Goal: Task Accomplishment & Management: Manage account settings

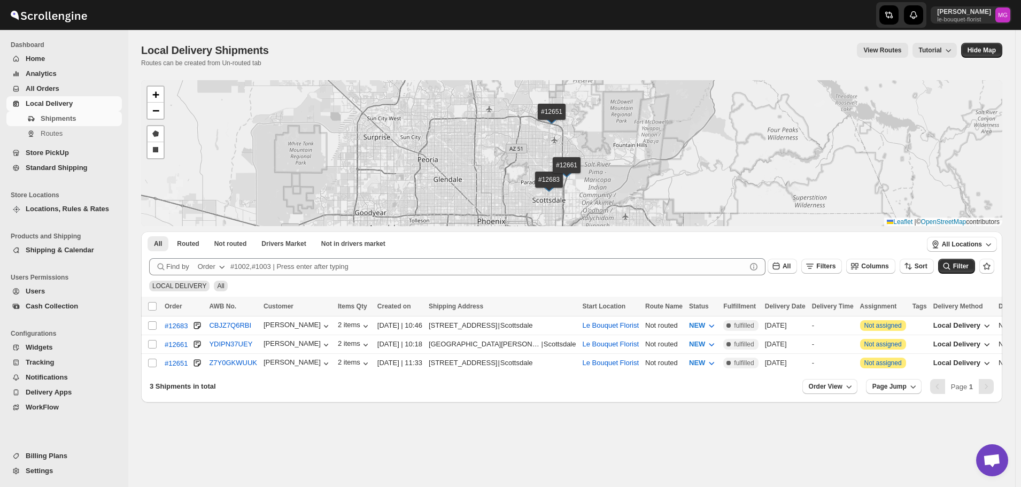
click at [72, 84] on span "All Orders" at bounding box center [73, 88] width 94 height 11
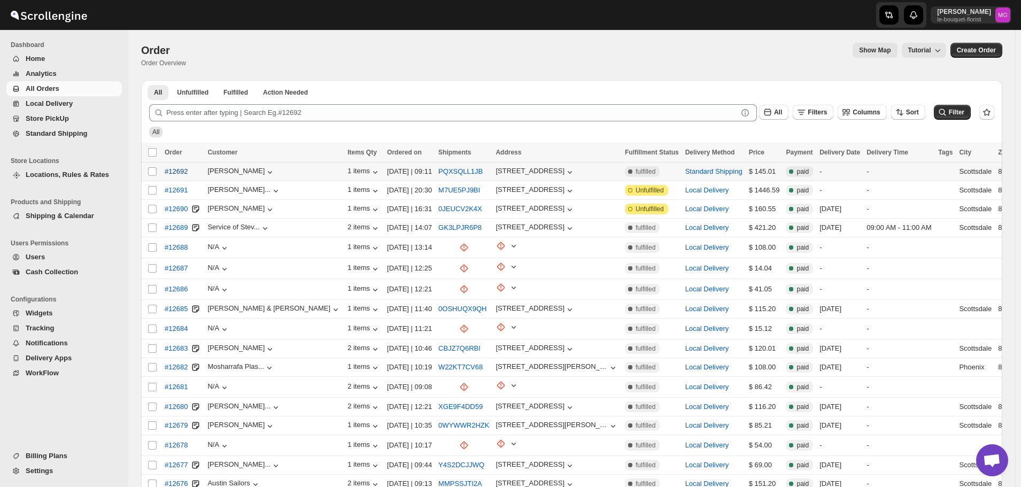
click at [181, 171] on span "#12692" at bounding box center [176, 171] width 23 height 11
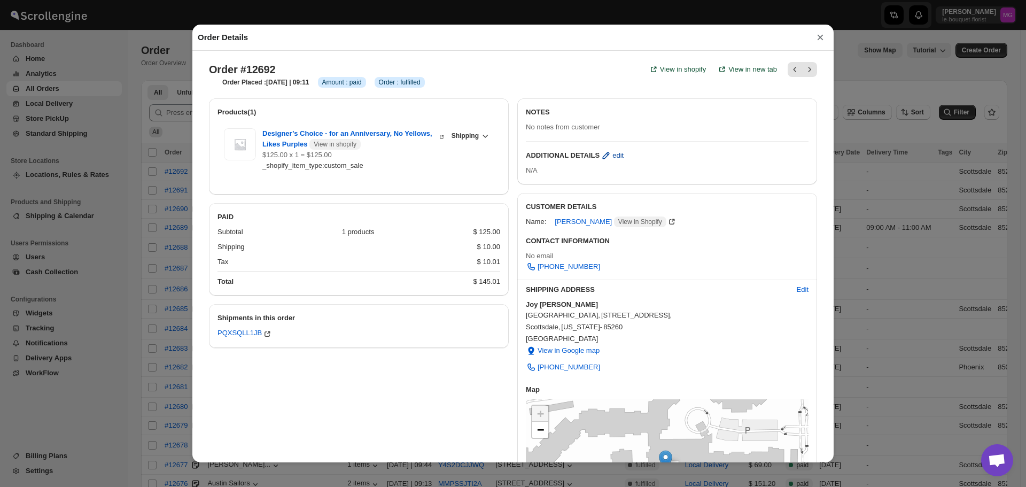
click at [613, 157] on span "edit" at bounding box center [618, 155] width 11 height 11
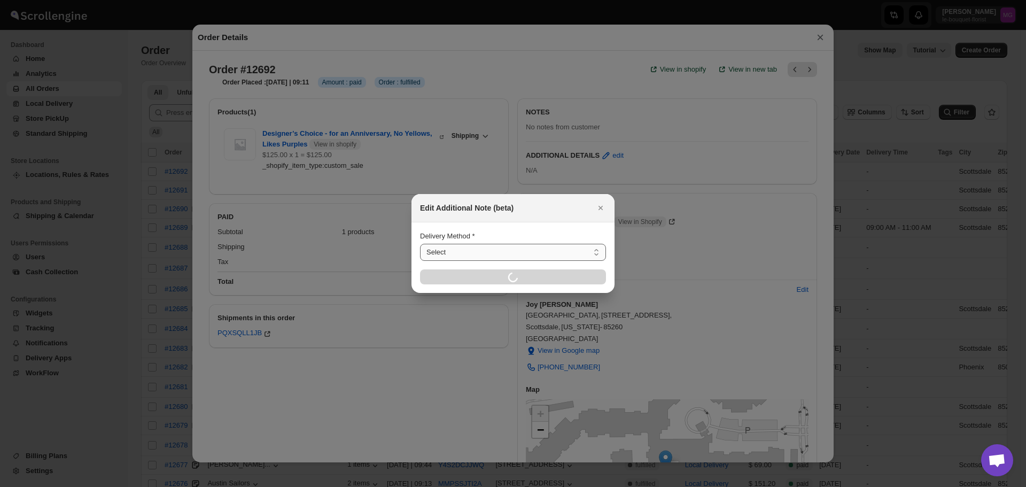
select select "LOCAL_DELIVERY"
select select "LOCATION_BASES"
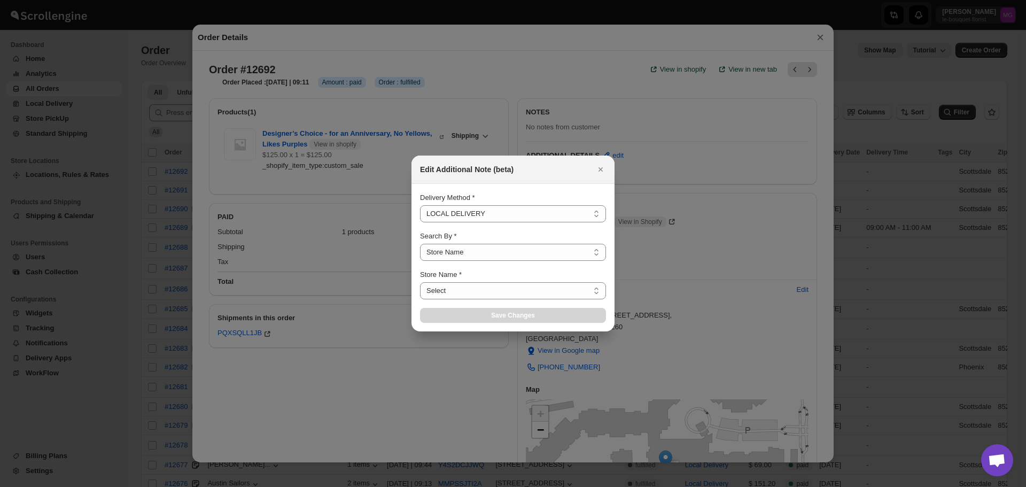
select select "67182988fdd300583c220c76"
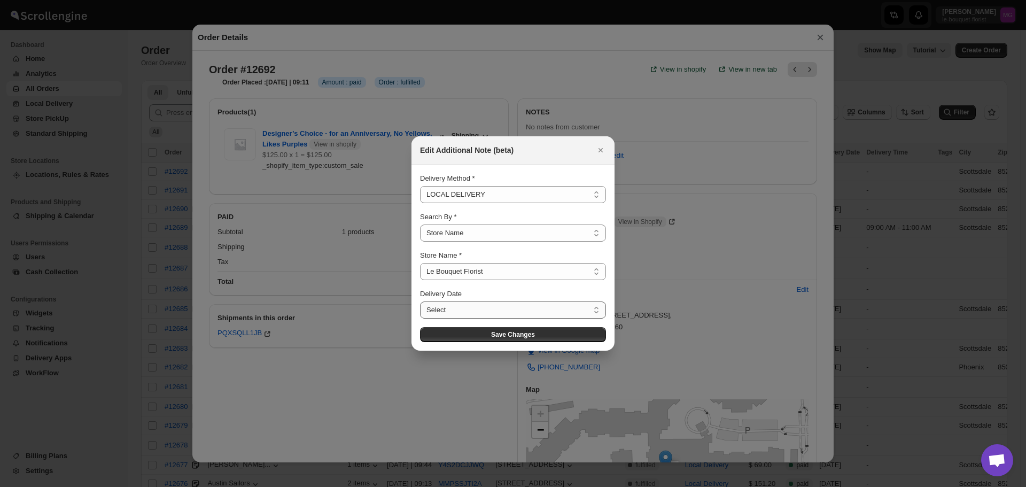
click at [490, 308] on select "Select [DATE] [DATE] [DATE] [DATE] [DATE] [DATE] [DATE] [DATE] [DATE] [DATE] [D…" at bounding box center [513, 310] width 186 height 17
select select "[DATE]"
click at [420, 302] on select "Select [DATE] [DATE] [DATE] [DATE] [DATE] [DATE] [DATE] [DATE] [DATE] [DATE] [D…" at bounding box center [513, 310] width 186 height 17
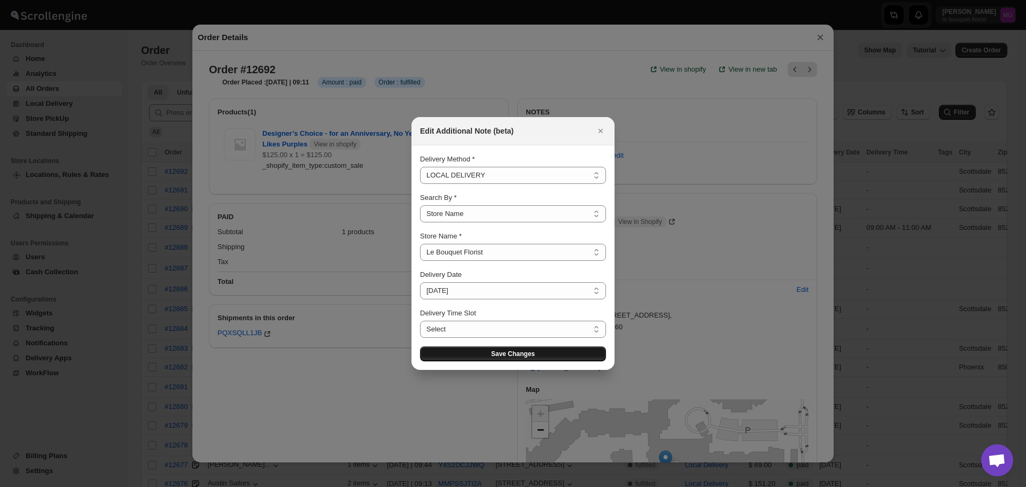
click at [485, 357] on button "Save Changes" at bounding box center [513, 353] width 186 height 15
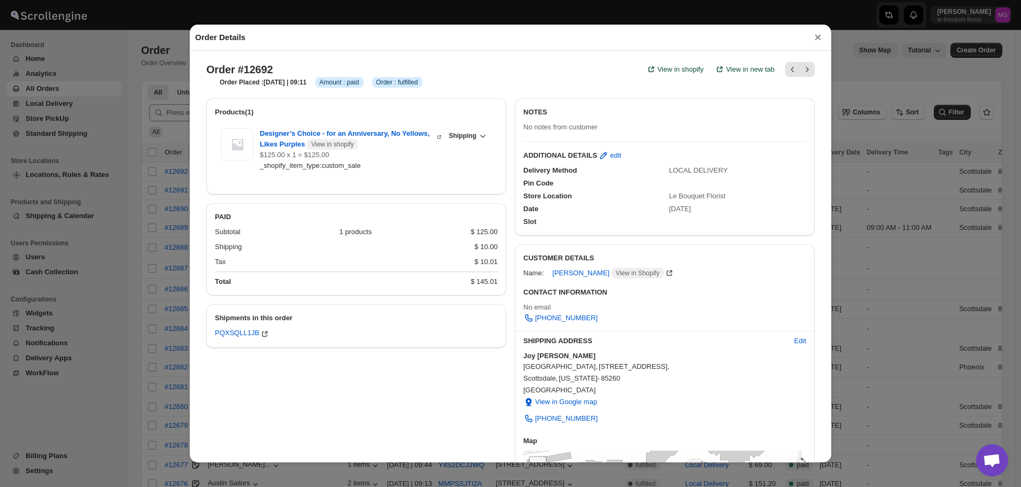
click at [823, 45] on button "×" at bounding box center [818, 37] width 16 height 15
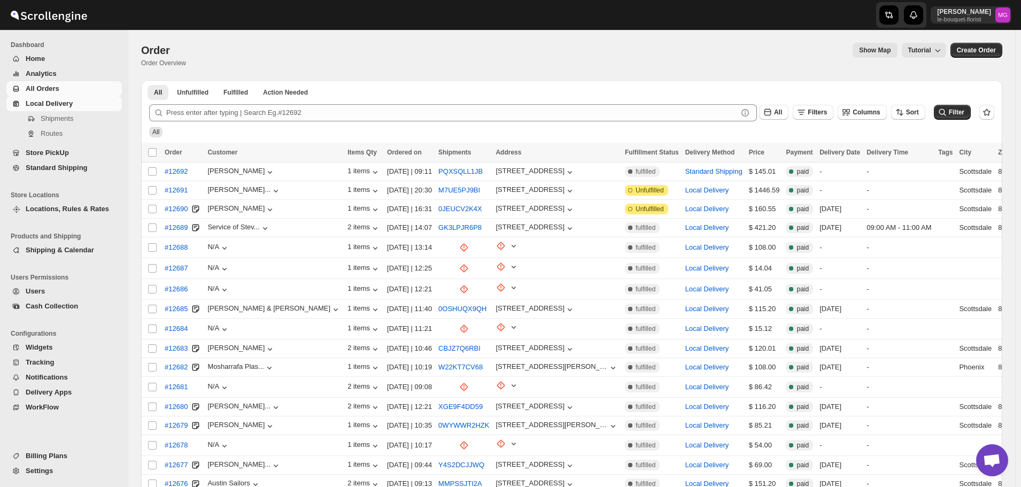
click at [83, 106] on span "Local Delivery" at bounding box center [73, 103] width 94 height 11
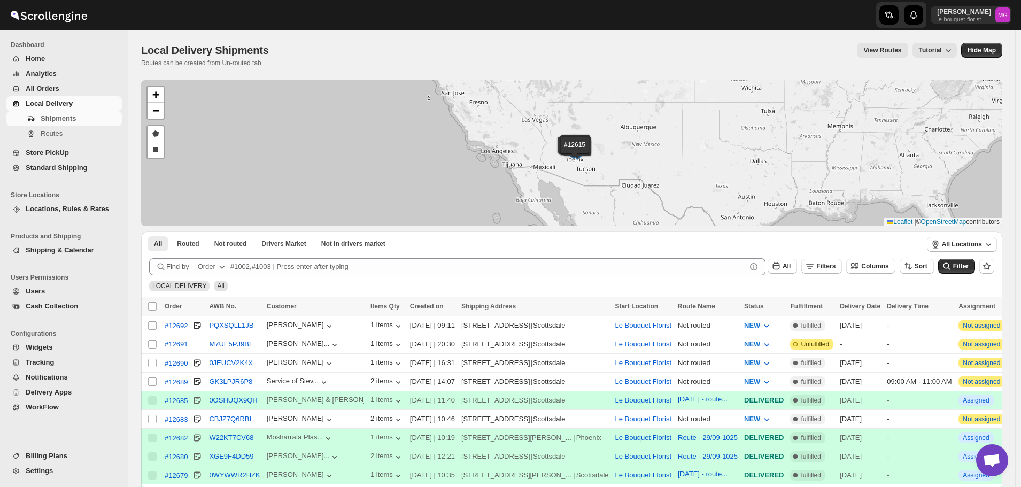
click at [69, 87] on span "All Orders" at bounding box center [73, 88] width 94 height 11
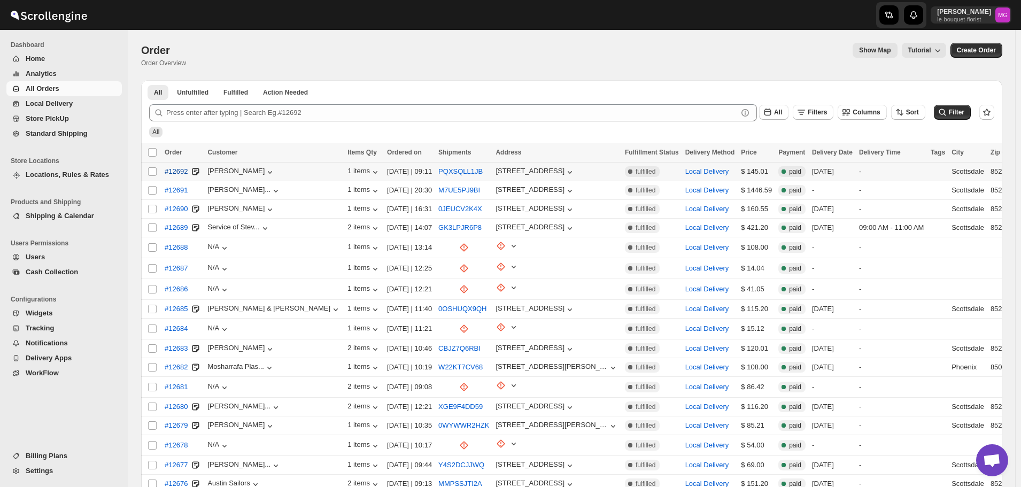
click at [166, 174] on span "#12692" at bounding box center [176, 171] width 23 height 11
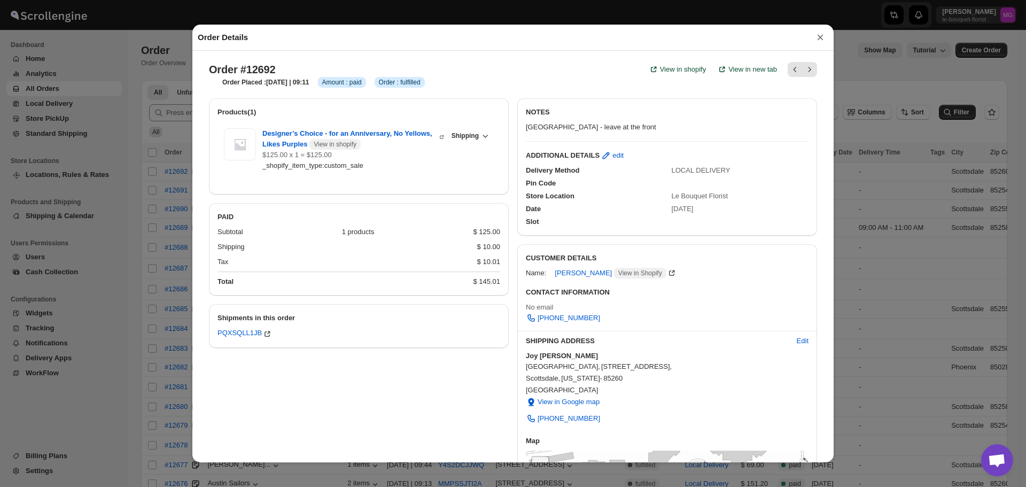
click at [824, 39] on button "×" at bounding box center [821, 37] width 16 height 15
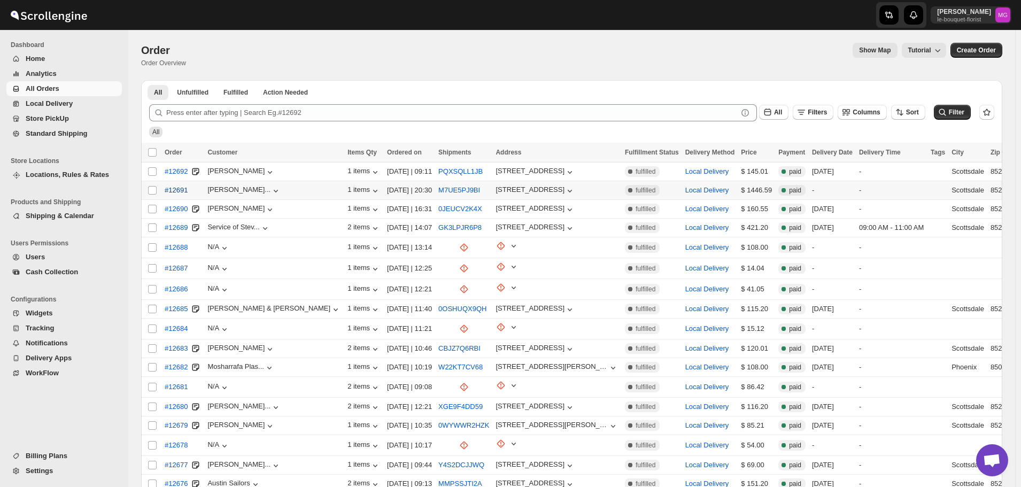
click at [176, 193] on span "#12691" at bounding box center [176, 190] width 23 height 11
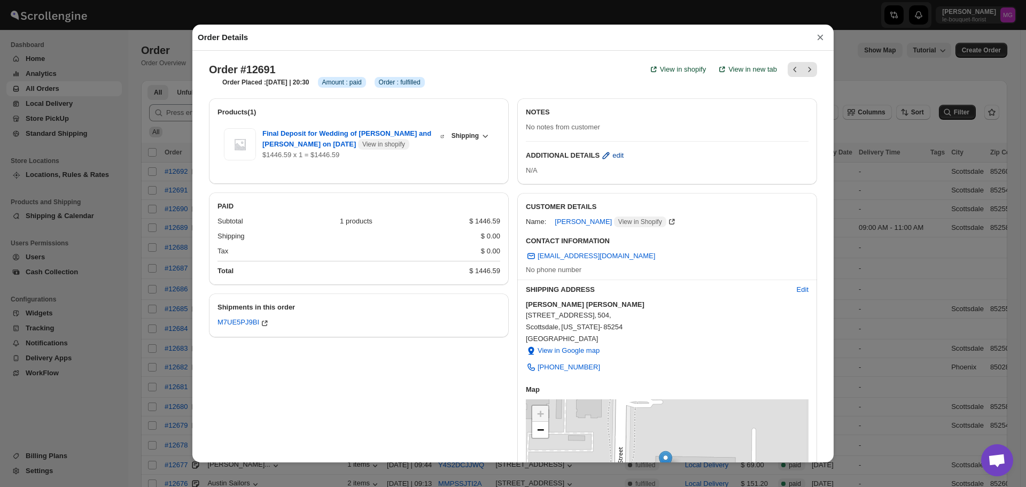
click at [613, 152] on span "edit" at bounding box center [618, 155] width 11 height 11
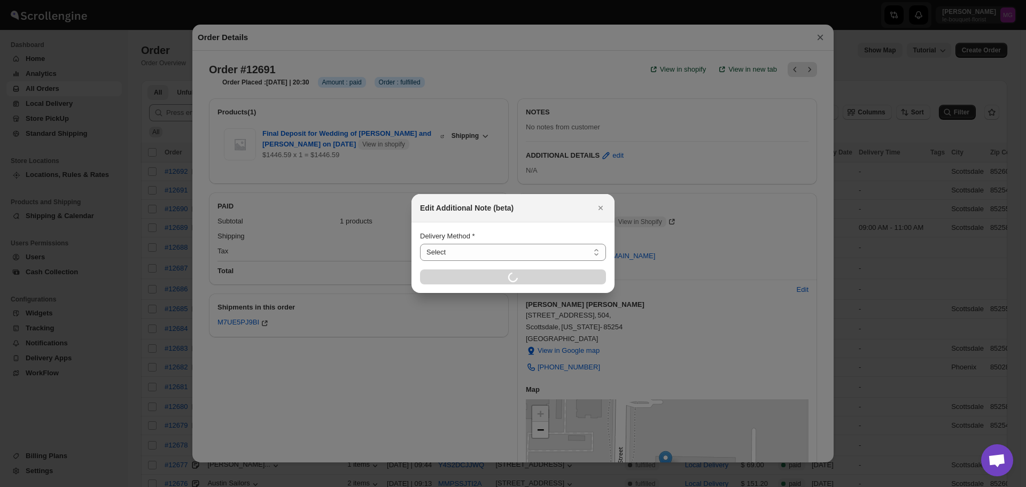
select select "LOCAL_DELIVERY"
select select "LOCATION_BASES"
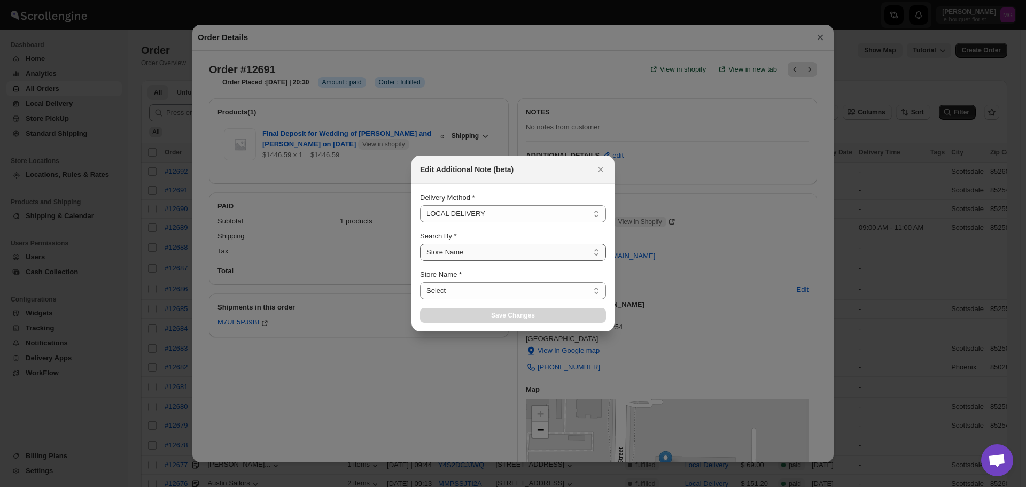
select select "67182988fdd300583c220c76"
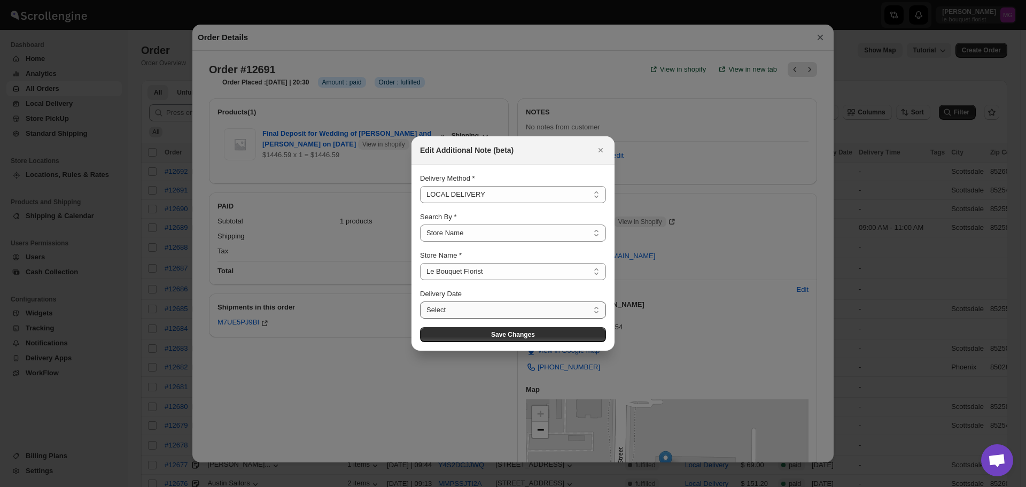
click at [466, 306] on select "Select [DATE] [DATE] [DATE] [DATE] [DATE] [DATE] [DATE] [DATE] [DATE] [DATE] [D…" at bounding box center [513, 310] width 186 height 17
select select "2025-10-10"
click at [420, 302] on select "Select [DATE] [DATE] [DATE] [DATE] [DATE] [DATE] [DATE] [DATE] [DATE] [DATE] [D…" at bounding box center [513, 310] width 186 height 17
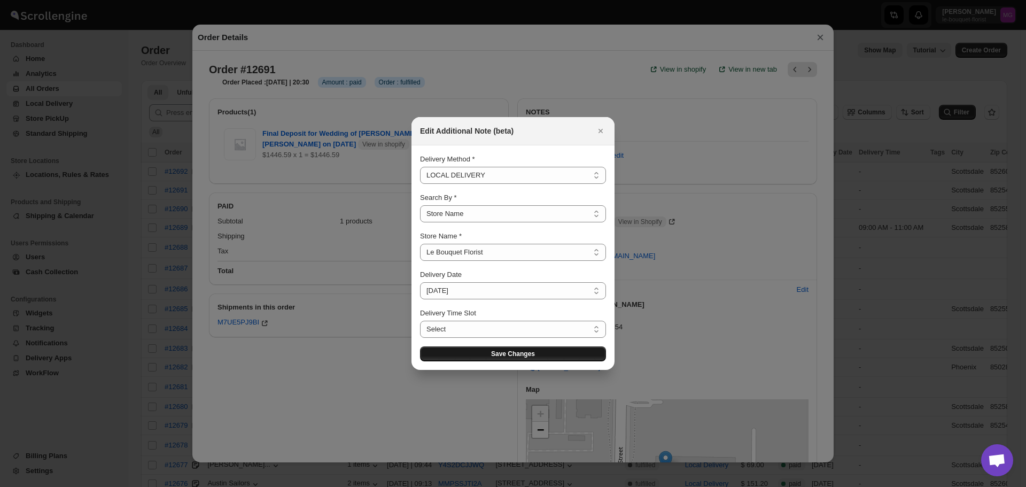
click at [480, 358] on button "Save Changes" at bounding box center [513, 353] width 186 height 15
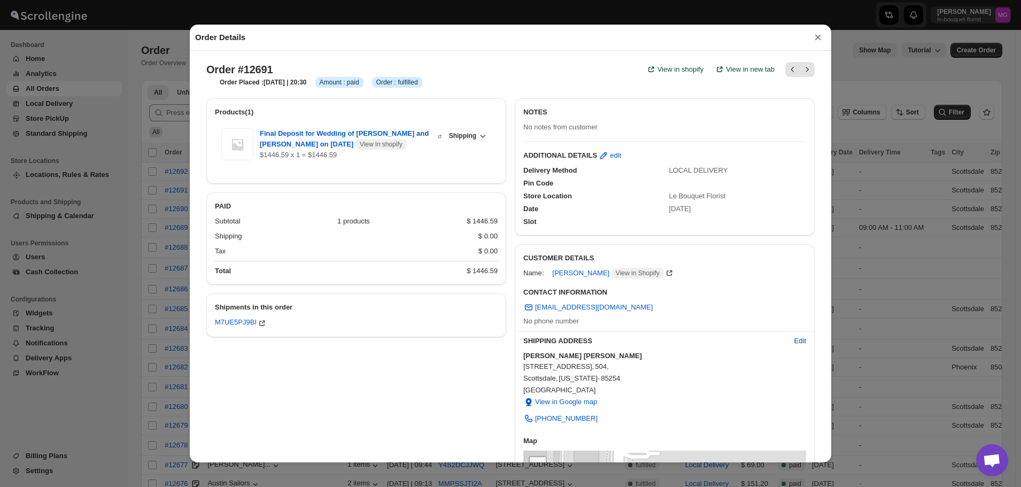
click at [799, 346] on button "Edit" at bounding box center [800, 341] width 25 height 17
select select "US"
select select "[US_STATE]"
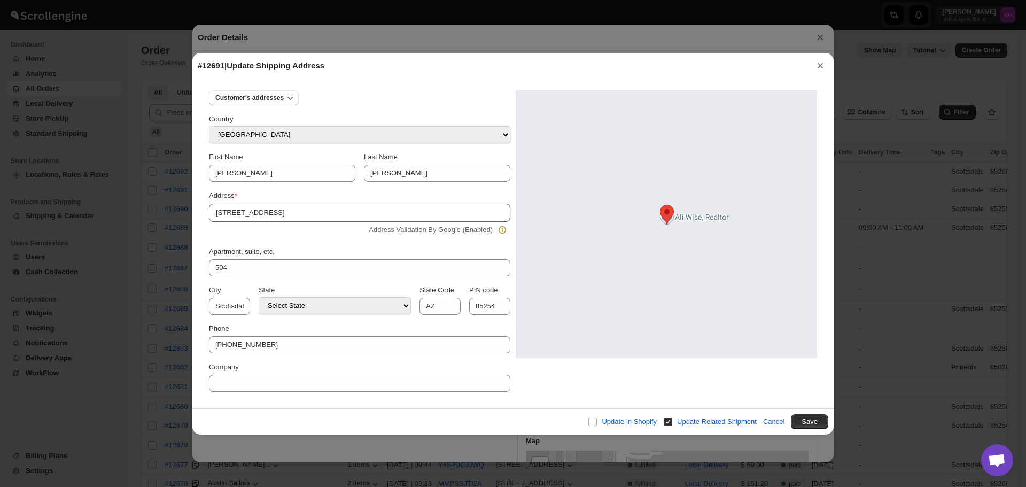
click at [248, 223] on div "Address Validation By Google (Enabled)" at bounding box center [357, 227] width 300 height 15
click at [244, 217] on input "7160 E Kierland Blvd" at bounding box center [360, 213] width 302 height 18
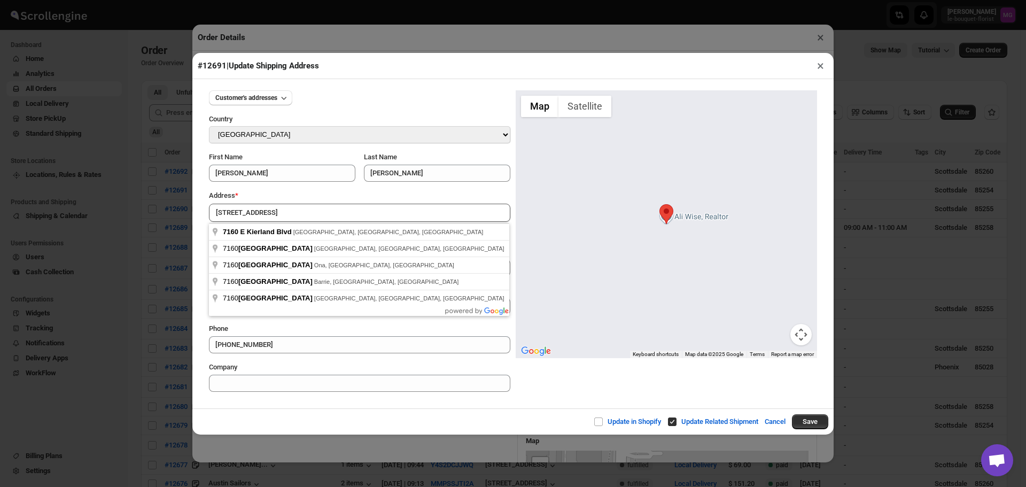
click at [244, 217] on input "7160 E Kierland Blvd" at bounding box center [360, 213] width 302 height 18
type input "5445 East Lincoln Drive, Paradise Valley, AZ, USA"
type input "[GEOGRAPHIC_DATA]"
type input "85253"
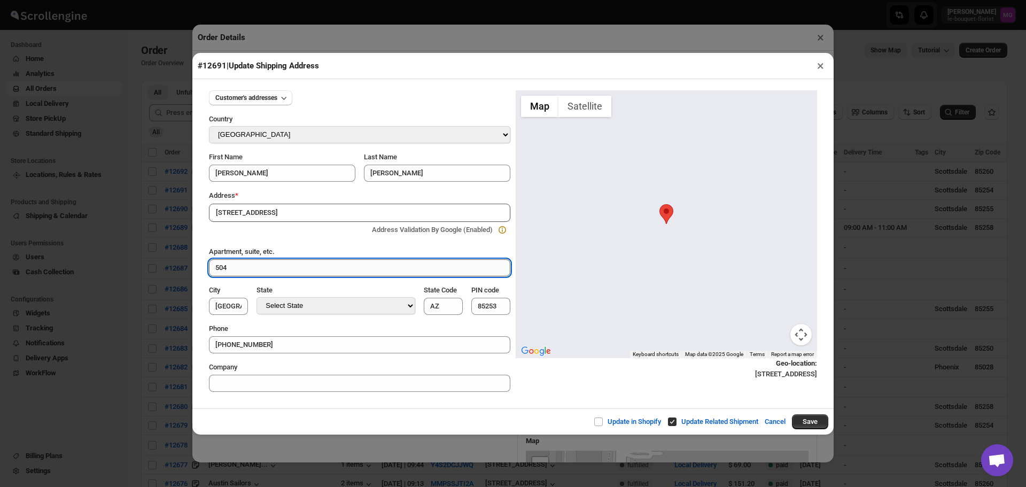
click at [248, 269] on input "504" at bounding box center [360, 267] width 302 height 17
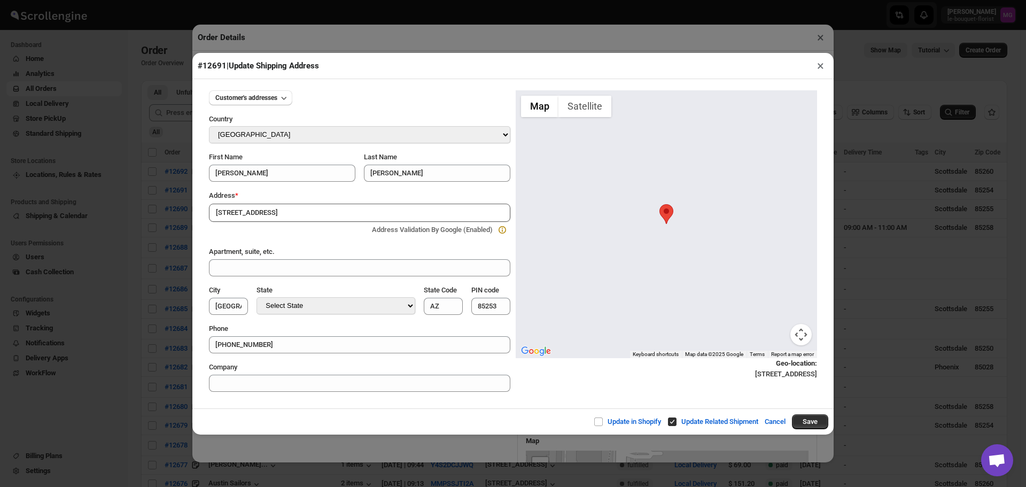
click at [234, 373] on label "Company" at bounding box center [223, 367] width 28 height 11
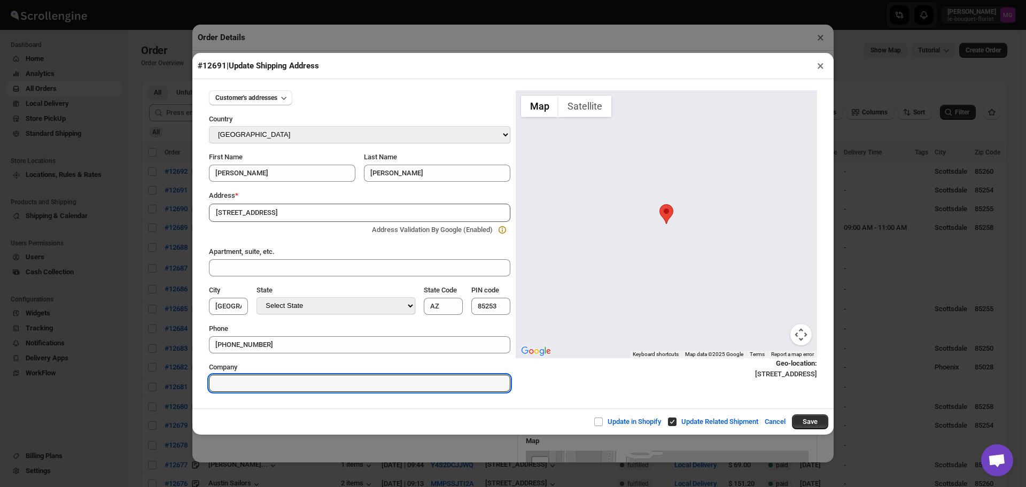
click at [234, 375] on input "Company" at bounding box center [360, 383] width 302 height 17
click at [231, 375] on div "Company" at bounding box center [360, 377] width 302 height 30
click at [266, 386] on input "Company" at bounding box center [360, 383] width 302 height 17
type input "Mountain Shadows Resort"
click at [276, 179] on input "Jonathan" at bounding box center [282, 173] width 146 height 17
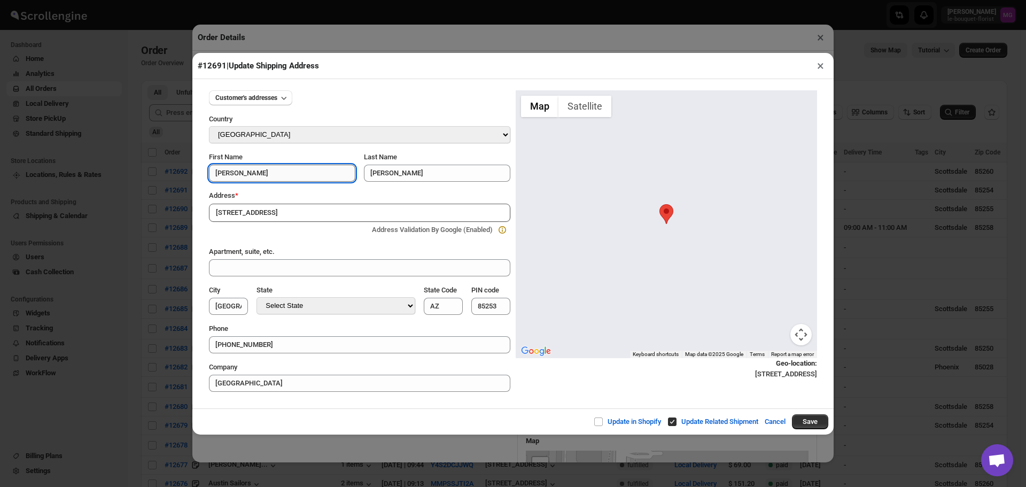
click at [275, 179] on input "Jonathan" at bounding box center [282, 173] width 146 height 17
click at [274, 180] on input "Jonathan" at bounding box center [282, 173] width 146 height 17
click at [267, 175] on input "Jonathan" at bounding box center [282, 173] width 146 height 17
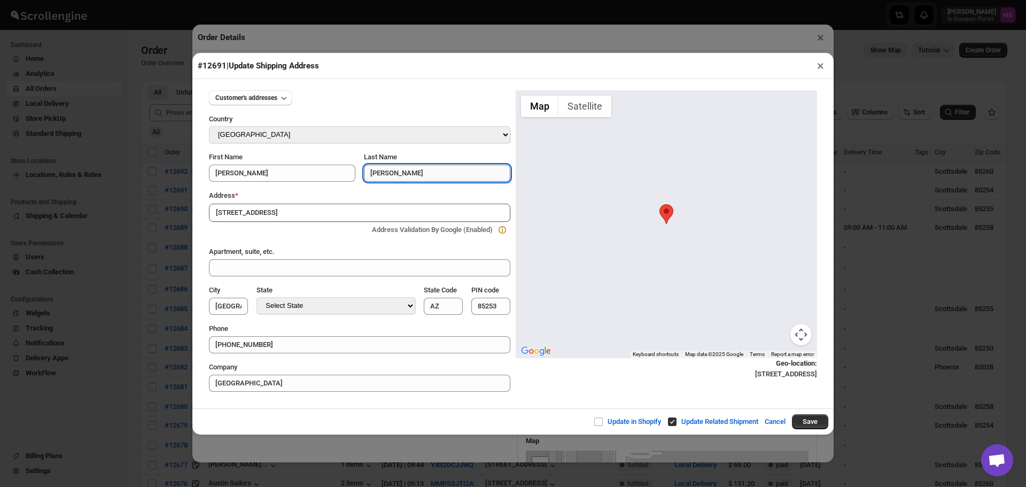
click at [387, 173] on input "Pacheco" at bounding box center [437, 173] width 146 height 17
paste input "Jonathan"
type input "Jonathan"
click at [236, 173] on input "Jonathan" at bounding box center [282, 173] width 146 height 17
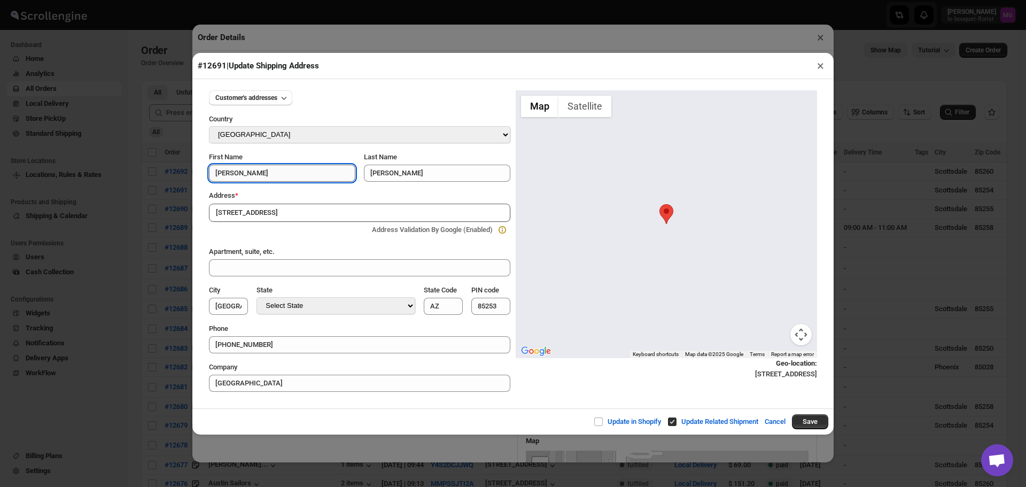
click at [236, 173] on input "Jonathan" at bounding box center [282, 173] width 146 height 17
type input "Wedding of Ashley and"
click at [816, 429] on button "Save" at bounding box center [810, 421] width 36 height 15
click at [819, 418] on div "Order #12691 View in shopify View in new tab Order Placed : 29-Sep-25 | 20:30 I…" at bounding box center [513, 257] width 642 height 412
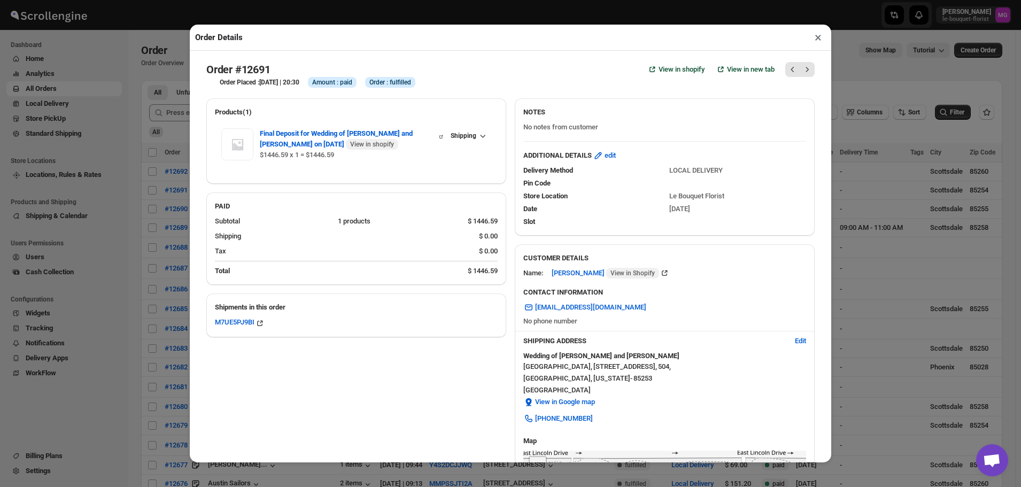
click at [817, 44] on button "×" at bounding box center [818, 37] width 16 height 15
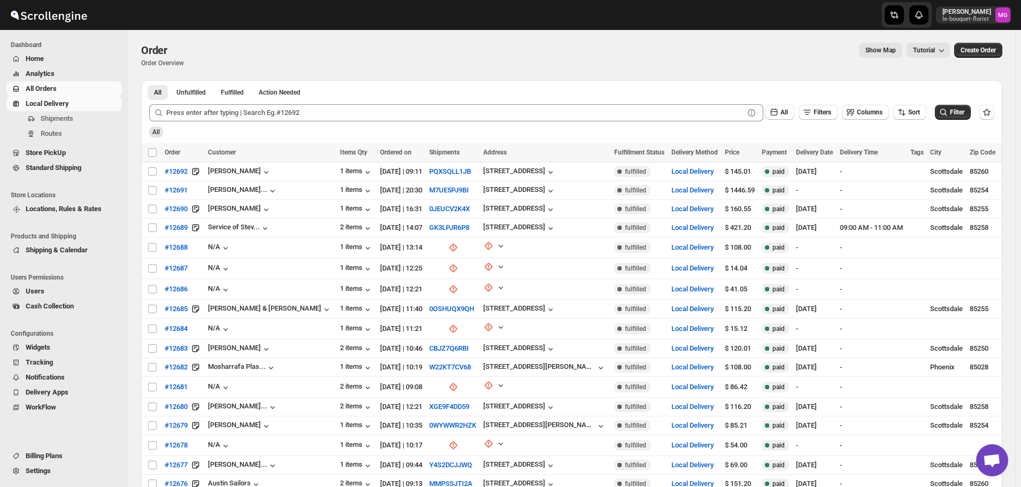
click at [75, 105] on span "Local Delivery" at bounding box center [73, 103] width 94 height 11
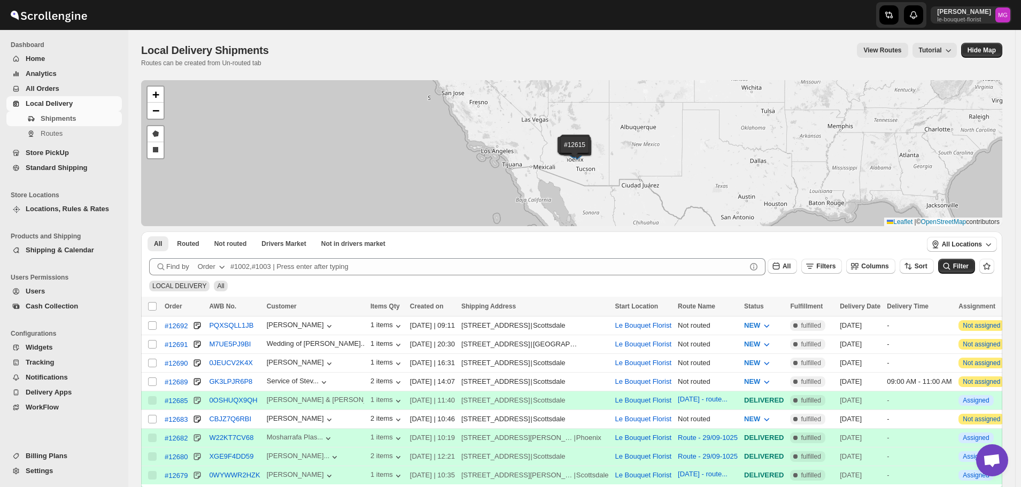
click at [828, 258] on div "All Filters Columns Sort" at bounding box center [848, 264] width 171 height 20
click at [815, 271] on icon "button" at bounding box center [810, 266] width 11 height 11
click at [817, 318] on div "Add Filter" at bounding box center [832, 308] width 73 height 27
click at [816, 312] on icon "button" at bounding box center [815, 308] width 11 height 11
click at [794, 319] on div "Select" at bounding box center [832, 309] width 214 height 28
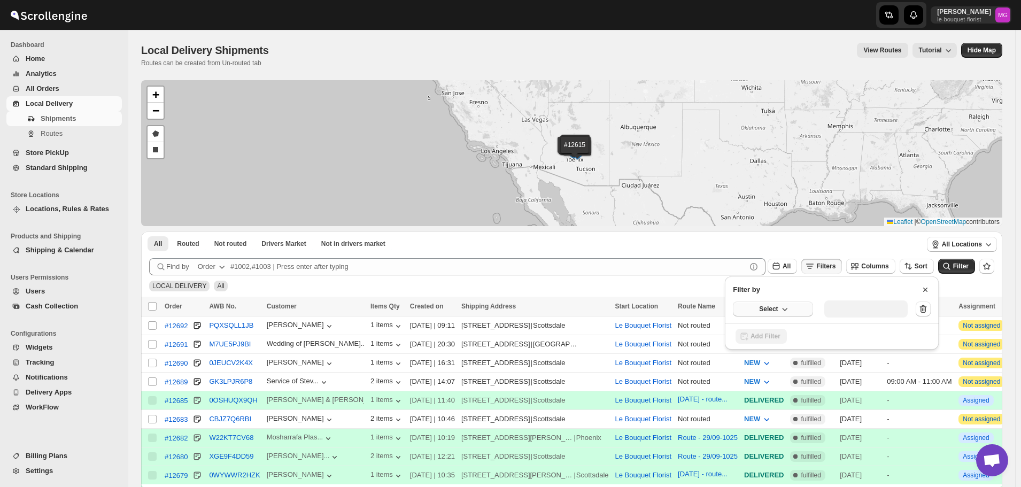
click at [778, 314] on button "Select" at bounding box center [773, 309] width 80 height 15
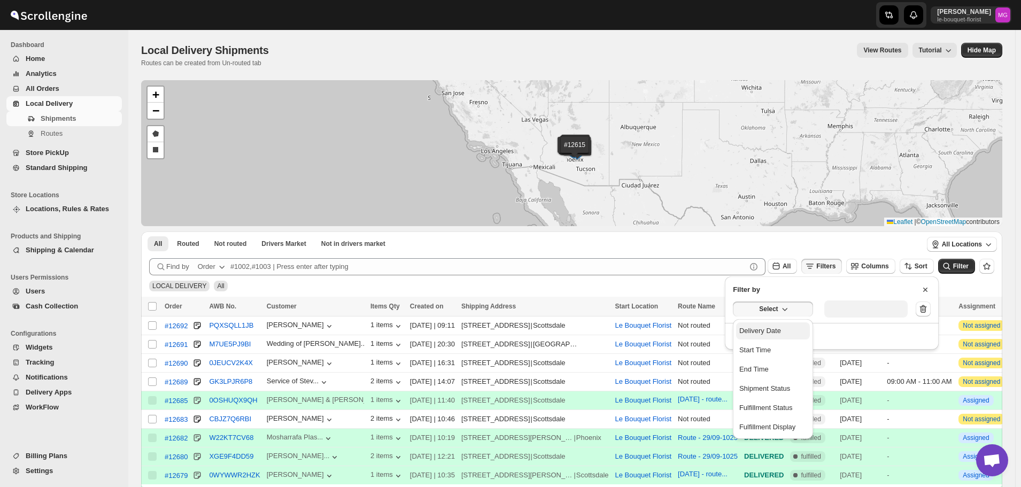
click at [773, 333] on div "Delivery Date" at bounding box center [760, 331] width 42 height 11
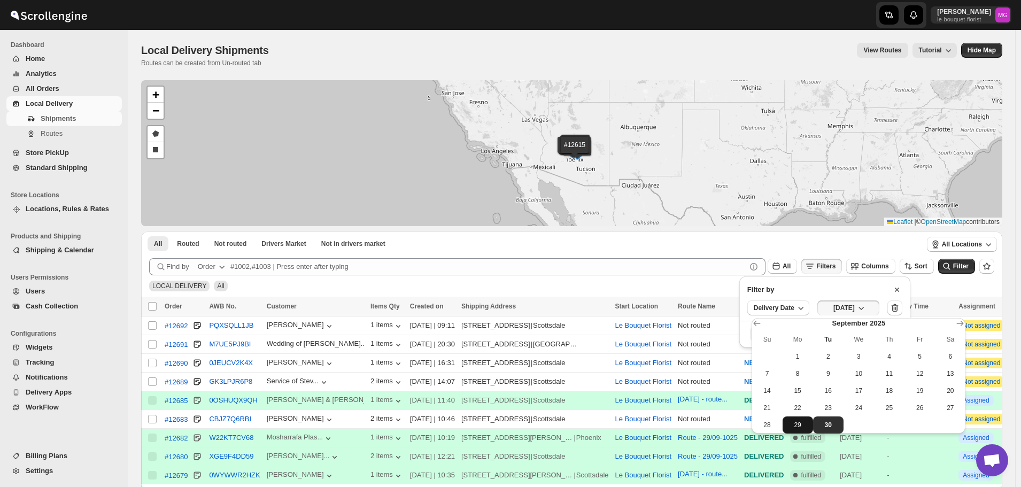
click at [808, 427] on span "29" at bounding box center [798, 425] width 22 height 9
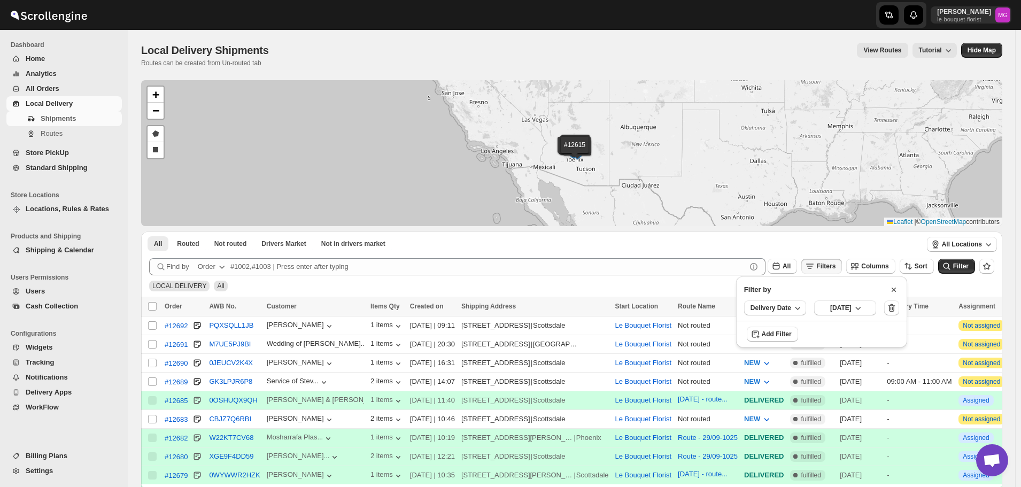
click at [953, 274] on div "Filter" at bounding box center [956, 267] width 37 height 16
click at [952, 271] on icon "submit" at bounding box center [946, 266] width 11 height 11
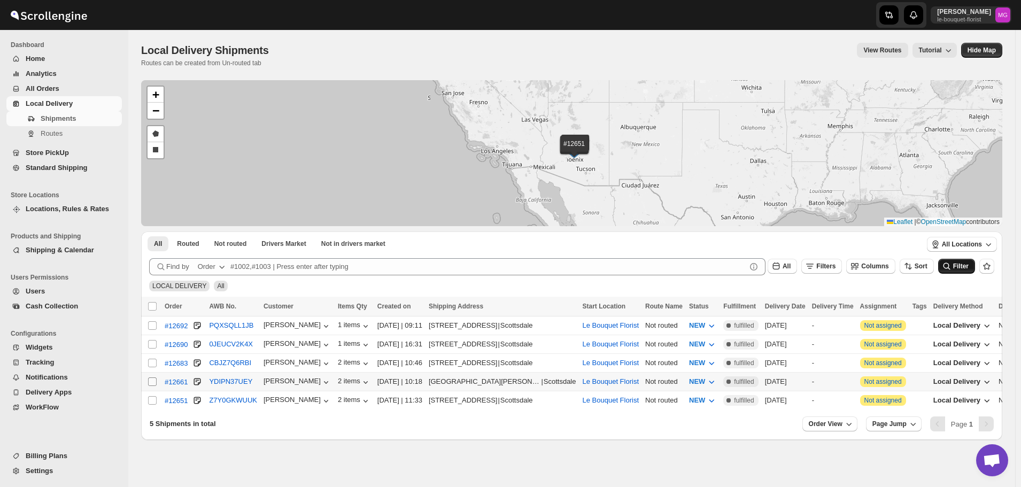
click at [156, 380] on input "Select shipment" at bounding box center [152, 381] width 9 height 9
checkbox input "true"
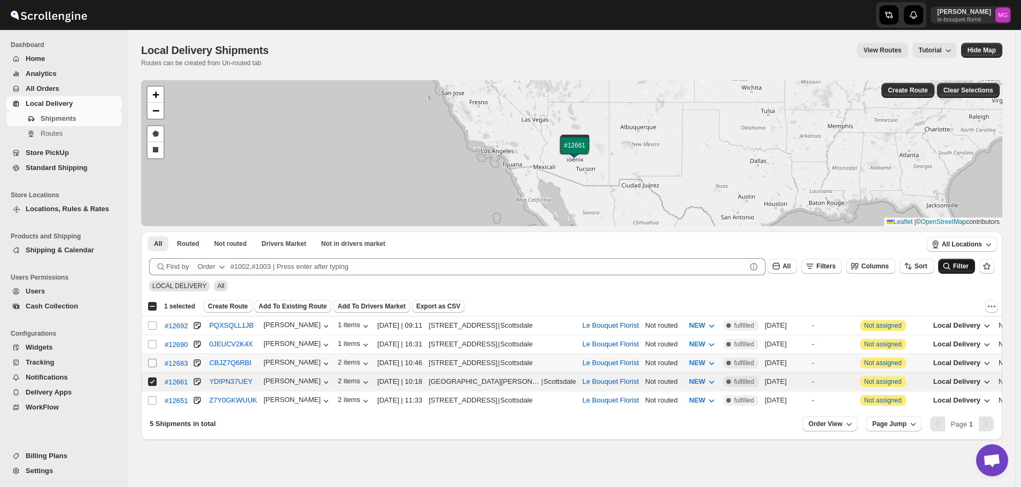
click at [155, 362] on input "Select shipment" at bounding box center [152, 363] width 9 height 9
checkbox input "true"
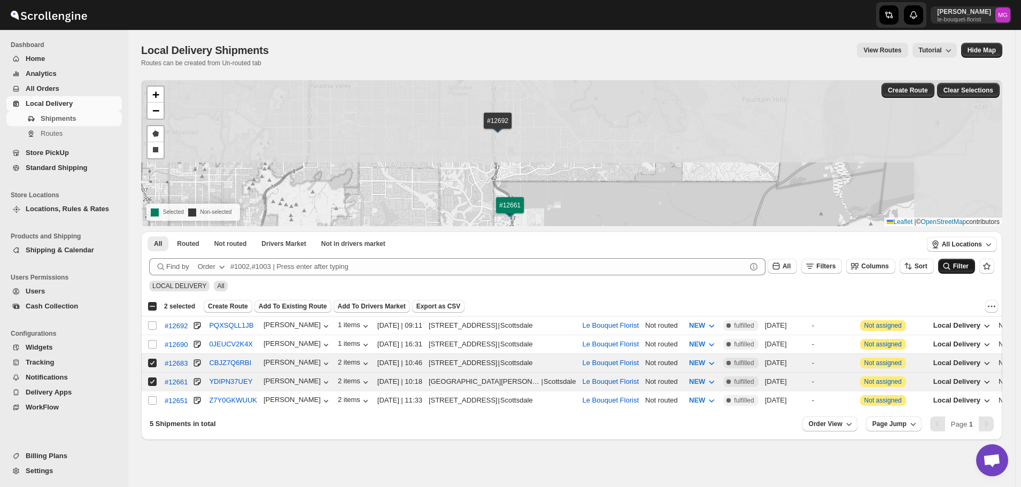
drag, startPoint x: 596, startPoint y: 107, endPoint x: 496, endPoint y: 196, distance: 133.3
click at [496, 196] on div "#12692 #12690 #12651 #12683 #12661 + − Draw a polygon Draw a rectangle Selected…" at bounding box center [571, 153] width 861 height 146
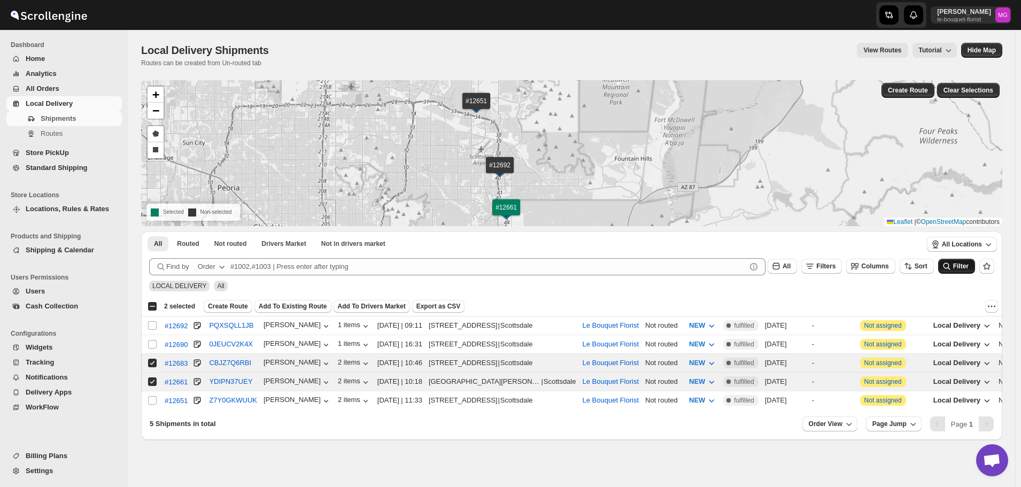
drag, startPoint x: 674, startPoint y: 160, endPoint x: 676, endPoint y: 184, distance: 23.6
click at [676, 184] on div "#12692 #12690 #12651 #12683 #12661 + − Draw a polygon Draw a rectangle Selected…" at bounding box center [571, 153] width 861 height 146
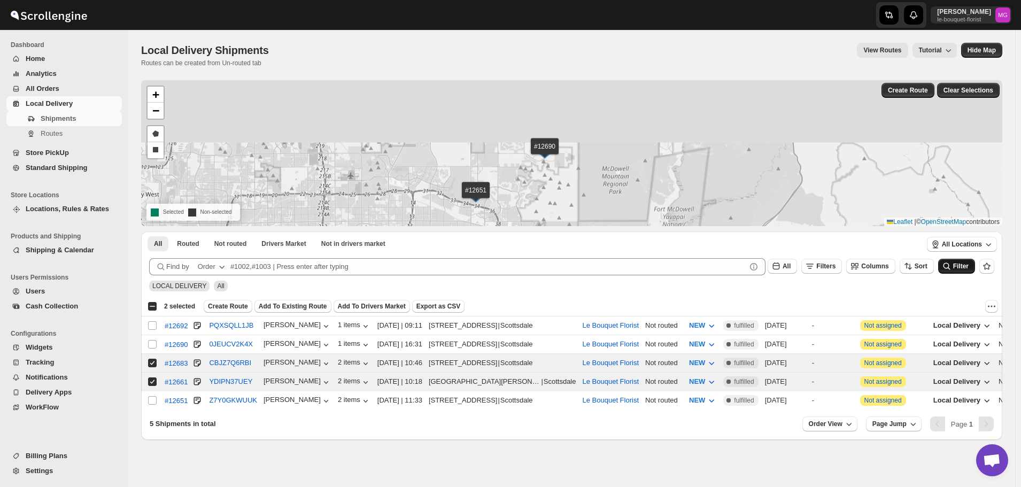
drag, startPoint x: 568, startPoint y: 212, endPoint x: 567, endPoint y: 222, distance: 9.7
click at [567, 222] on div "#12692 #12690 #12651 #12683 #12661 + − Draw a polygon Draw a rectangle Selected…" at bounding box center [571, 153] width 861 height 146
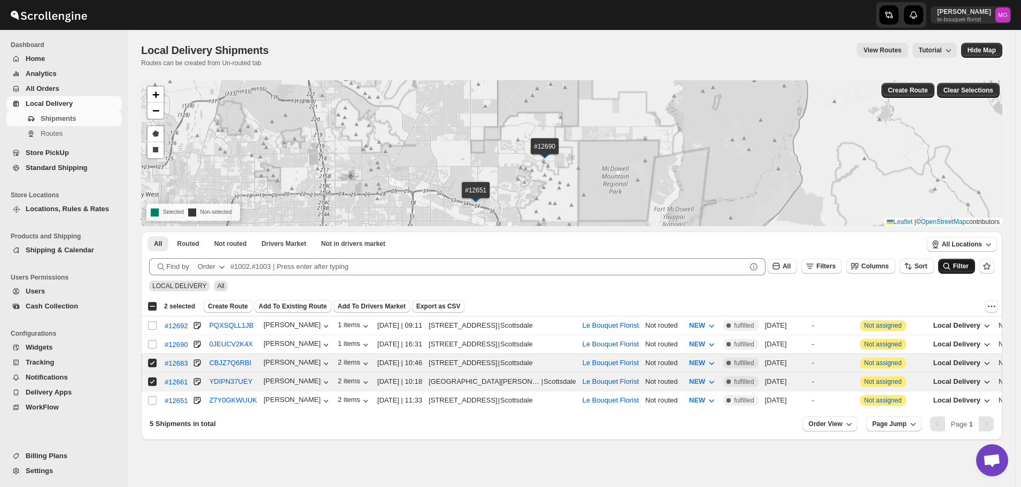
click at [52, 85] on span "All Orders" at bounding box center [43, 88] width 34 height 8
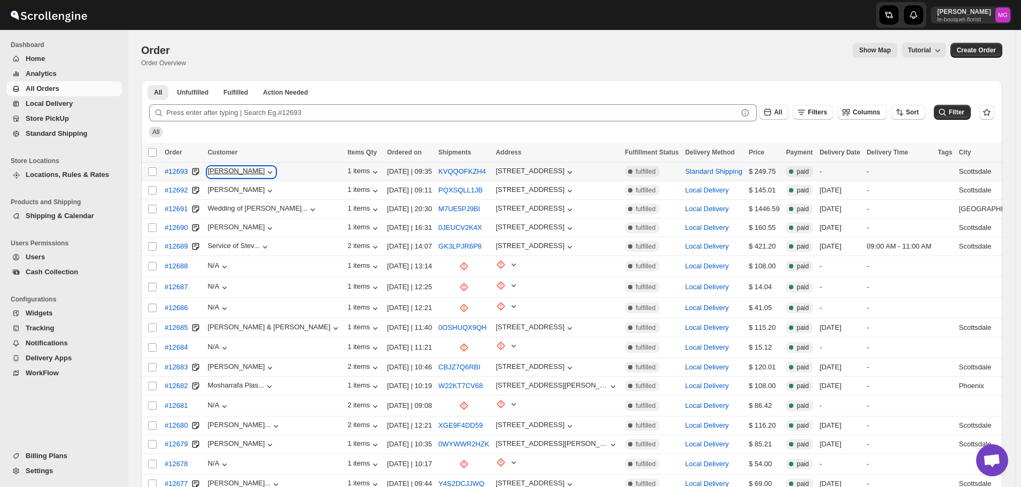
click at [265, 173] on icon "button" at bounding box center [270, 172] width 11 height 11
click at [183, 172] on span "#12693" at bounding box center [176, 171] width 23 height 11
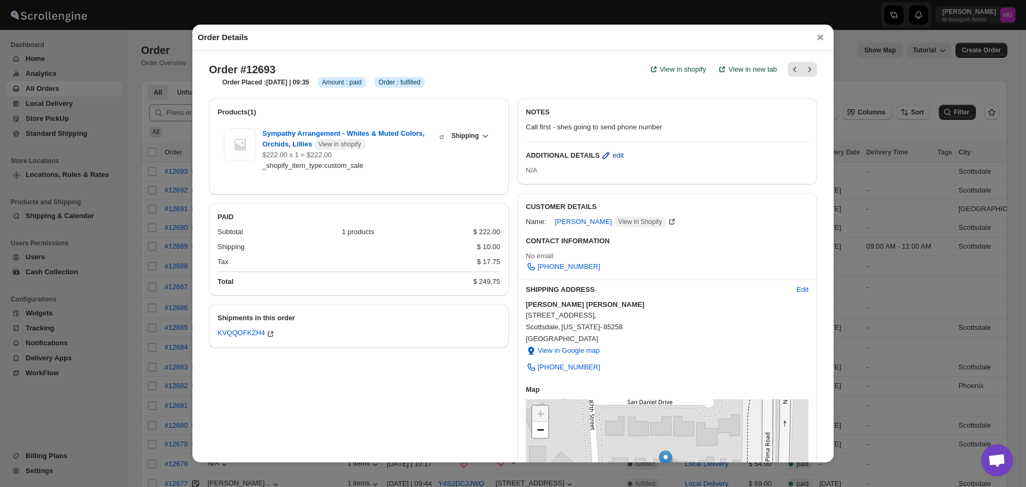
click at [613, 159] on span "edit" at bounding box center [618, 155] width 11 height 11
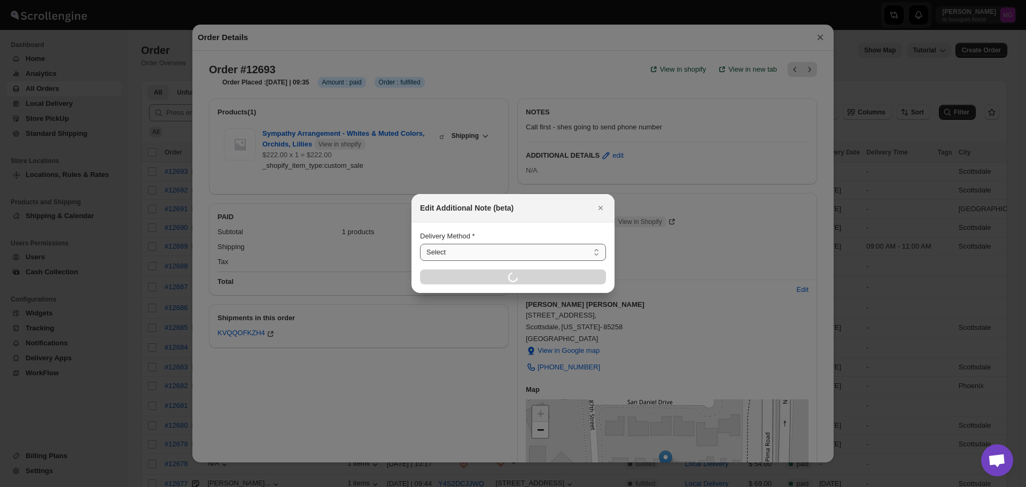
select select "LOCAL_DELIVERY"
select select "LOCATION_BASES"
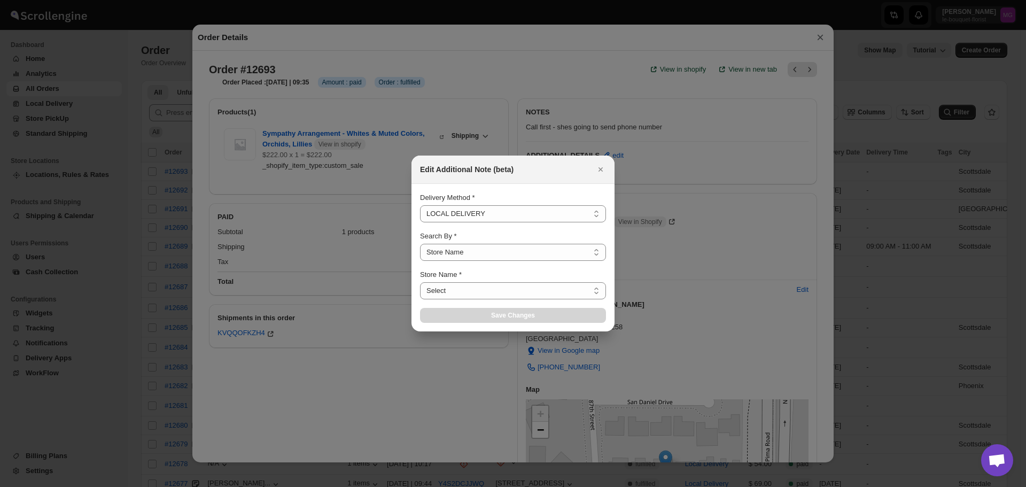
select select "67182988fdd300583c220c76"
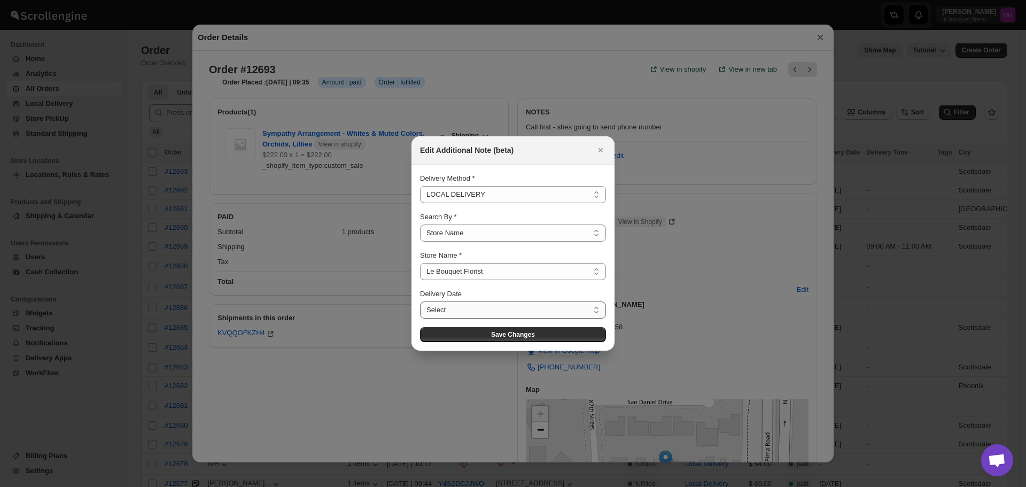
click at [495, 308] on select "Select [DATE] [DATE] [DATE] [DATE] [DATE] [DATE] [DATE] [DATE] [DATE] [DATE] [D…" at bounding box center [513, 310] width 186 height 17
select select "[DATE]"
click at [420, 302] on select "Select [DATE] [DATE] [DATE] [DATE] [DATE] [DATE] [DATE] [DATE] [DATE] [DATE] [D…" at bounding box center [513, 310] width 186 height 17
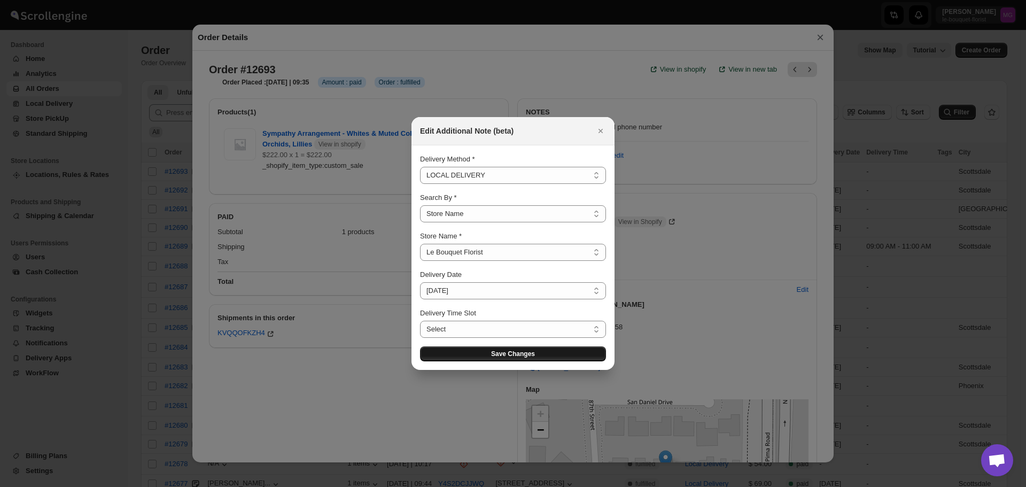
click at [514, 354] on span "Save Changes" at bounding box center [513, 354] width 44 height 9
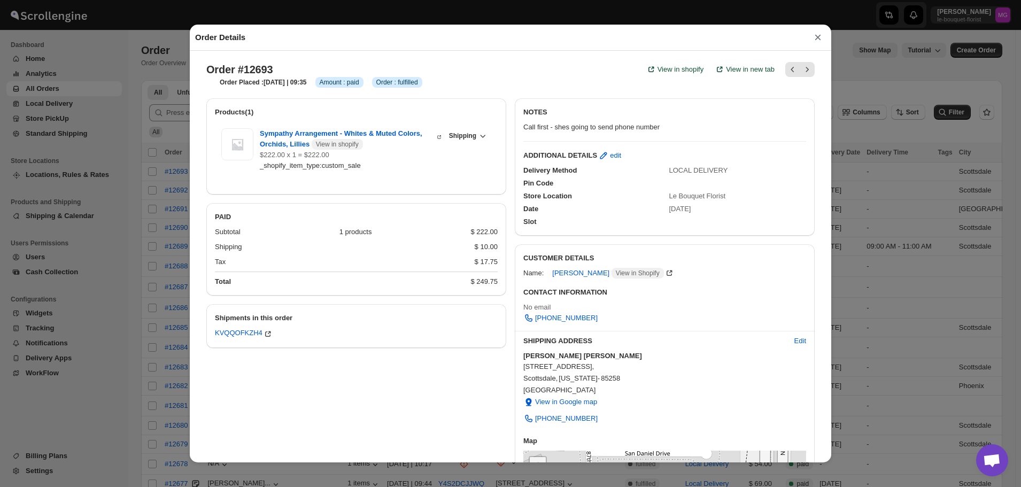
click at [819, 35] on button "×" at bounding box center [818, 37] width 16 height 15
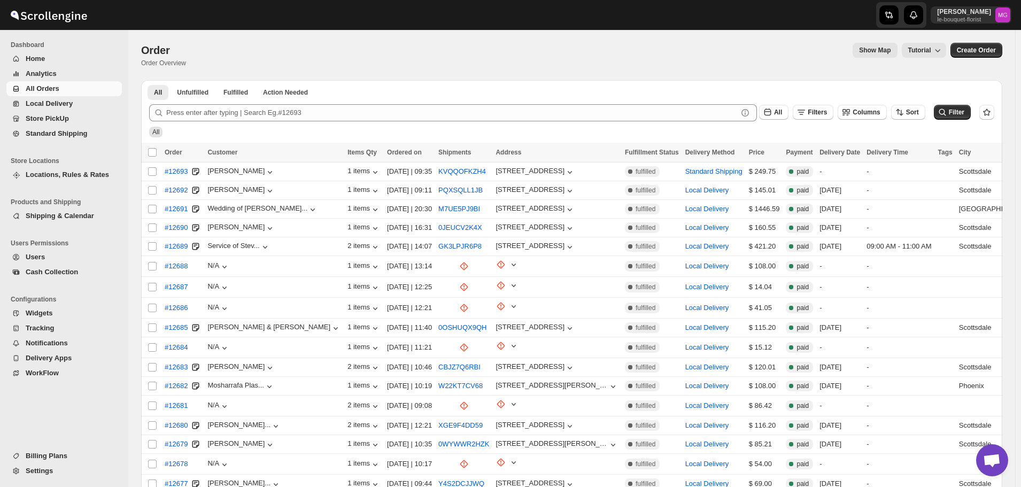
click at [39, 315] on span "Widgets" at bounding box center [39, 313] width 27 height 8
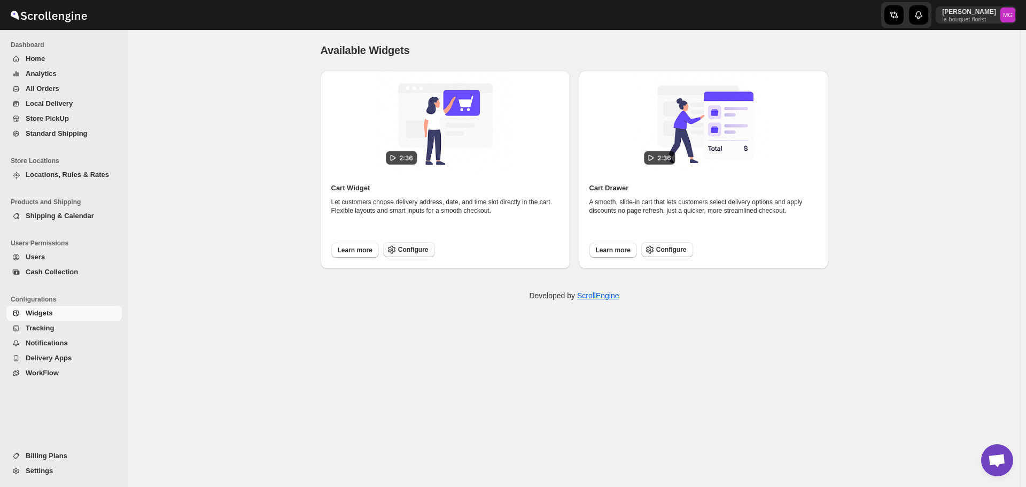
click at [405, 250] on span "Configure" at bounding box center [413, 249] width 30 height 9
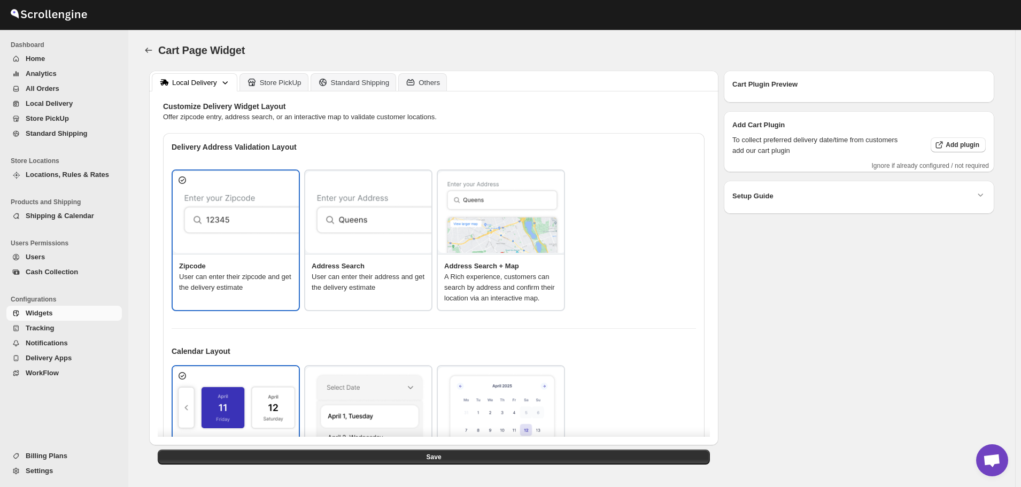
type textarea "Enter Your Zip Code"
type textarea "ZIP Code"
type textarea "Next"
type textarea "Local delivery is available!"
type textarea "That zip code is out of our standard delivery range. Please call us at [PHONE_N…"
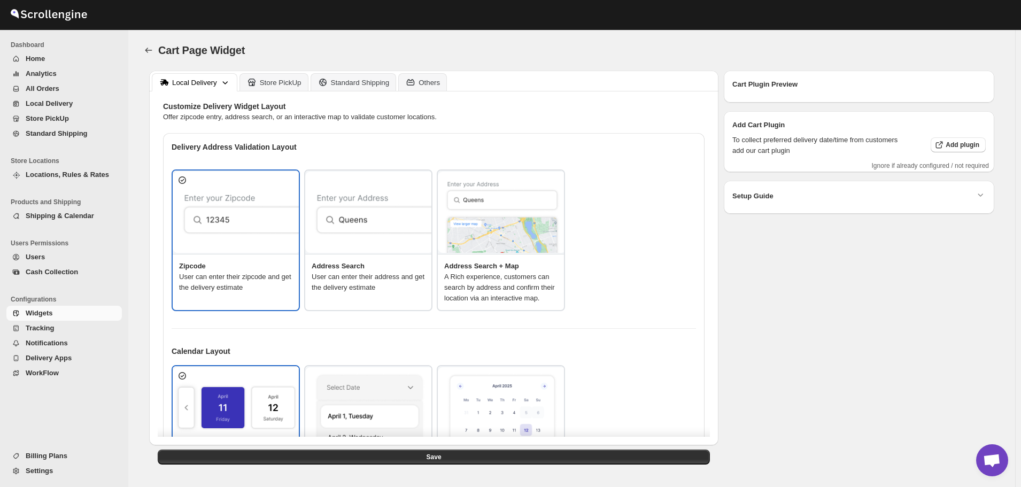
type textarea "Select a delivery date:"
type textarea "Your delivery order is confirmed!"
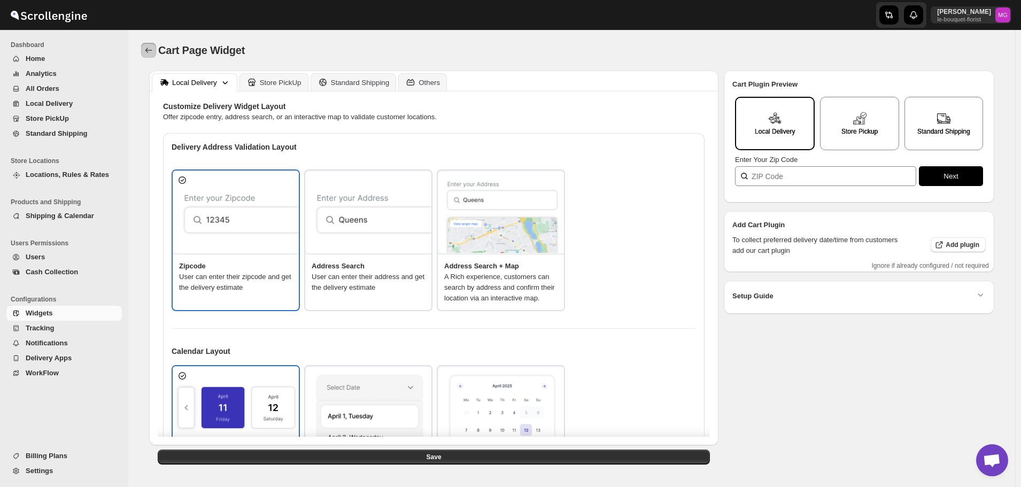
click at [147, 52] on icon "TRACK_CONFIGURATION.BACK" at bounding box center [148, 50] width 11 height 11
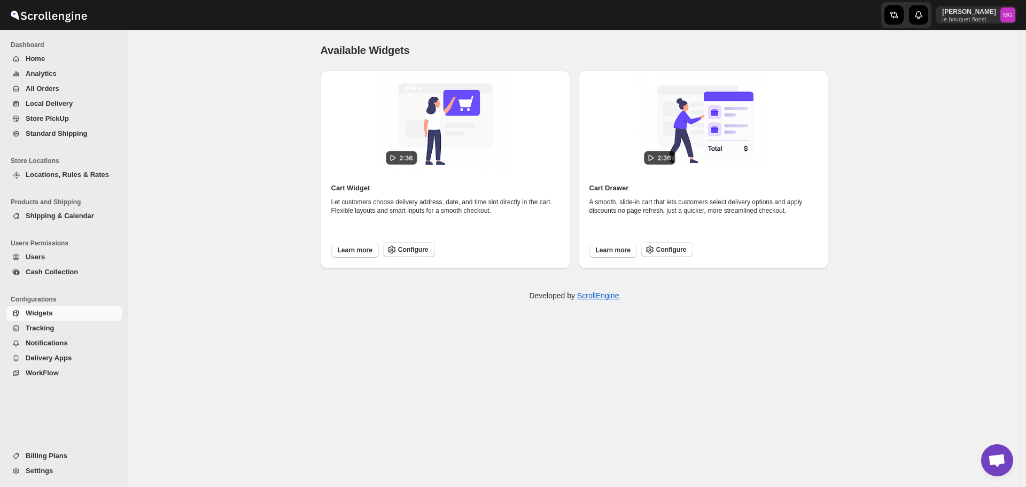
click at [47, 359] on span "Delivery Apps" at bounding box center [49, 358] width 46 height 8
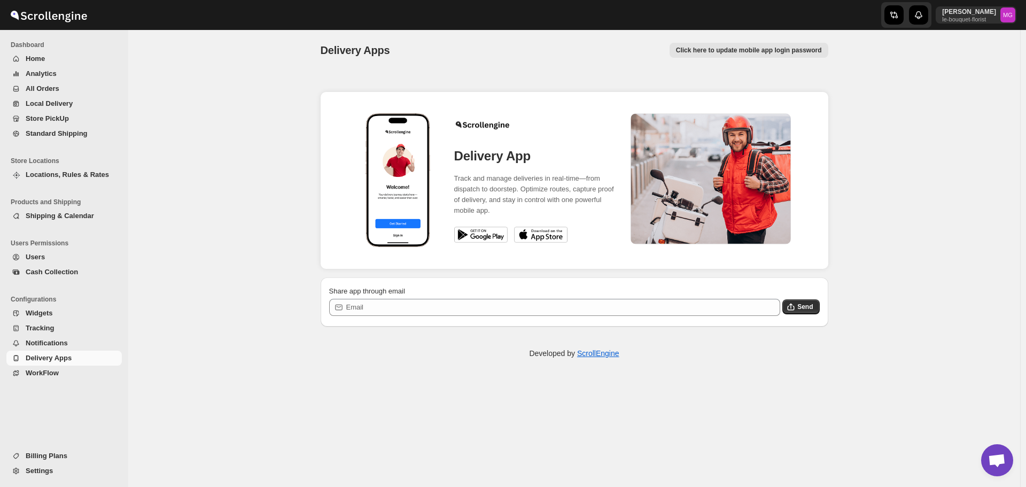
click at [50, 374] on span "WorkFlow" at bounding box center [42, 373] width 33 height 8
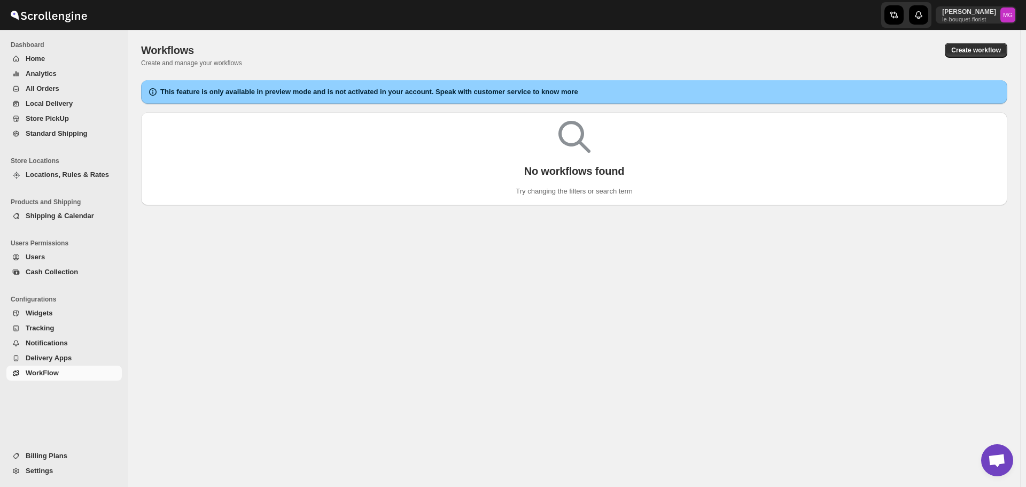
click at [48, 313] on span "Widgets" at bounding box center [39, 313] width 27 height 8
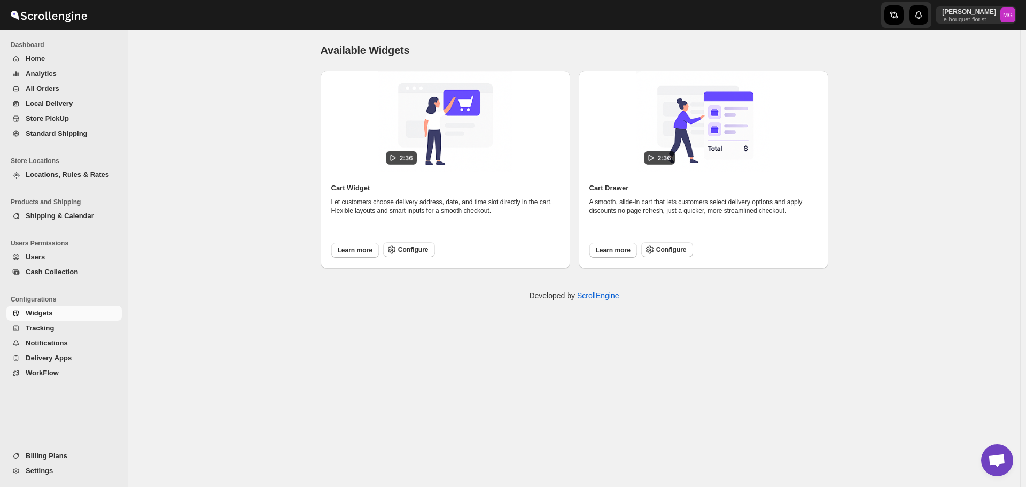
click at [51, 473] on span "Settings" at bounding box center [39, 471] width 27 height 8
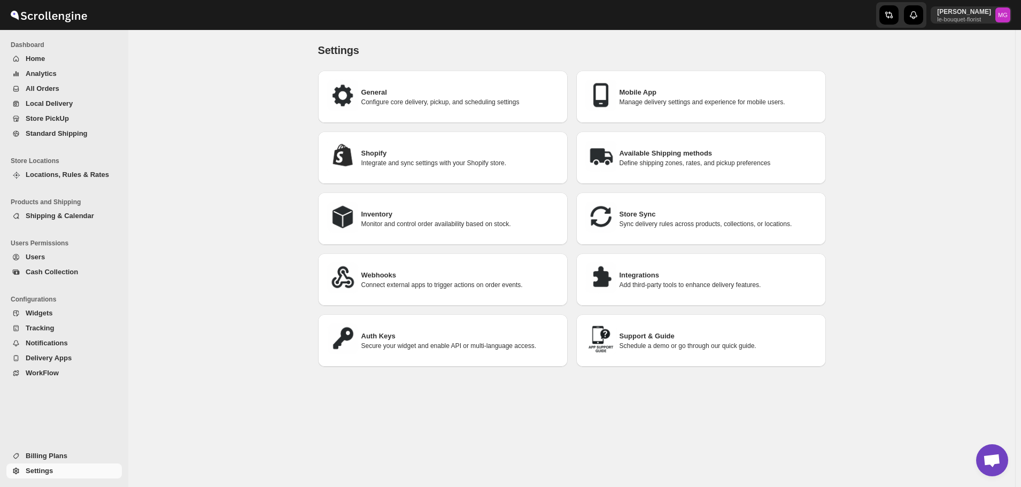
click at [428, 168] on div "Shopify Integrate and sync settings with your Shopify store." at bounding box center [443, 157] width 233 height 35
select select "SHIPMENT_DELIVERED"
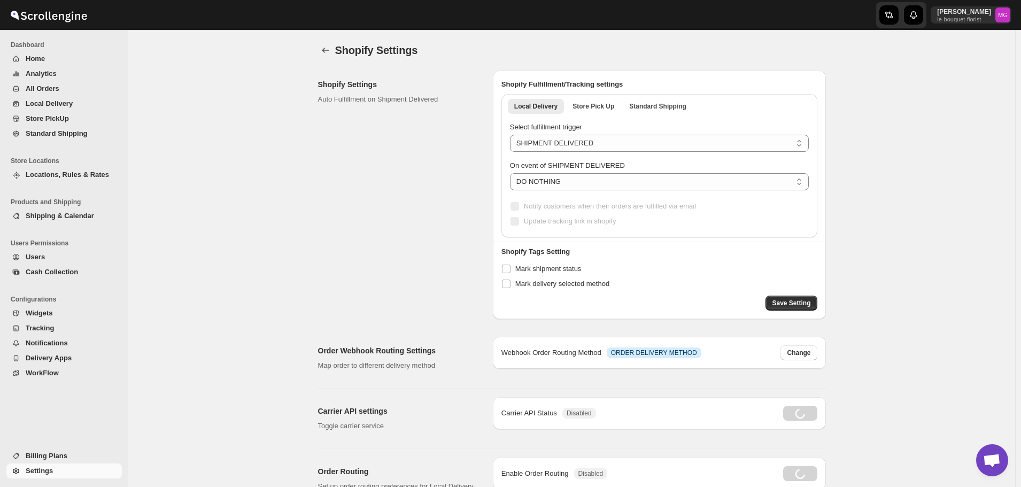
radio input "true"
click at [324, 48] on icon "back" at bounding box center [325, 50] width 11 height 11
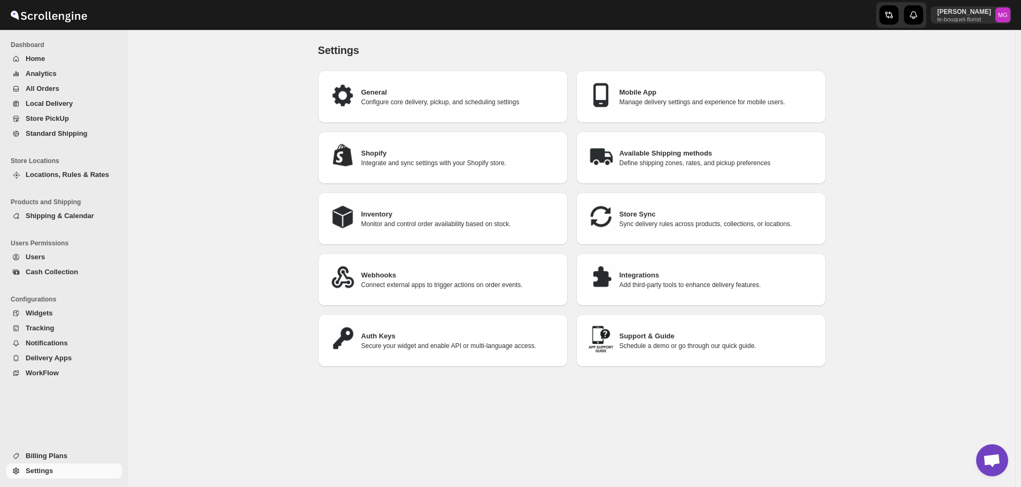
click at [993, 460] on span "Open chat" at bounding box center [992, 461] width 18 height 15
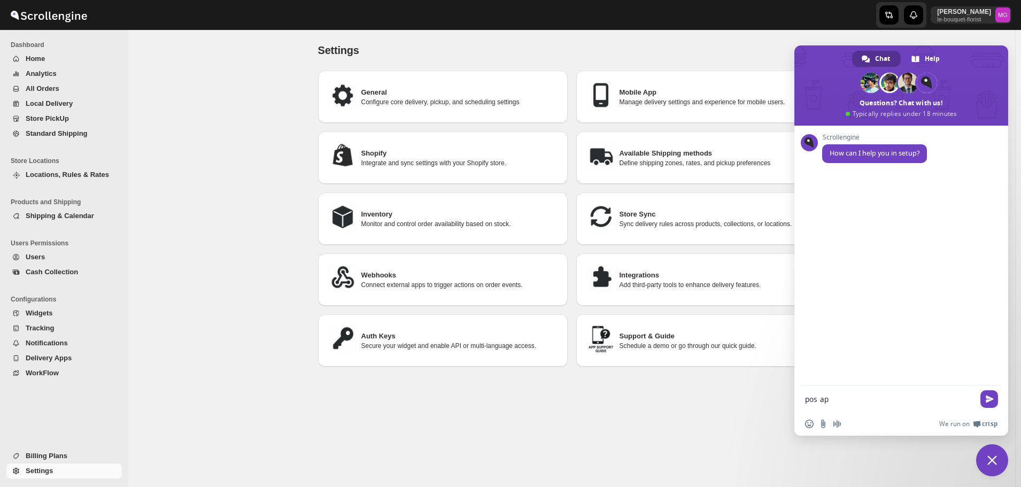
type textarea "pos app"
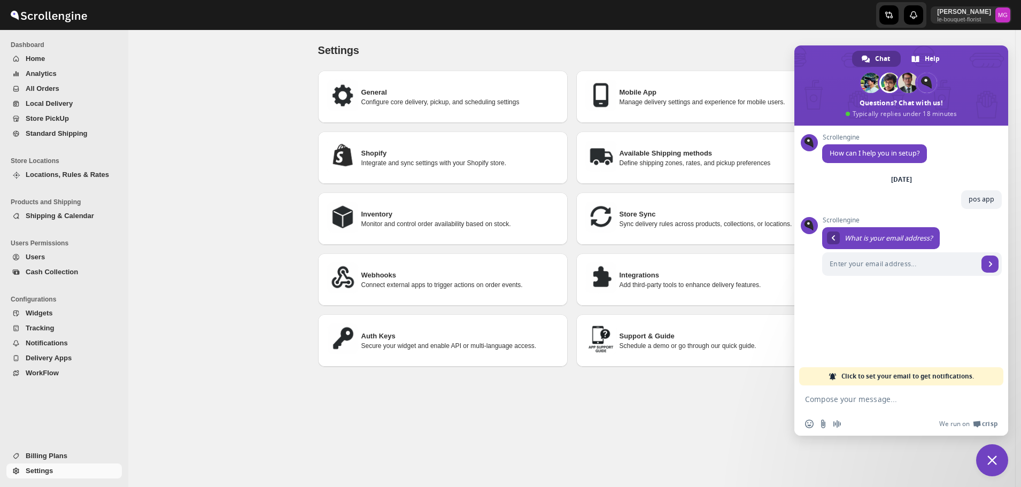
click at [983, 55] on span at bounding box center [901, 85] width 214 height 80
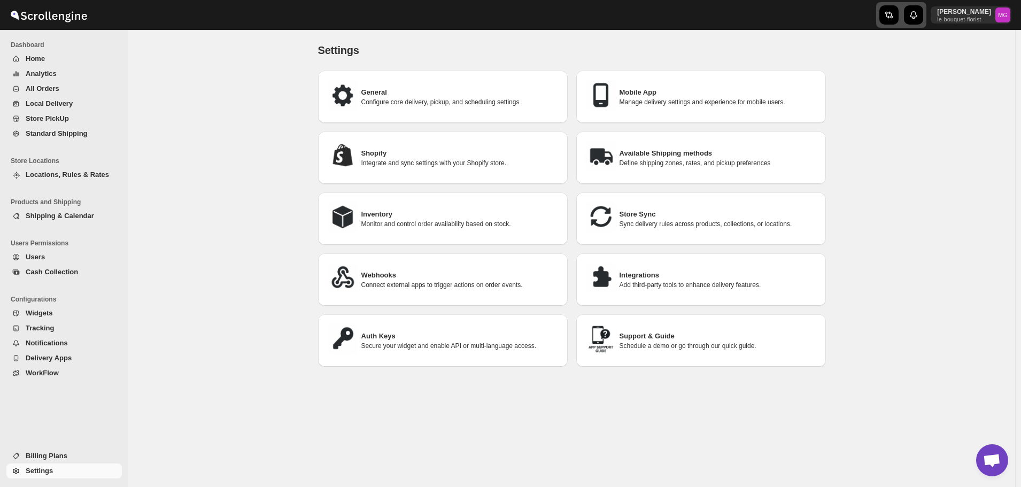
click at [919, 10] on icon "button" at bounding box center [913, 15] width 11 height 11
click at [962, 144] on div "Settings. This page is ready Settings General Configure core delivery, pickup, …" at bounding box center [571, 258] width 887 height 457
click at [45, 312] on span "Widgets" at bounding box center [39, 313] width 27 height 8
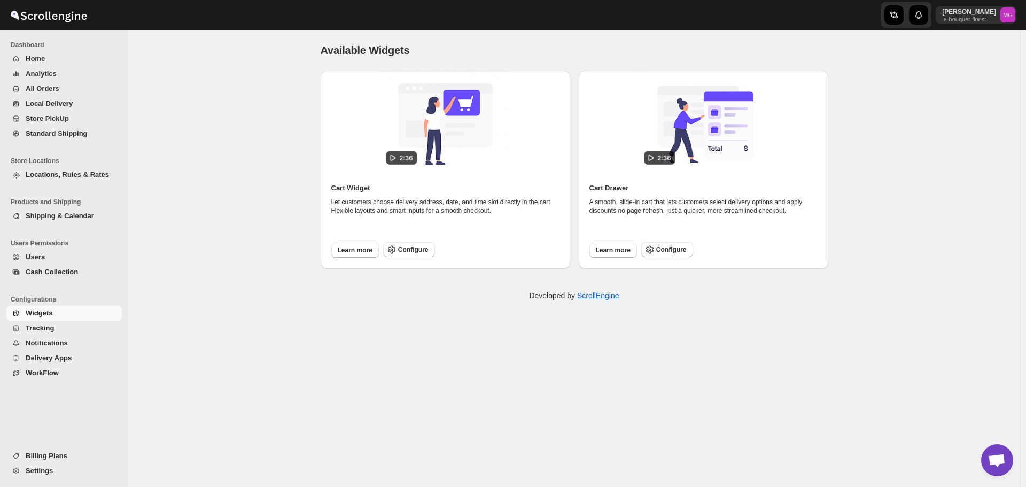
click at [37, 336] on button "Notifications" at bounding box center [63, 343] width 115 height 15
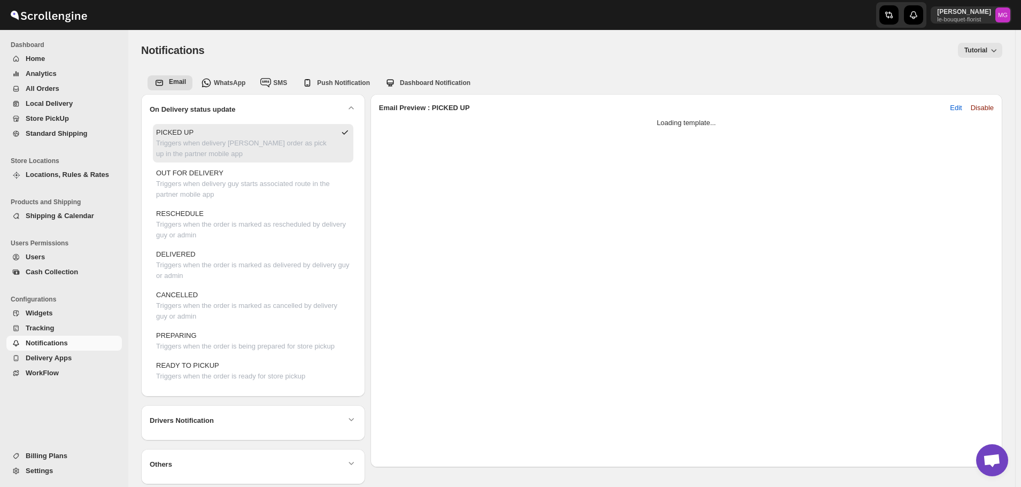
click at [35, 326] on span "Tracking" at bounding box center [40, 328] width 28 height 8
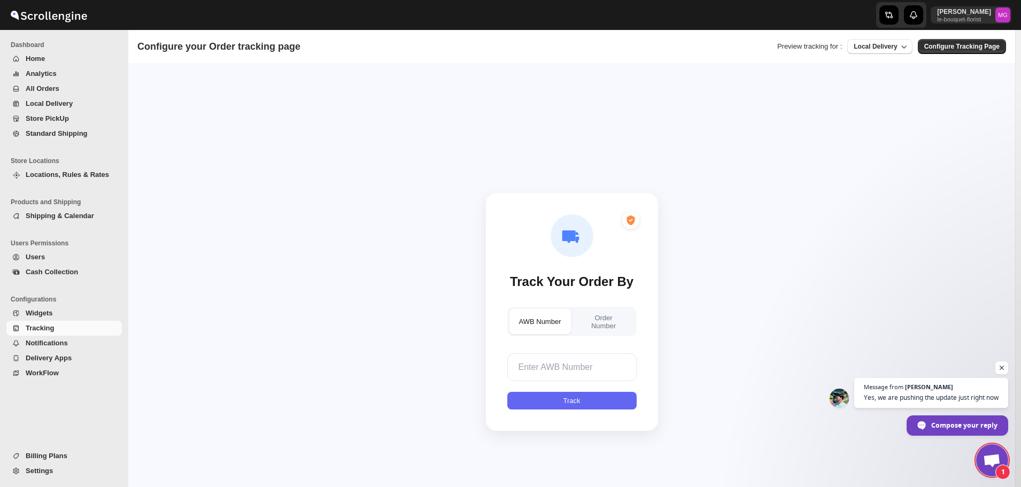
click at [50, 356] on span "Delivery Apps" at bounding box center [49, 358] width 46 height 8
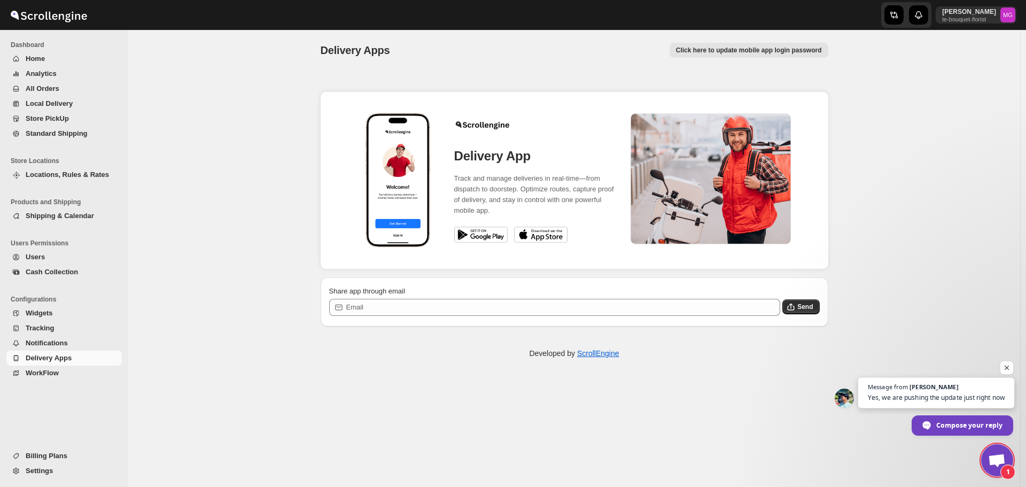
click at [961, 401] on span "Open chat" at bounding box center [937, 404] width 156 height 8
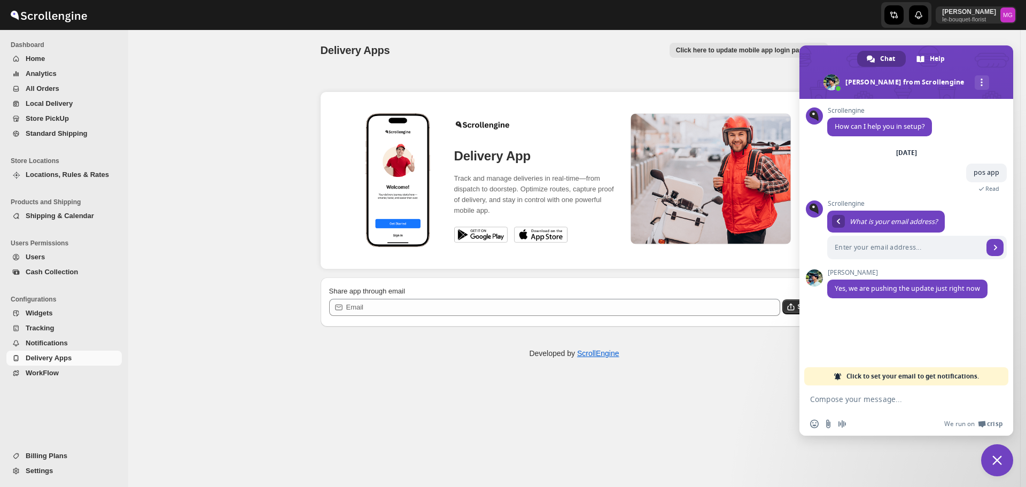
click at [867, 404] on textarea "Compose your message..." at bounding box center [894, 400] width 169 height 10
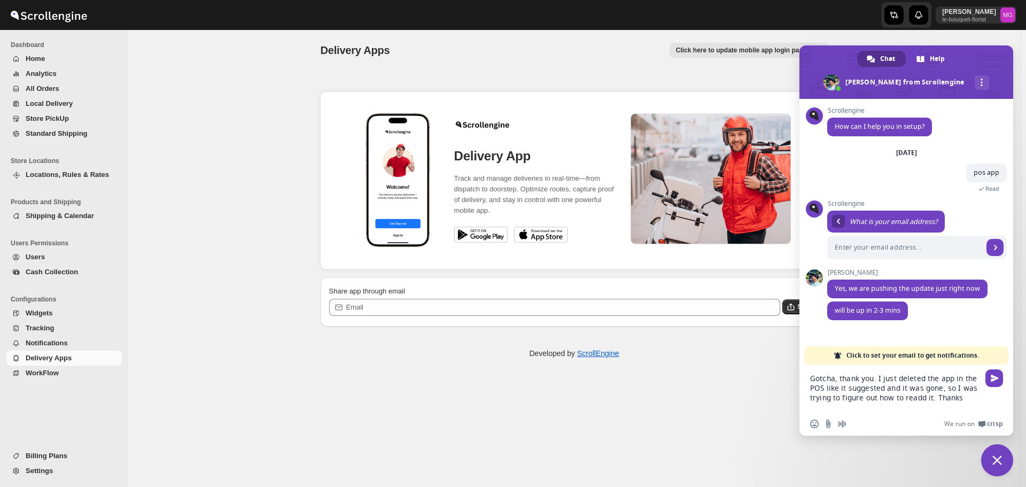
type textarea "Gotcha, thank you. I just deleted the app in the POS like it suggested and it w…"
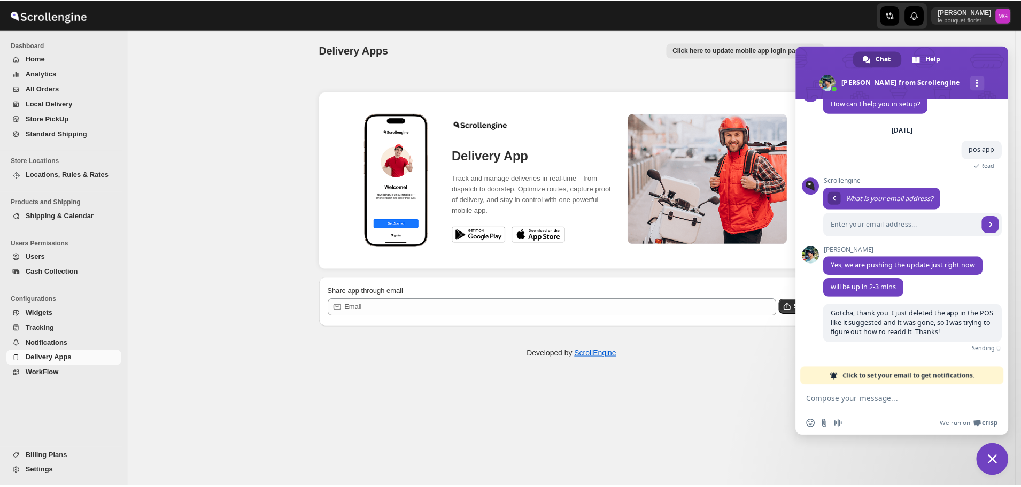
scroll to position [11, 0]
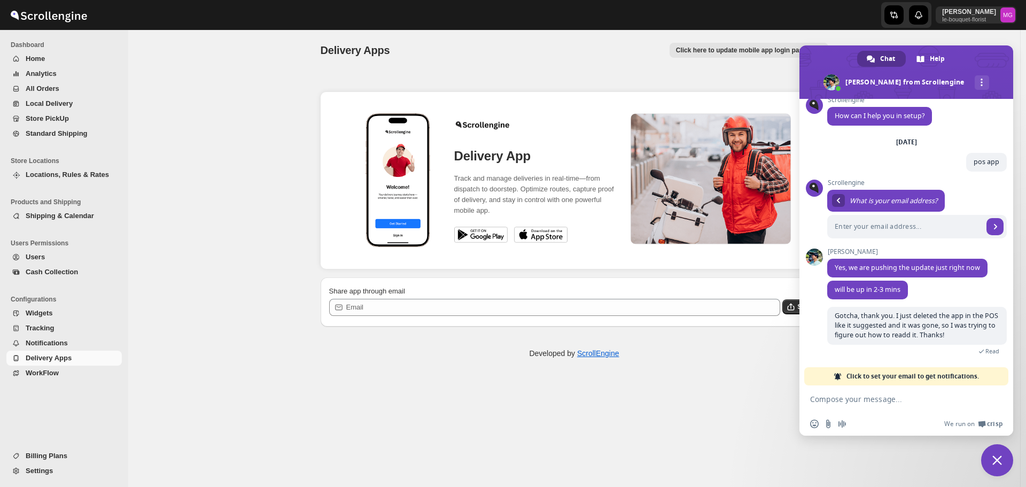
click at [744, 383] on div "Delivery Apps. This page is ready Delivery Apps Click here to update mobile app…" at bounding box center [574, 258] width 892 height 457
click at [709, 390] on div "Delivery Apps. This page is ready Delivery Apps Click here to update mobile app…" at bounding box center [574, 258] width 892 height 457
click at [974, 52] on span at bounding box center [907, 71] width 214 height 53
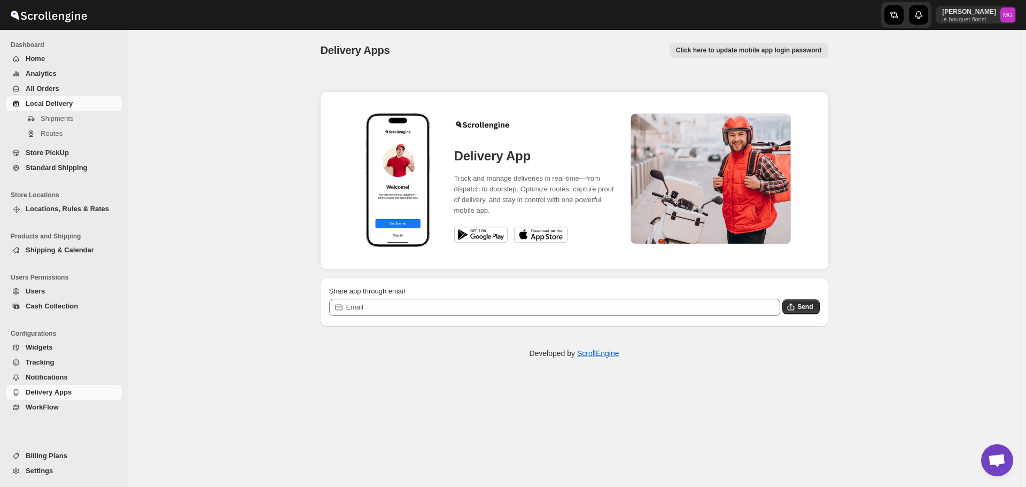
click at [62, 106] on span "Local Delivery" at bounding box center [49, 103] width 47 height 8
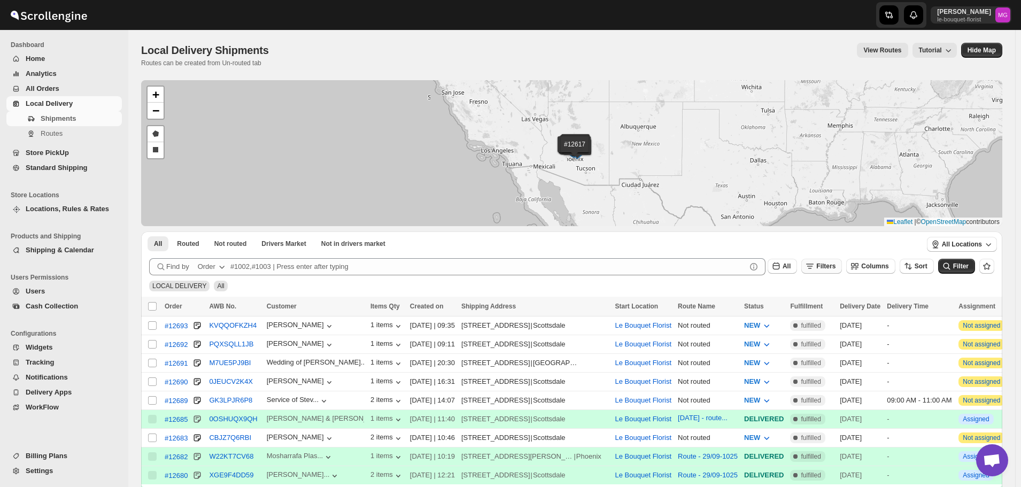
click at [827, 263] on button "Filters" at bounding box center [821, 266] width 41 height 15
click at [834, 305] on span "Add Filter" at bounding box center [837, 308] width 30 height 9
click at [794, 308] on button "Select" at bounding box center [773, 309] width 80 height 15
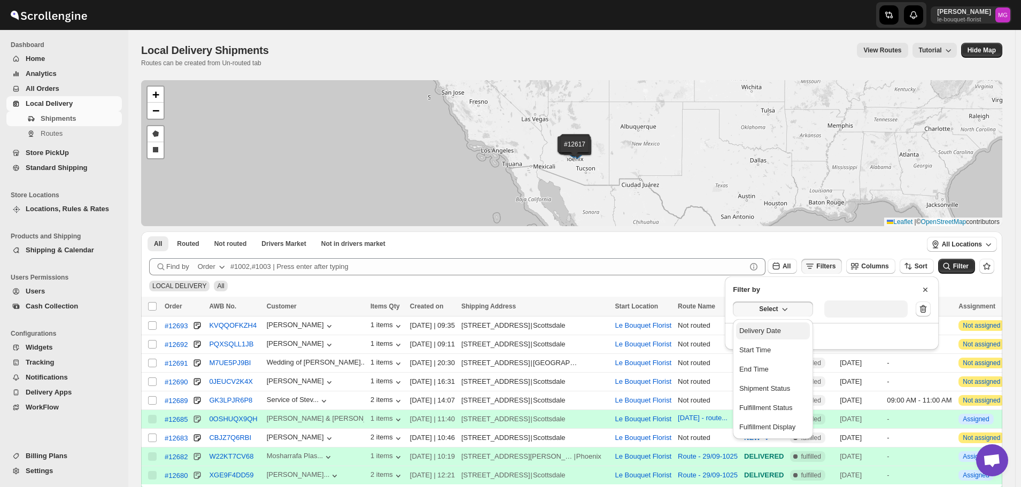
click at [767, 334] on div "Delivery Date" at bounding box center [760, 331] width 42 height 11
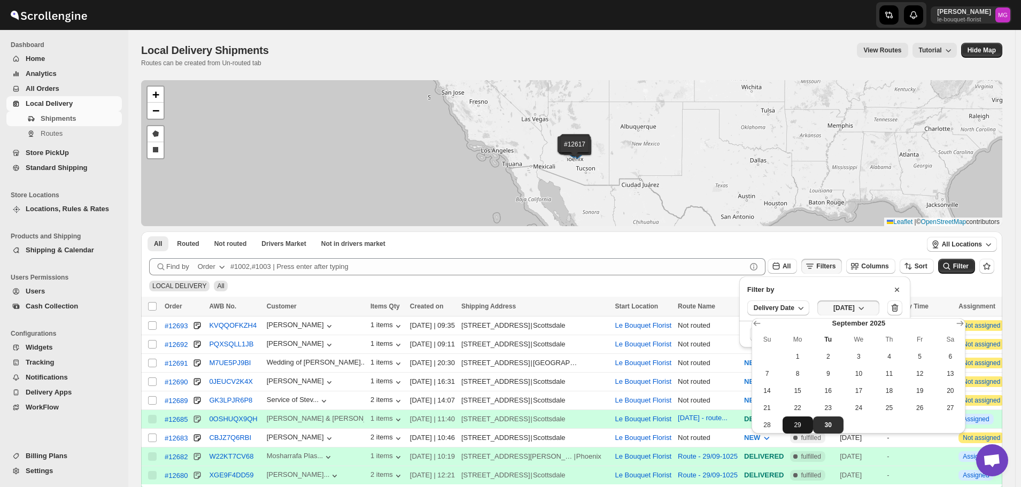
click at [805, 425] on span "29" at bounding box center [798, 425] width 22 height 9
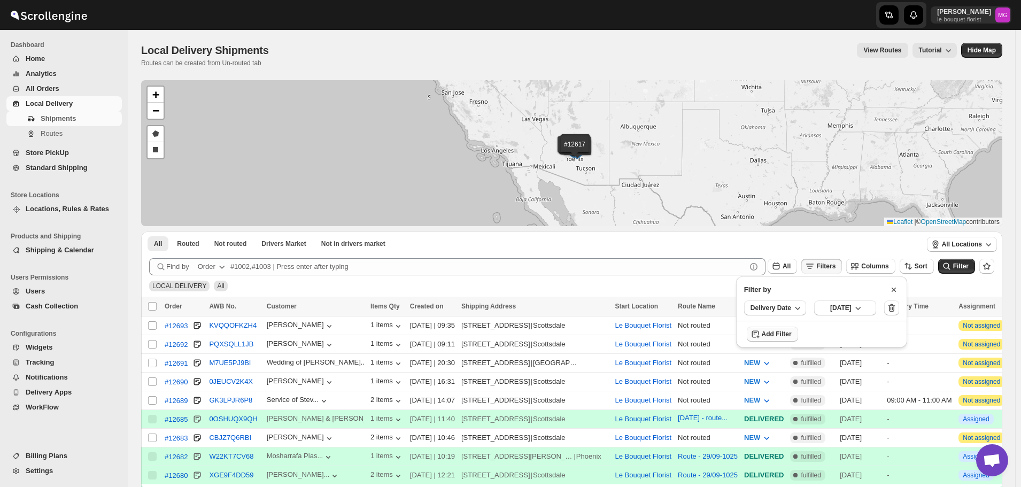
click at [962, 277] on div "LOCAL DELIVERY All" at bounding box center [570, 281] width 850 height 20
click at [967, 275] on div "LOCAL DELIVERY All" at bounding box center [570, 281] width 850 height 20
click at [965, 270] on span "Filter" at bounding box center [961, 266] width 16 height 7
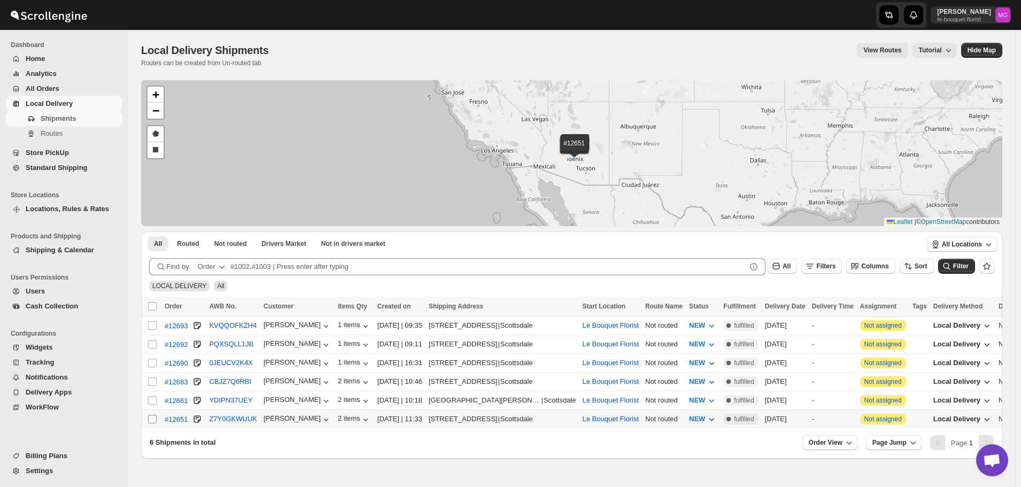
click at [148, 417] on input "Select shipment" at bounding box center [152, 419] width 9 height 9
checkbox input "true"
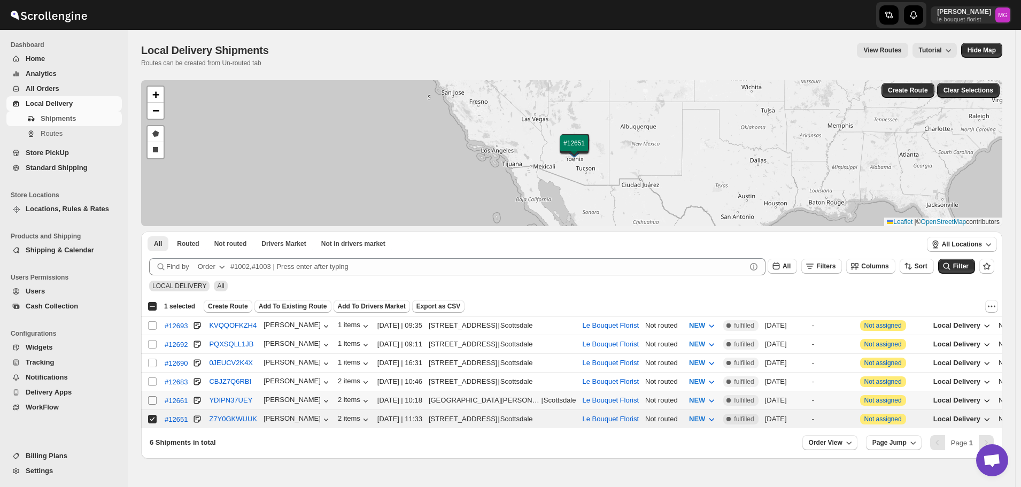
click at [149, 398] on input "Select shipment" at bounding box center [152, 400] width 9 height 9
checkbox input "true"
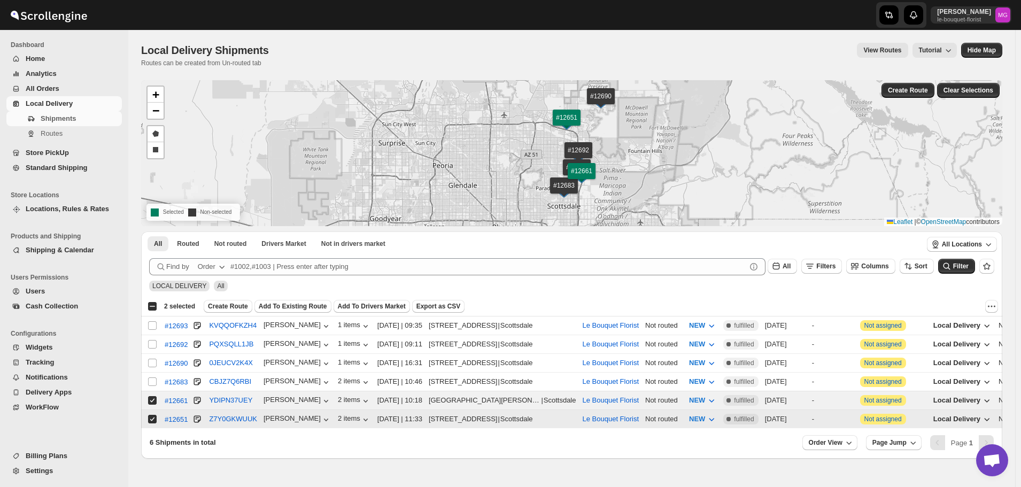
click at [150, 418] on input "Select shipment" at bounding box center [152, 419] width 9 height 9
checkbox input "false"
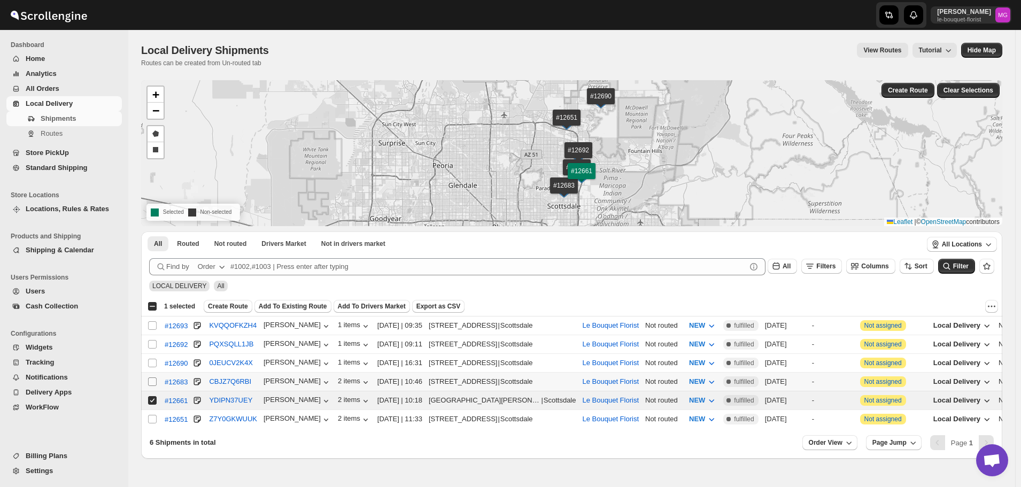
click at [150, 378] on input "Select shipment" at bounding box center [152, 381] width 9 height 9
checkbox input "true"
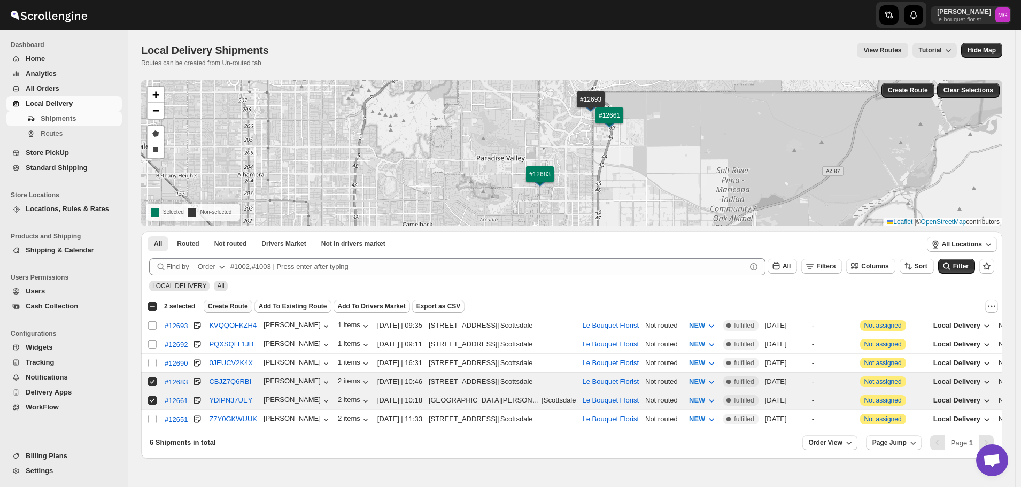
click at [230, 302] on button "Create Route" at bounding box center [228, 306] width 49 height 13
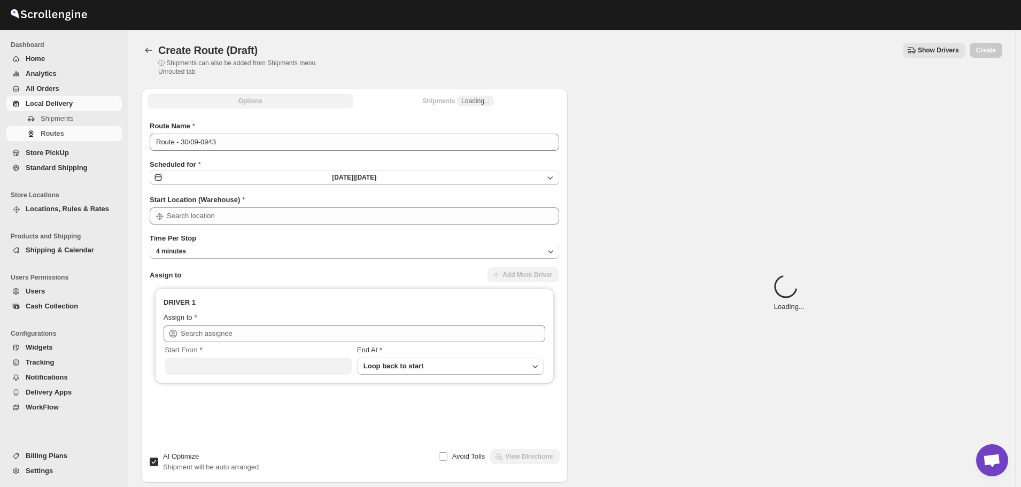
type input "Le Bouquet Florist"
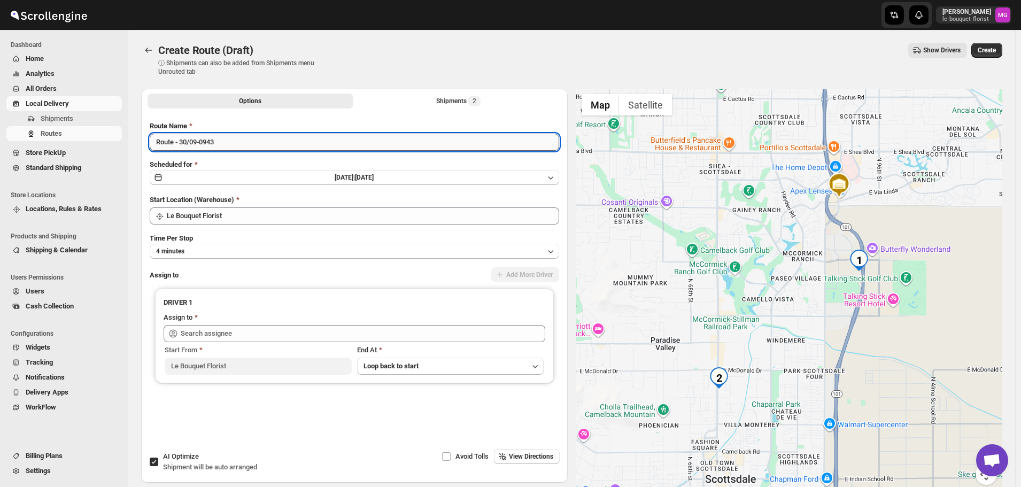
click at [210, 143] on input "Route - 30/09-0943" at bounding box center [355, 142] width 410 height 17
click at [214, 142] on input "Route - 30/09-0943" at bounding box center [355, 142] width 410 height 17
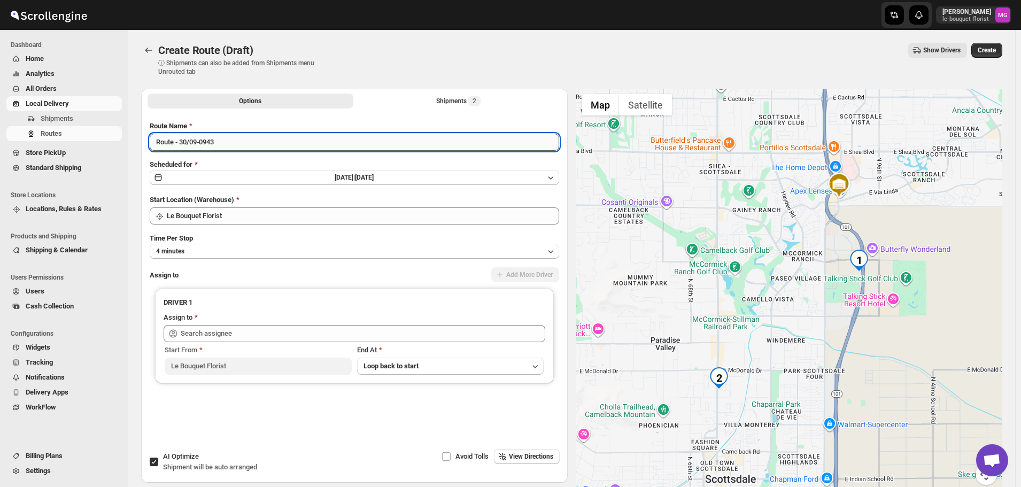
click at [214, 142] on input "Route - 30/09-0943" at bounding box center [355, 142] width 410 height 17
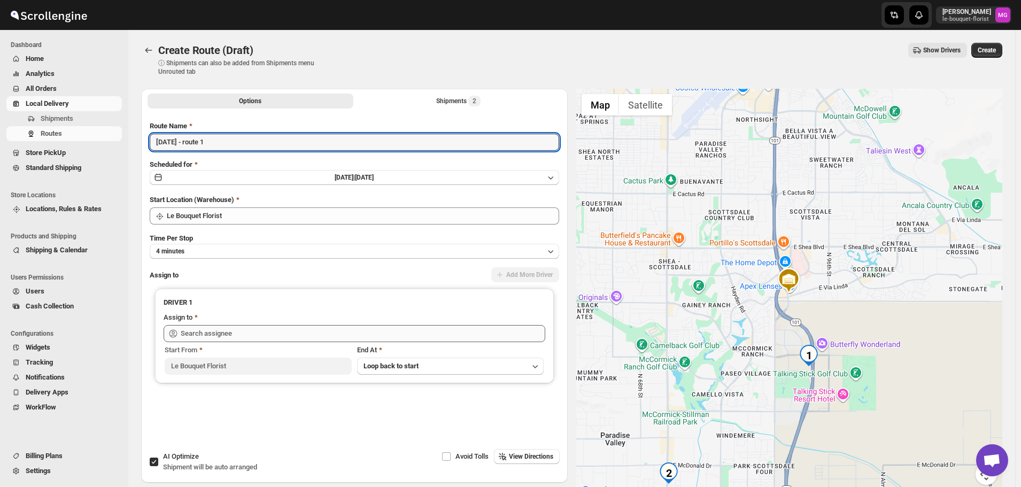
type input "[DATE] - route 1"
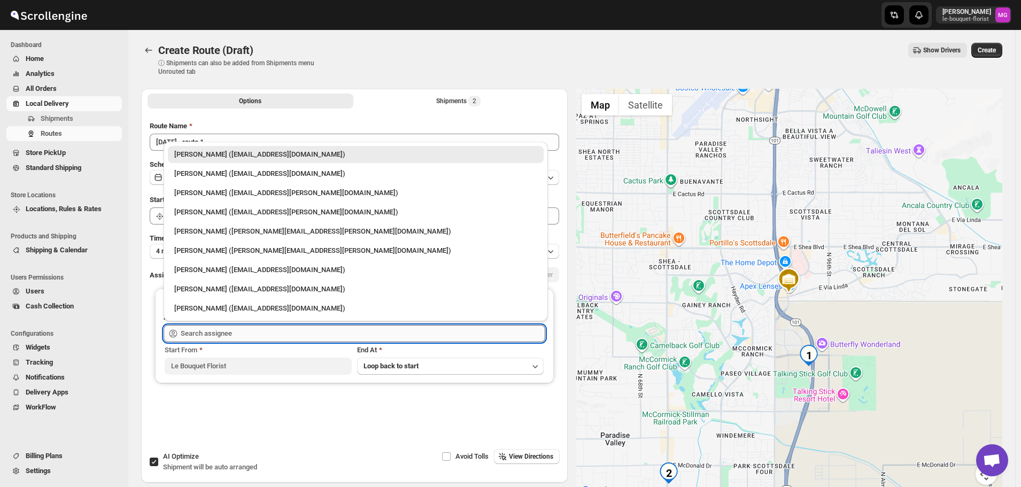
click at [229, 334] on input "text" at bounding box center [363, 333] width 365 height 17
click at [218, 198] on div "[PERSON_NAME] ([EMAIL_ADDRESS][PERSON_NAME][DOMAIN_NAME])" at bounding box center [356, 192] width 376 height 17
type input "[PERSON_NAME] ([EMAIL_ADDRESS][PERSON_NAME][DOMAIN_NAME])"
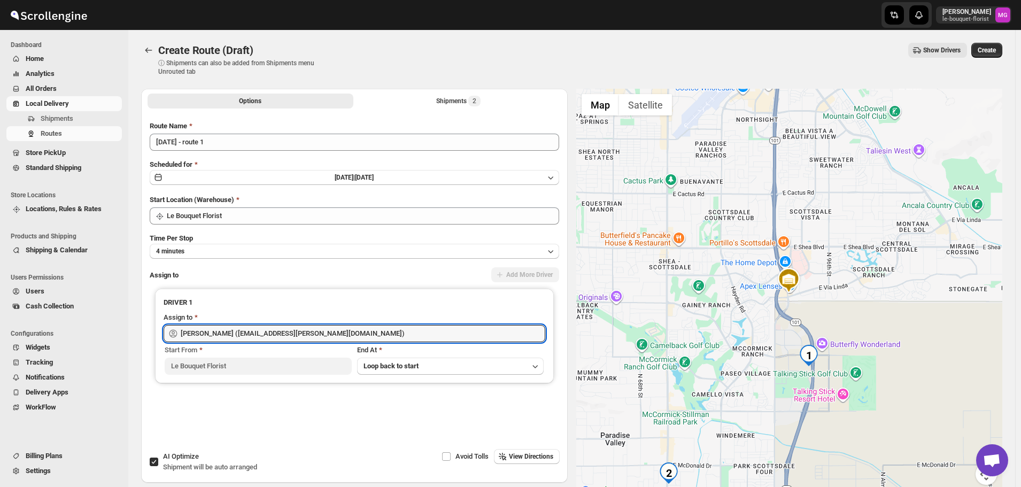
click at [175, 468] on span "Shipment will be auto arranged" at bounding box center [210, 467] width 94 height 8
click at [158, 466] on input "AI Optimize Shipment will be auto arranged" at bounding box center [154, 462] width 9 height 9
checkbox input "false"
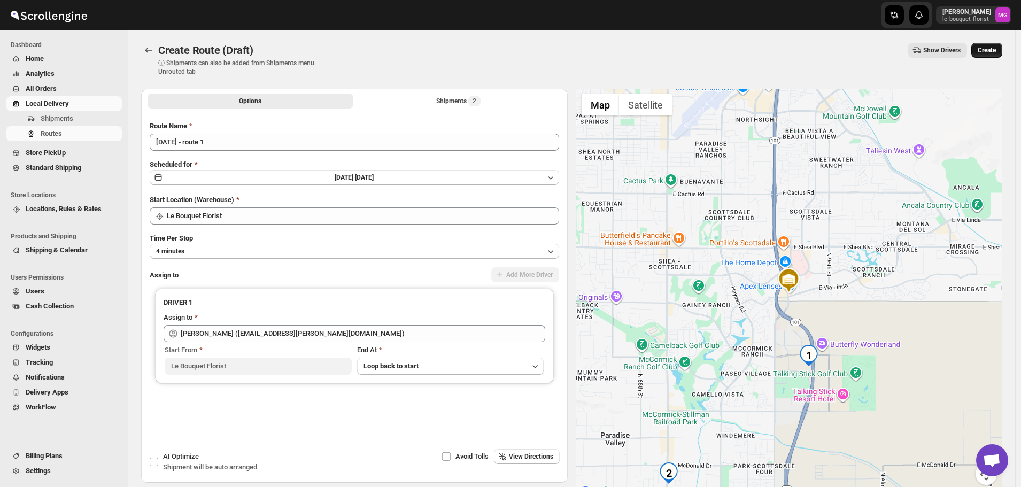
click at [996, 49] on span "Create" at bounding box center [987, 50] width 18 height 9
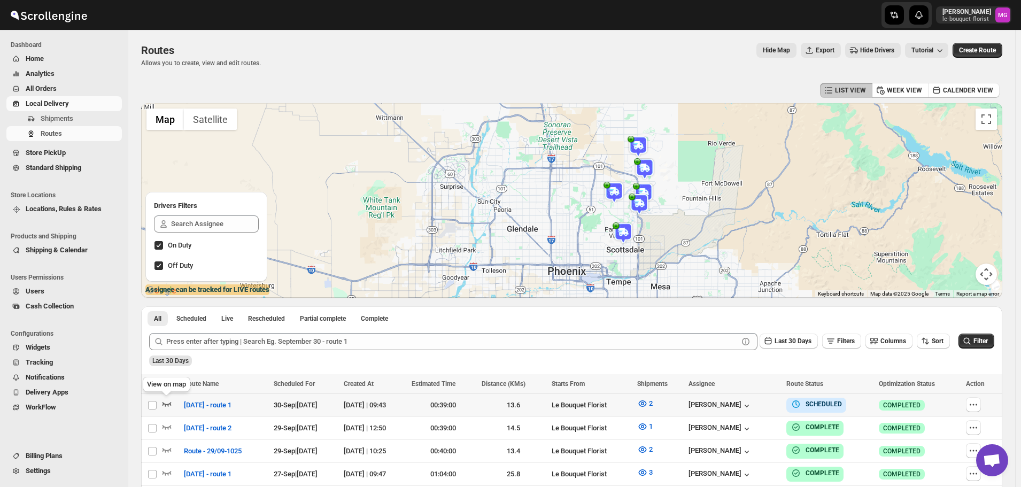
click at [168, 404] on icon "button" at bounding box center [166, 403] width 11 height 11
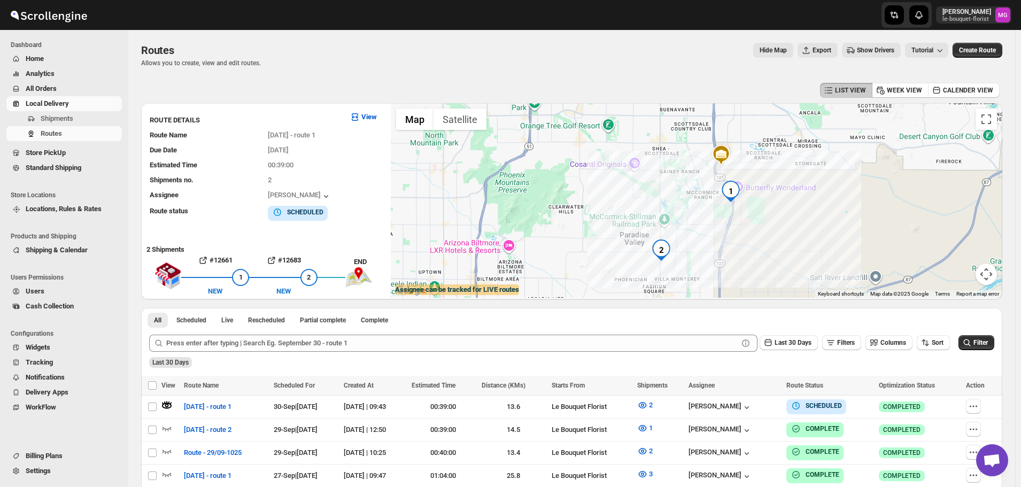
drag, startPoint x: 837, startPoint y: 148, endPoint x: 840, endPoint y: 254, distance: 107.0
click at [840, 254] on div at bounding box center [697, 200] width 612 height 195
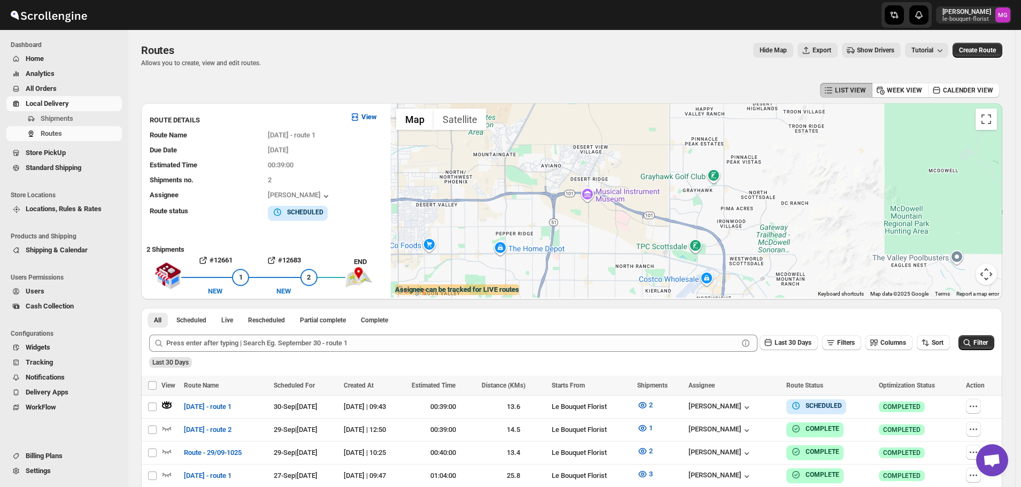
drag, startPoint x: 823, startPoint y: 166, endPoint x: 821, endPoint y: 204, distance: 38.1
click at [823, 204] on div at bounding box center [697, 200] width 612 height 195
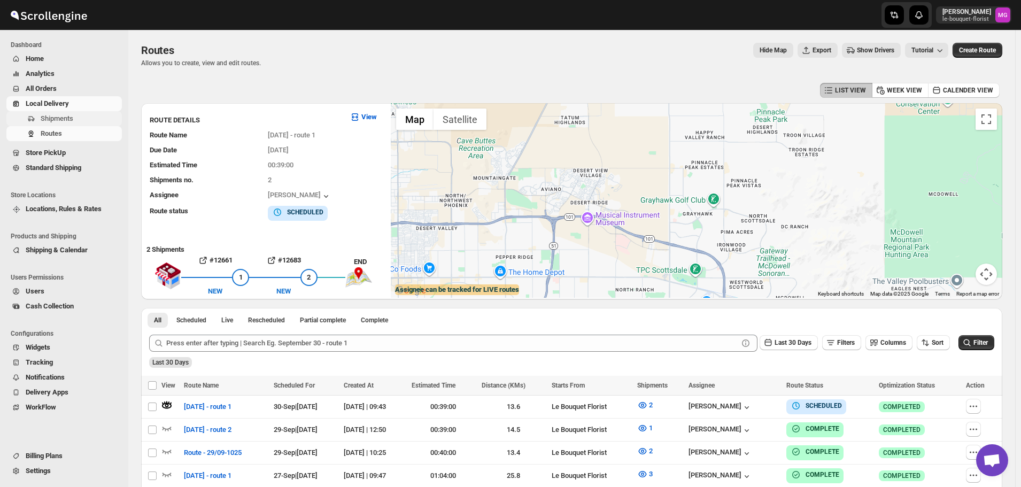
click at [79, 120] on span "Shipments" at bounding box center [80, 118] width 79 height 11
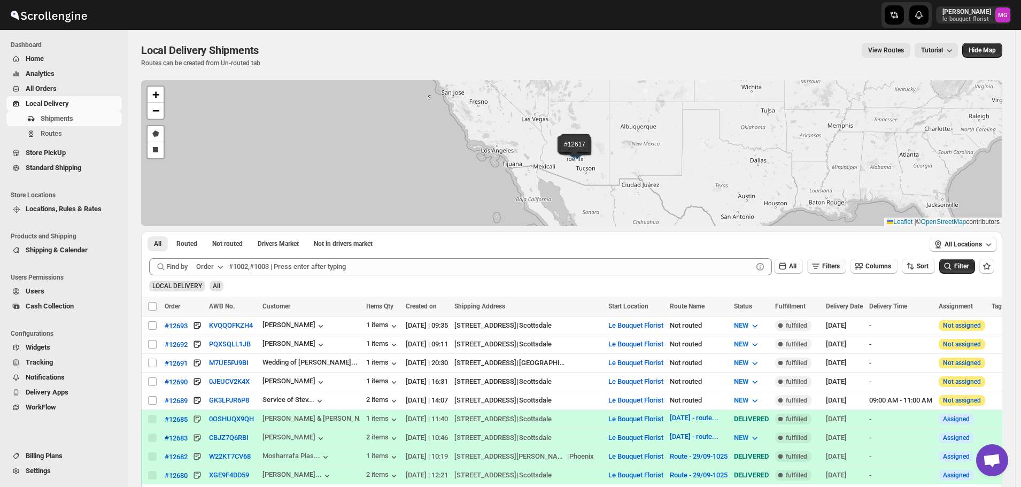
click at [827, 263] on span "Filters" at bounding box center [831, 266] width 18 height 7
click at [833, 306] on span "Add Filter" at bounding box center [836, 308] width 28 height 9
click at [739, 315] on button "Select" at bounding box center [773, 309] width 80 height 15
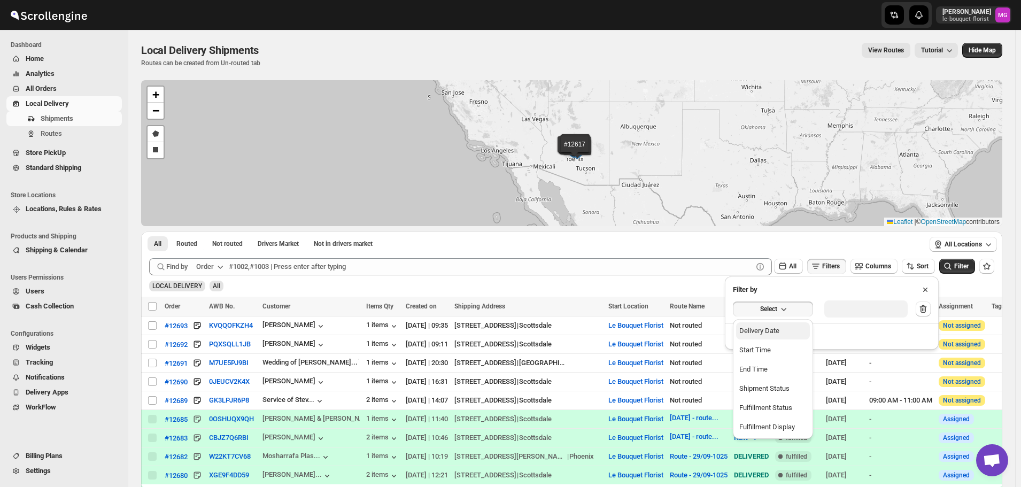
click at [740, 334] on div "Delivery Date" at bounding box center [759, 331] width 40 height 11
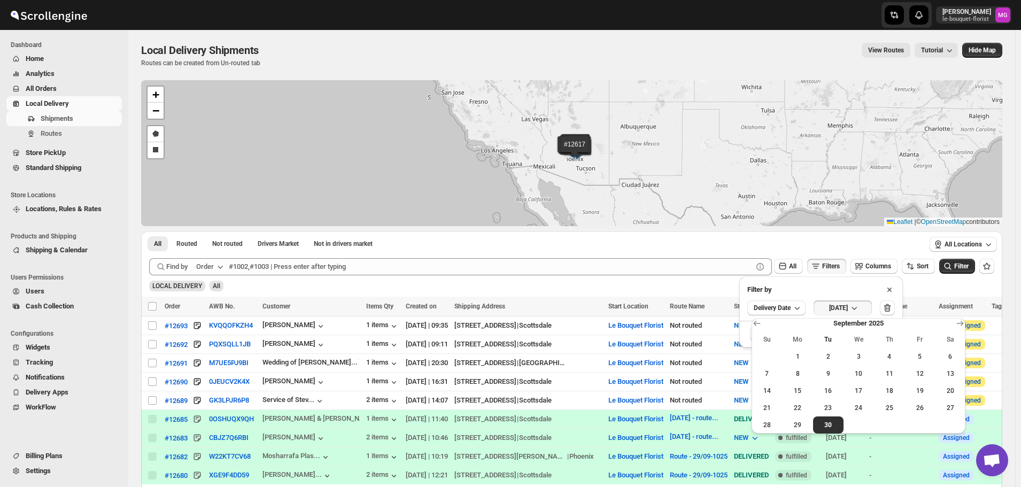
drag, startPoint x: 800, startPoint y: 422, endPoint x: 979, endPoint y: 259, distance: 242.6
click at [799, 422] on span "29" at bounding box center [798, 425] width 22 height 9
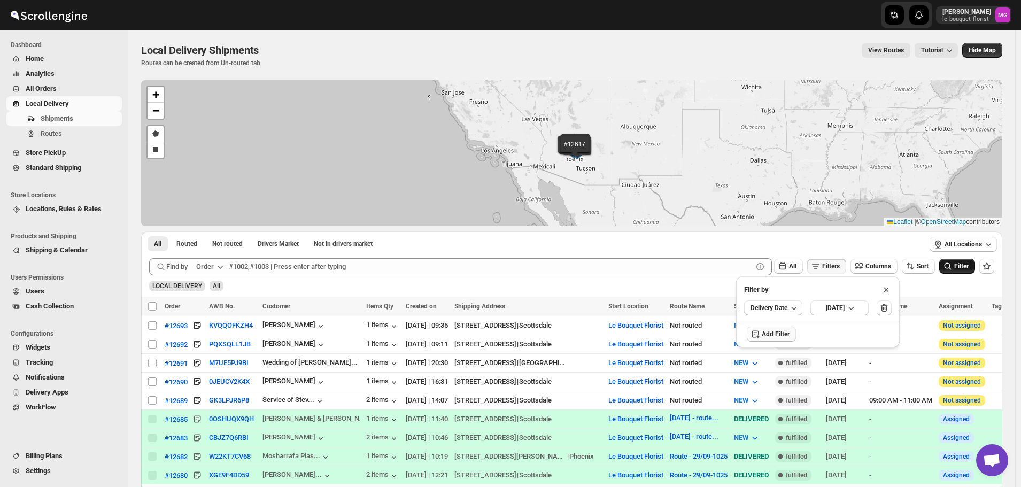
click at [975, 267] on button "Filter" at bounding box center [957, 266] width 36 height 15
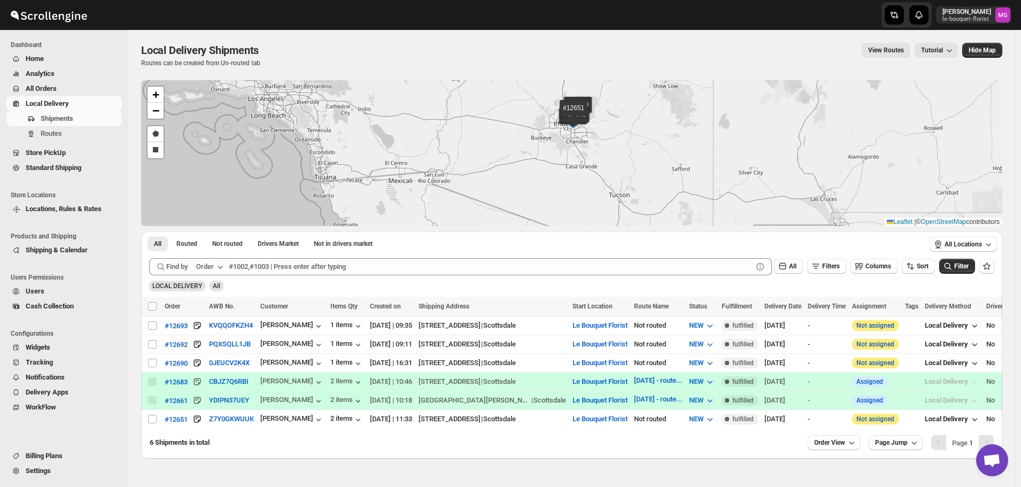
drag, startPoint x: 624, startPoint y: 148, endPoint x: 577, endPoint y: 210, distance: 77.8
click at [583, 222] on div "#12693 #12692 #12690 #12683 #12661 #12651 + − Draw a polygon Draw a rectangle L…" at bounding box center [571, 153] width 861 height 146
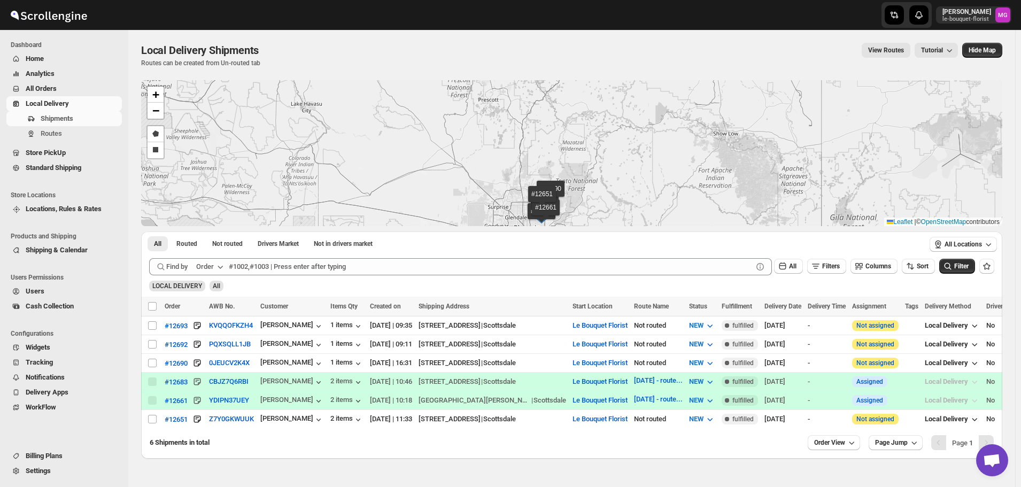
drag, startPoint x: 588, startPoint y: 199, endPoint x: 589, endPoint y: 175, distance: 24.6
click at [589, 175] on div "#12693 #12692 #12690 #12683 #12661 #12651 + − Draw a polygon Draw a rectangle L…" at bounding box center [571, 153] width 861 height 146
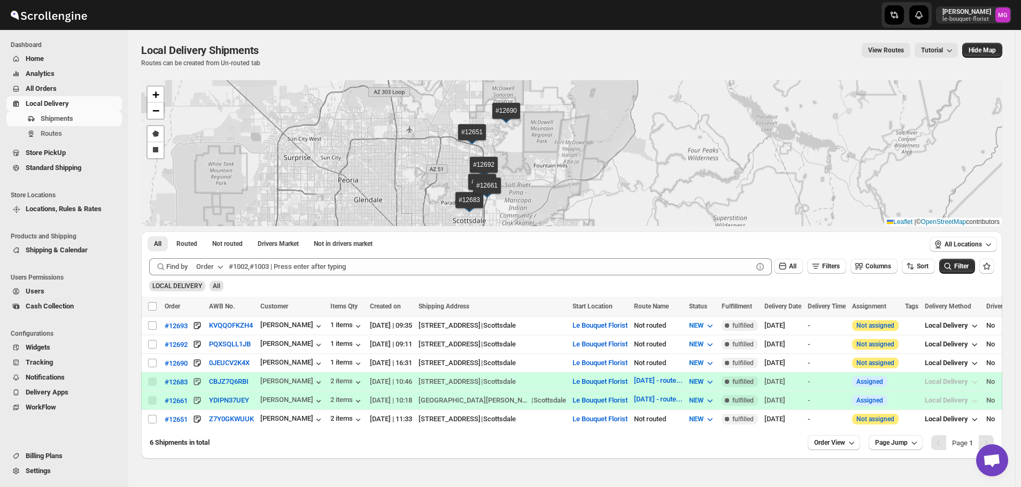
drag, startPoint x: 584, startPoint y: 194, endPoint x: 650, endPoint y: 142, distance: 84.1
click at [650, 142] on div "#12693 #12692 #12690 #12683 #12661 #12651 + − Draw a polygon Draw a rectangle L…" at bounding box center [571, 153] width 861 height 146
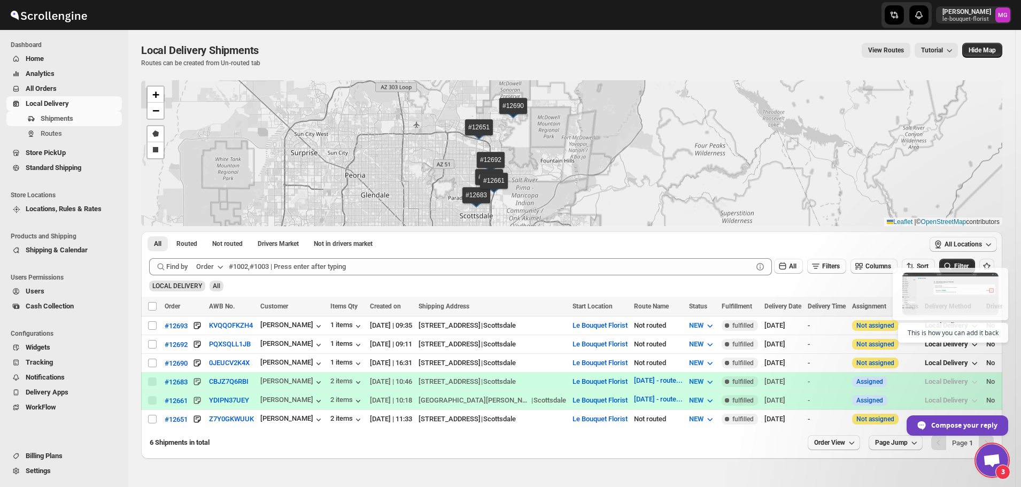
scroll to position [182, 0]
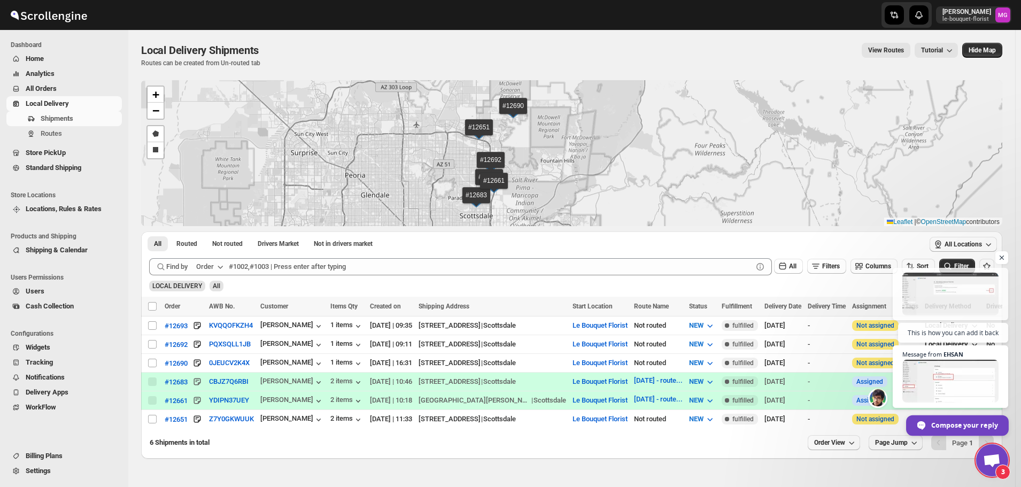
click at [963, 423] on span "Compose your reply" at bounding box center [964, 424] width 67 height 19
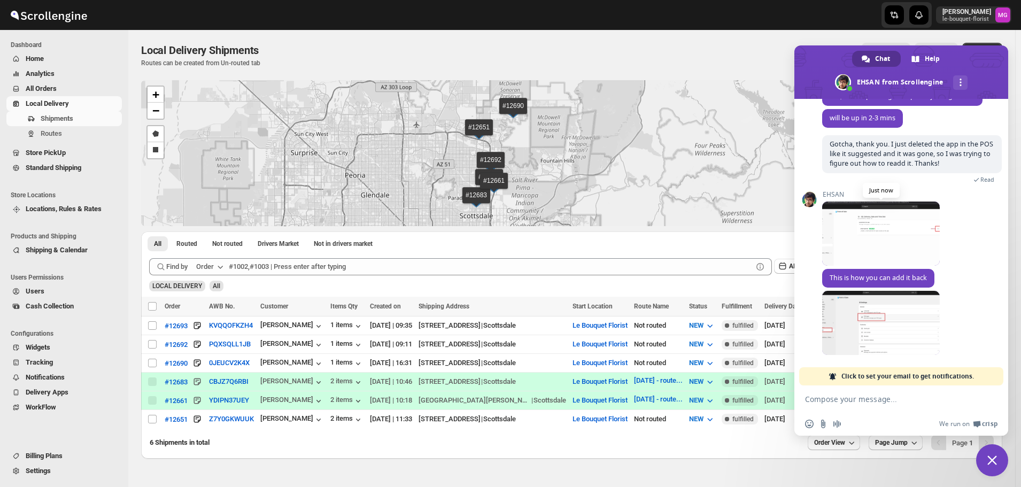
click at [905, 227] on span at bounding box center [881, 234] width 118 height 64
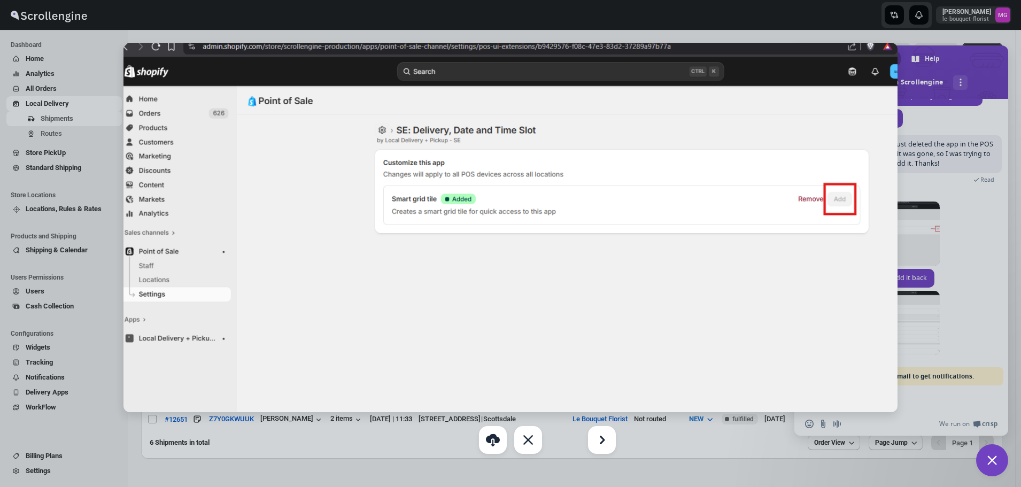
click at [985, 290] on div at bounding box center [510, 243] width 1021 height 487
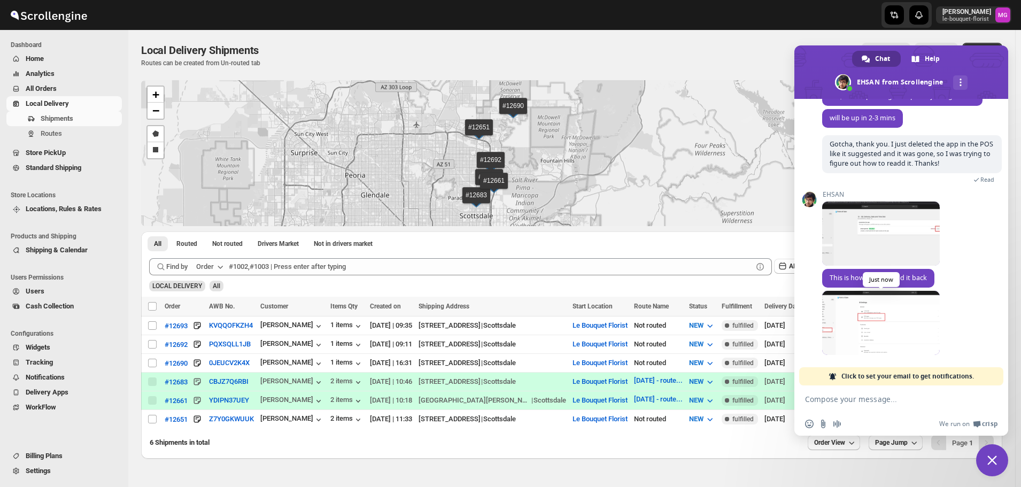
click at [878, 336] on span at bounding box center [881, 323] width 118 height 64
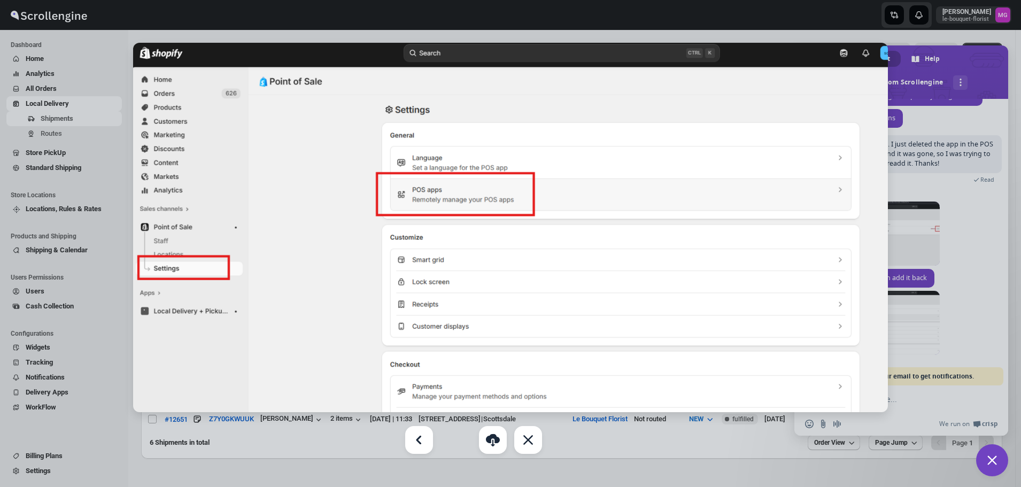
scroll to position [203, 0]
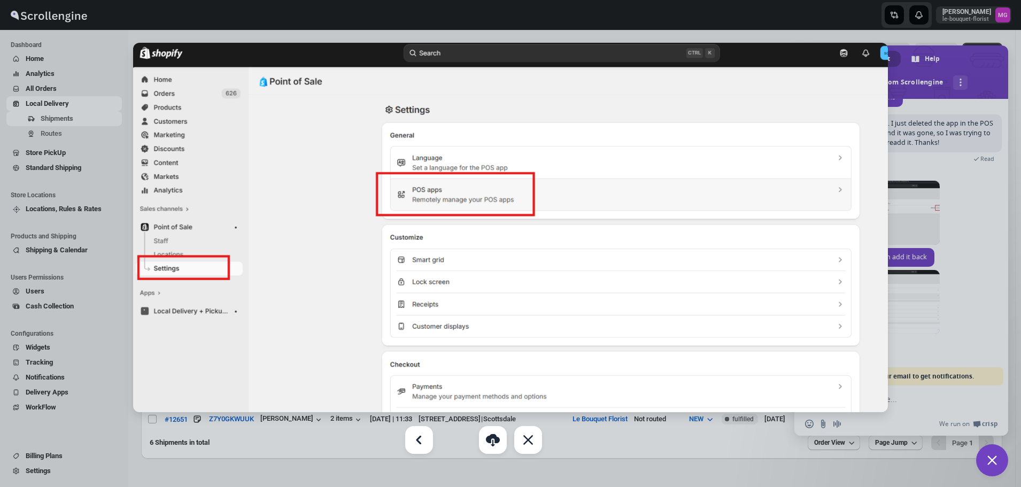
click at [970, 354] on div at bounding box center [510, 243] width 1021 height 487
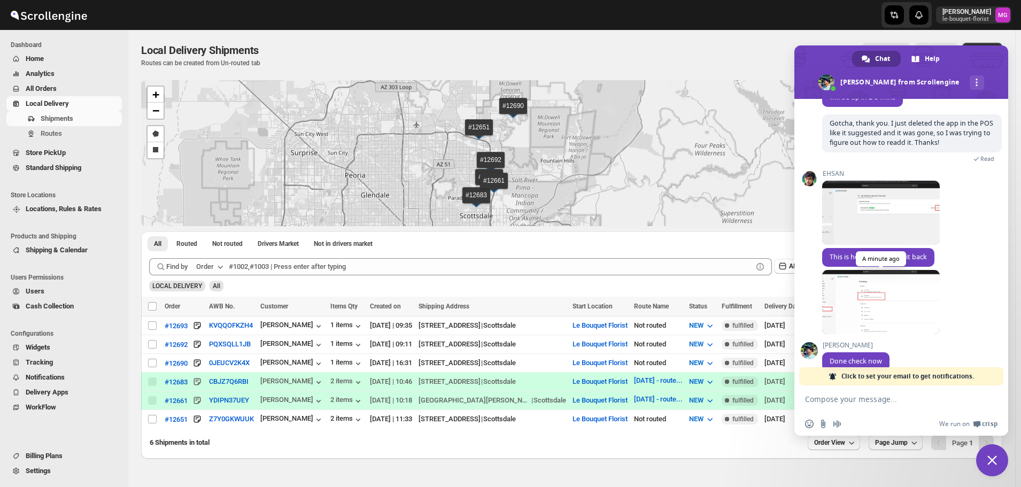
click at [874, 284] on span at bounding box center [881, 302] width 118 height 64
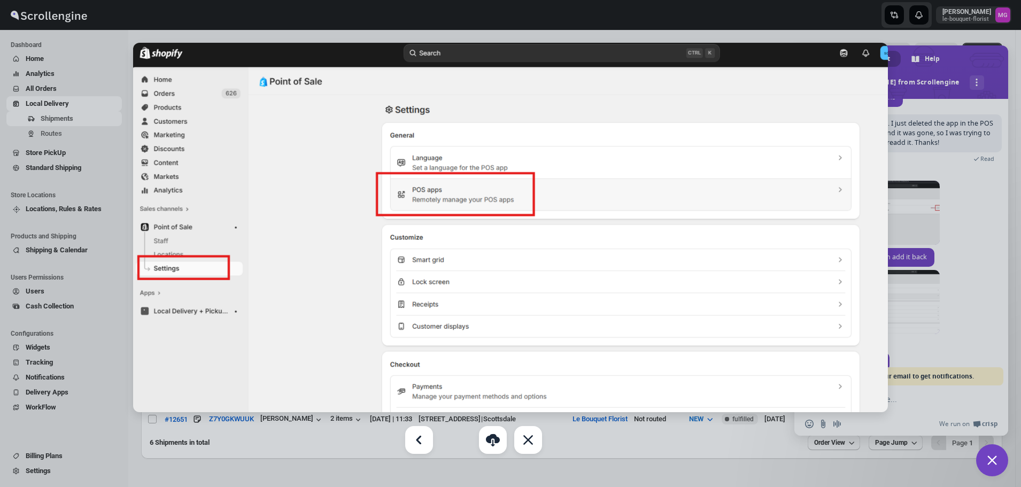
click at [935, 234] on div at bounding box center [510, 243] width 1021 height 487
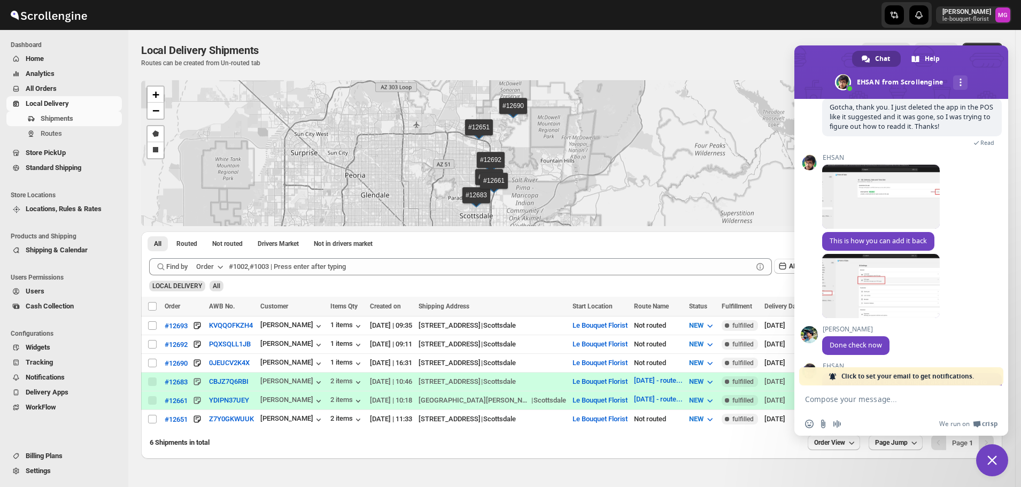
scroll to position [266, 0]
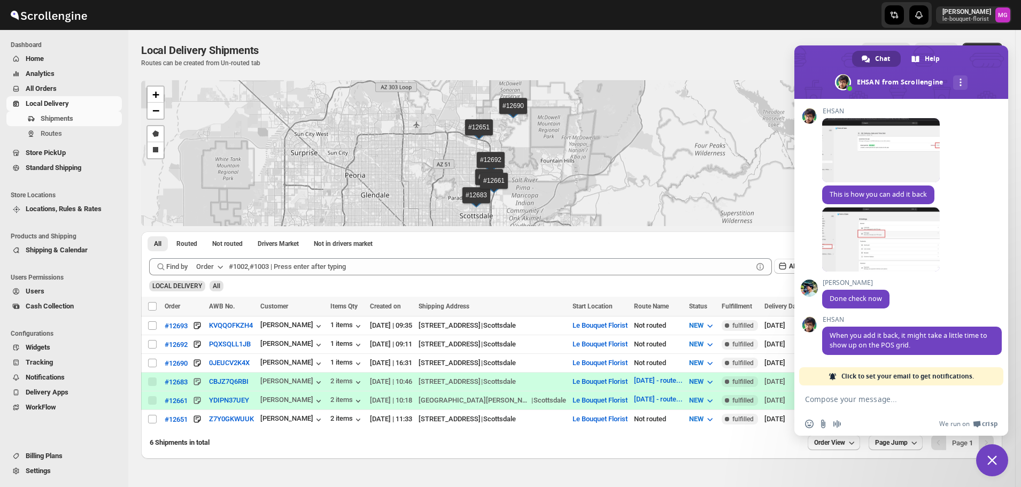
click at [868, 405] on form at bounding box center [889, 399] width 169 height 29
click at [879, 398] on textarea "Compose your message..." at bounding box center [889, 400] width 169 height 10
type textarea "G"
type textarea "It's working again, thank you!"
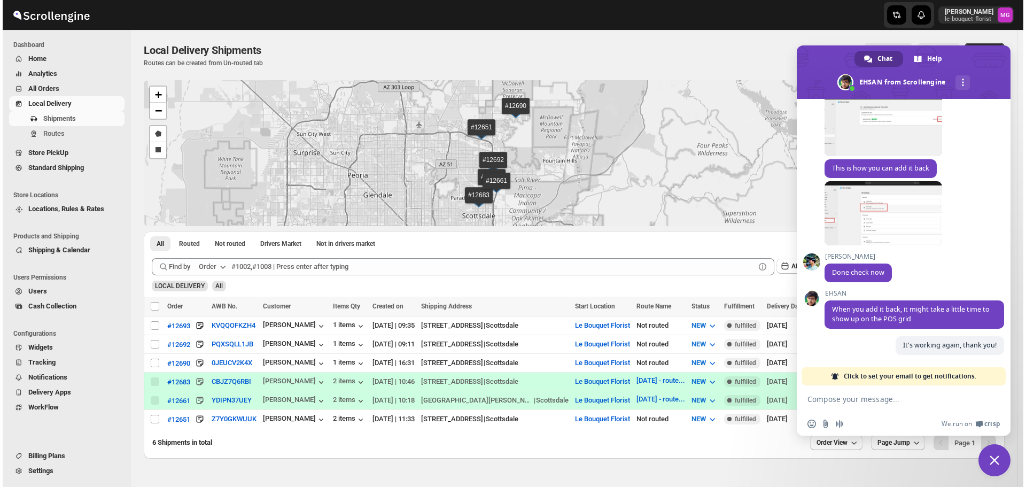
scroll to position [292, 0]
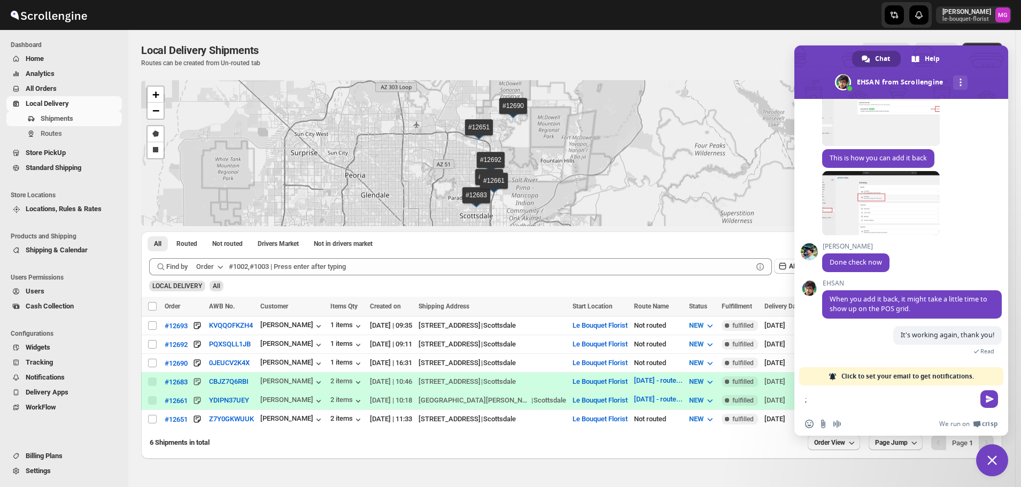
type textarea ";"
click at [995, 59] on span at bounding box center [901, 71] width 214 height 53
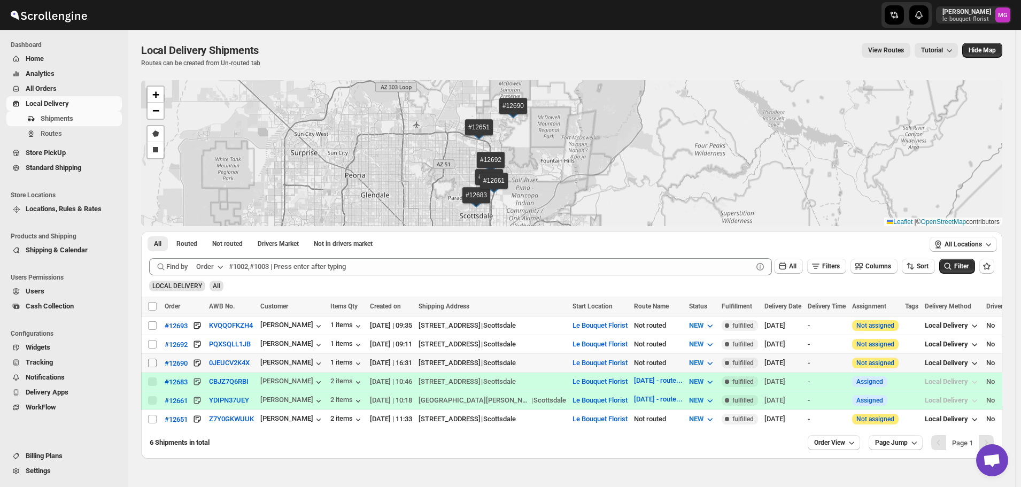
click at [155, 364] on input "Select shipment" at bounding box center [152, 363] width 9 height 9
checkbox input "true"
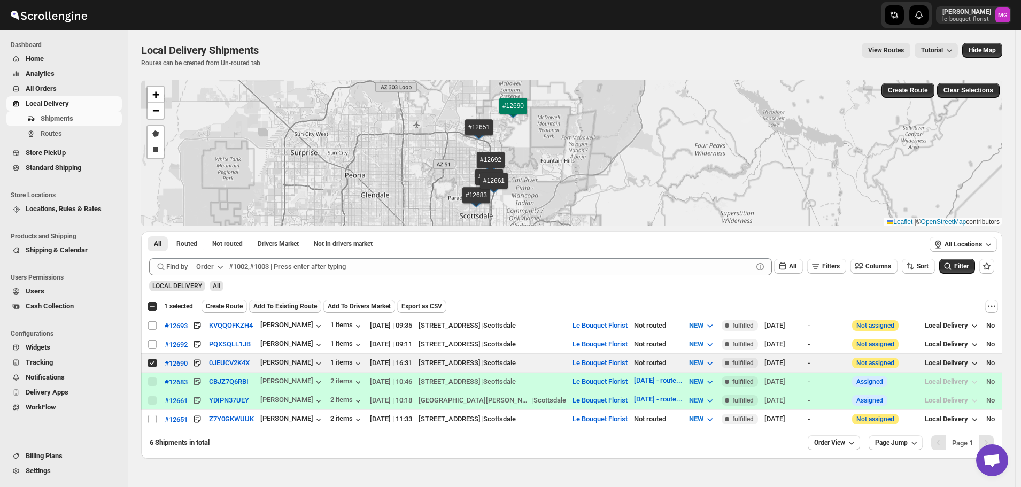
click at [269, 305] on span "Add To Existing Route" at bounding box center [285, 306] width 64 height 9
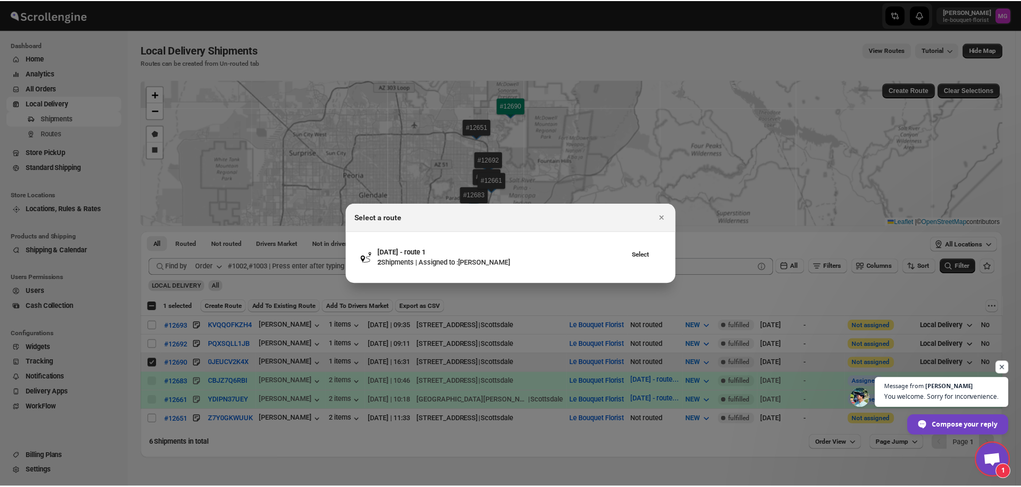
scroll to position [329, 0]
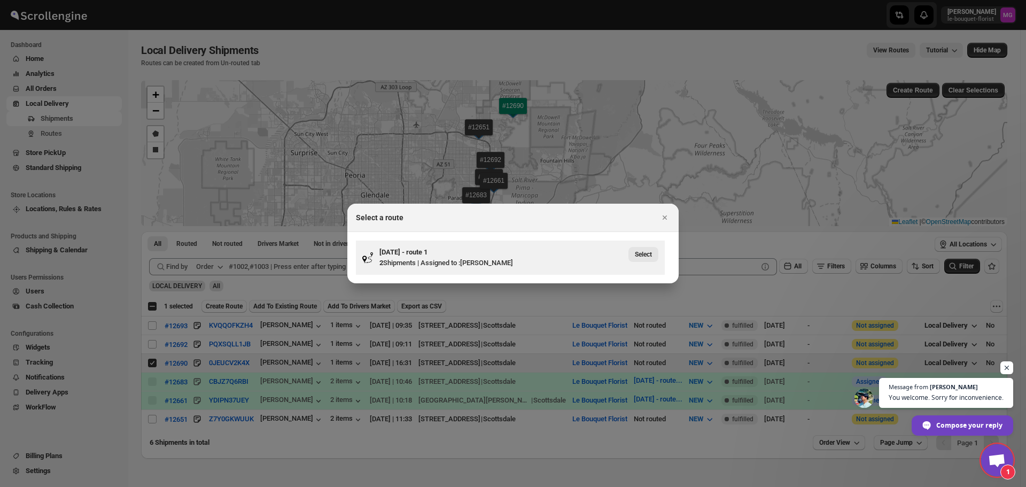
click at [648, 253] on span "Select" at bounding box center [643, 254] width 17 height 9
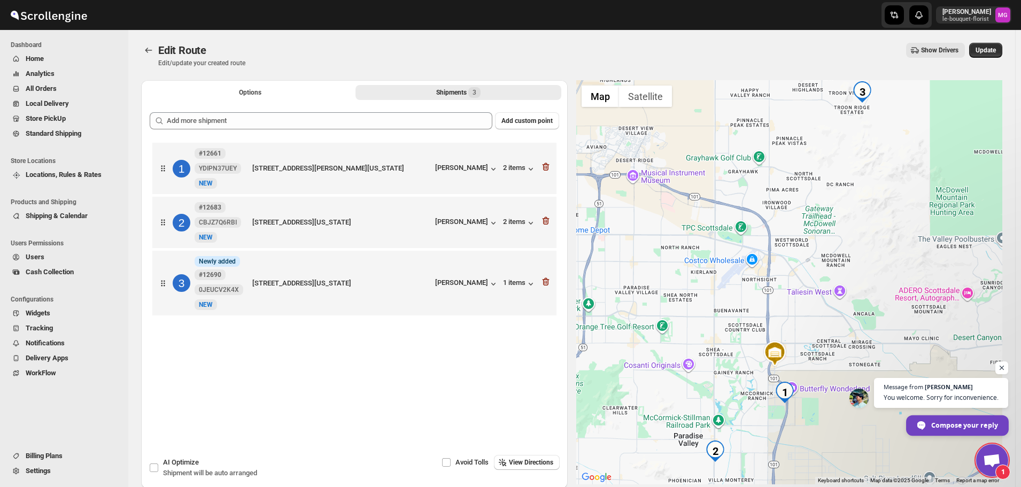
click at [967, 425] on span "Compose your reply" at bounding box center [964, 424] width 67 height 19
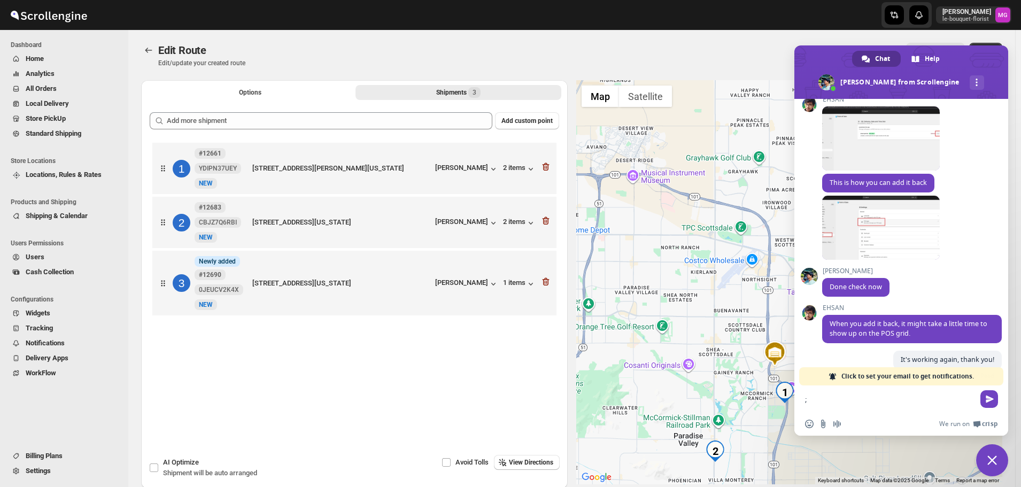
scroll to position [329, 0]
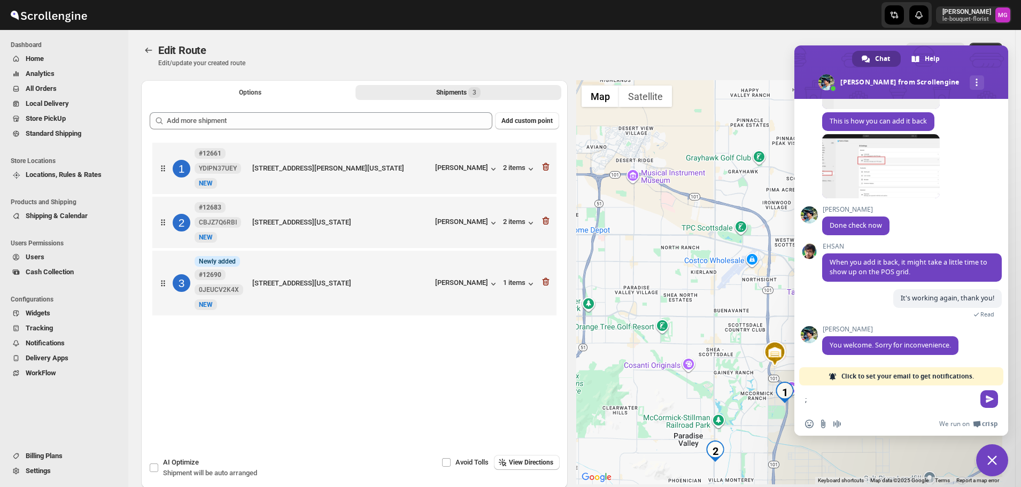
click at [853, 391] on form ";" at bounding box center [889, 399] width 169 height 29
click at [853, 402] on textarea ";" at bounding box center [889, 400] width 169 height 10
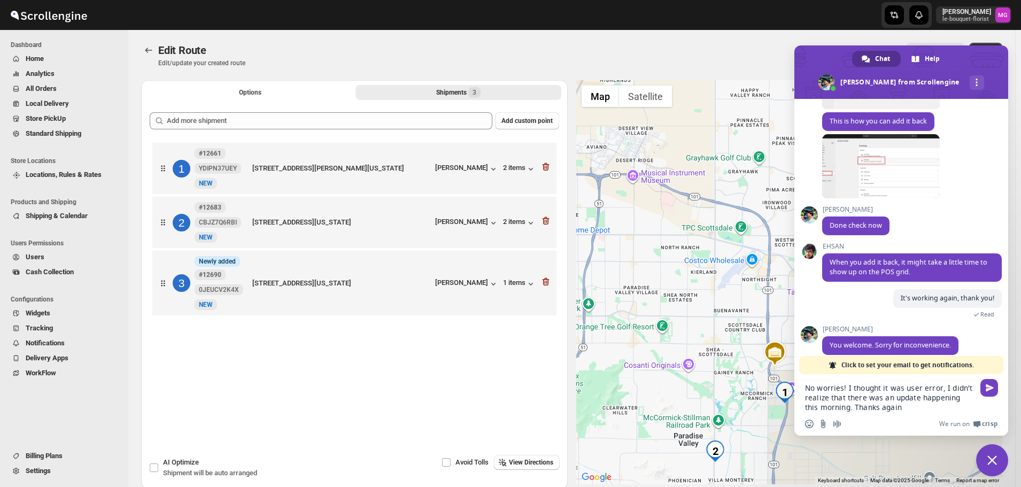
type textarea "No worries! I thought it was user error, I didn't realize that there was an upd…"
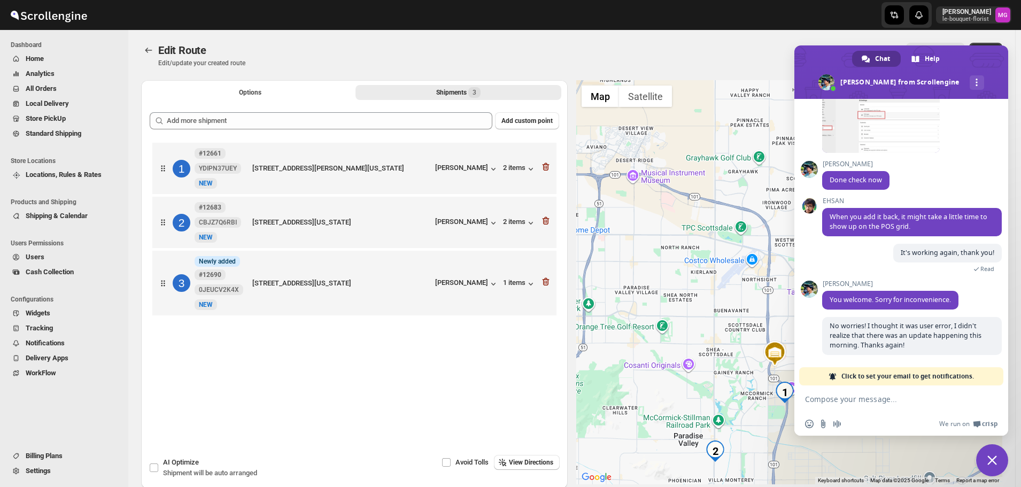
scroll to position [374, 0]
click at [973, 51] on span at bounding box center [901, 71] width 214 height 53
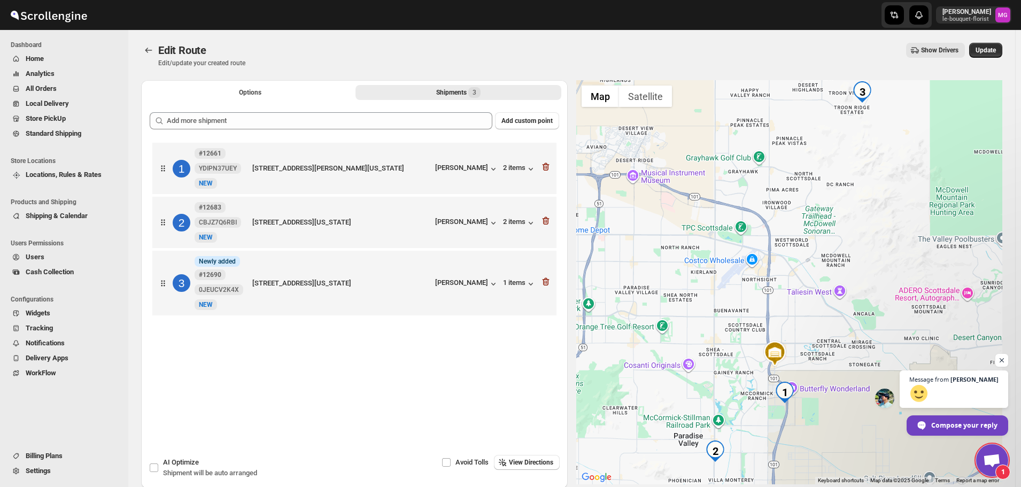
scroll to position [440, 0]
click at [949, 418] on span "Compose your reply" at bounding box center [964, 424] width 67 height 19
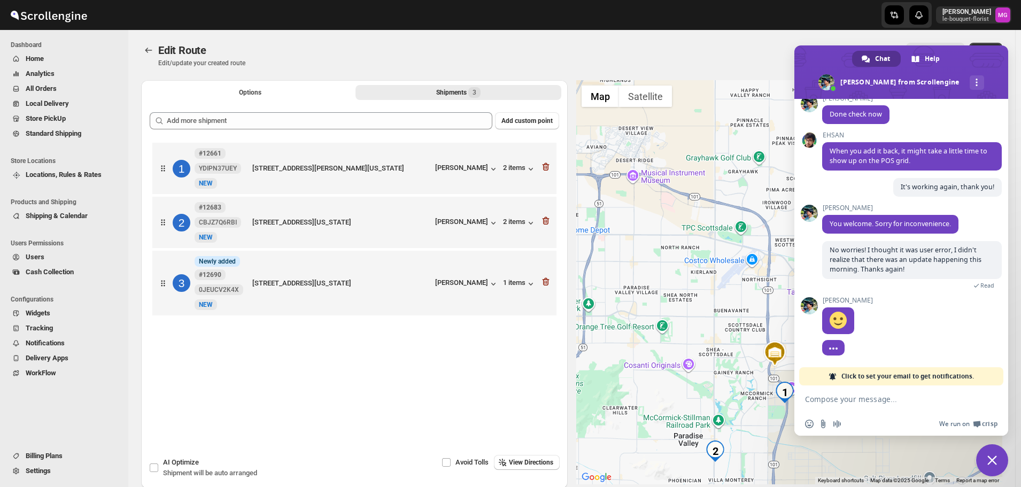
scroll to position [0, 0]
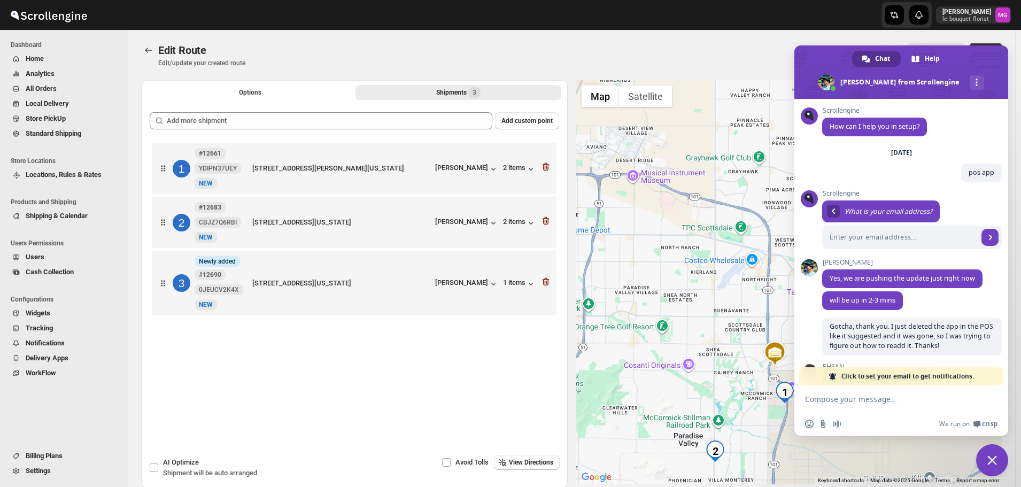
drag, startPoint x: 991, startPoint y: 449, endPoint x: 950, endPoint y: 441, distance: 41.8
click at [991, 449] on span "Close chat" at bounding box center [992, 460] width 32 height 32
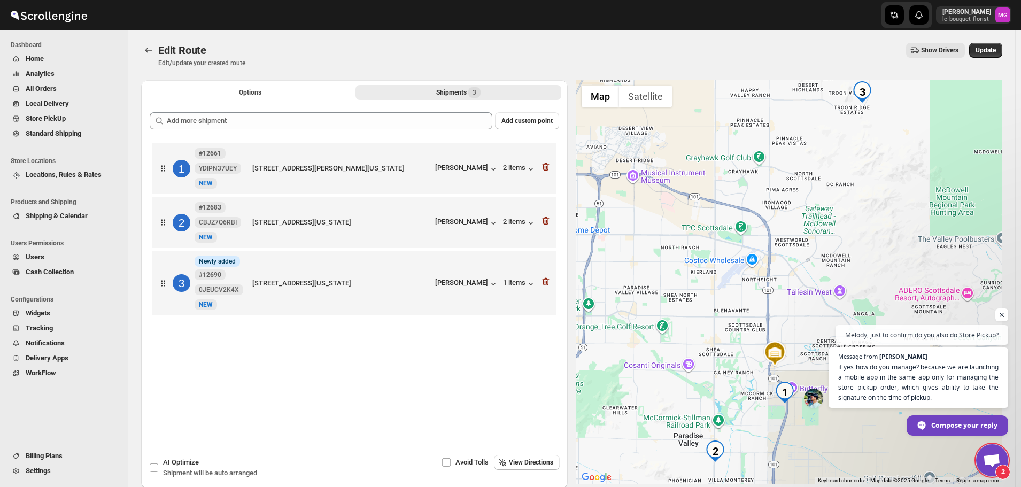
scroll to position [511, 0]
click at [983, 48] on span "Update" at bounding box center [986, 50] width 20 height 9
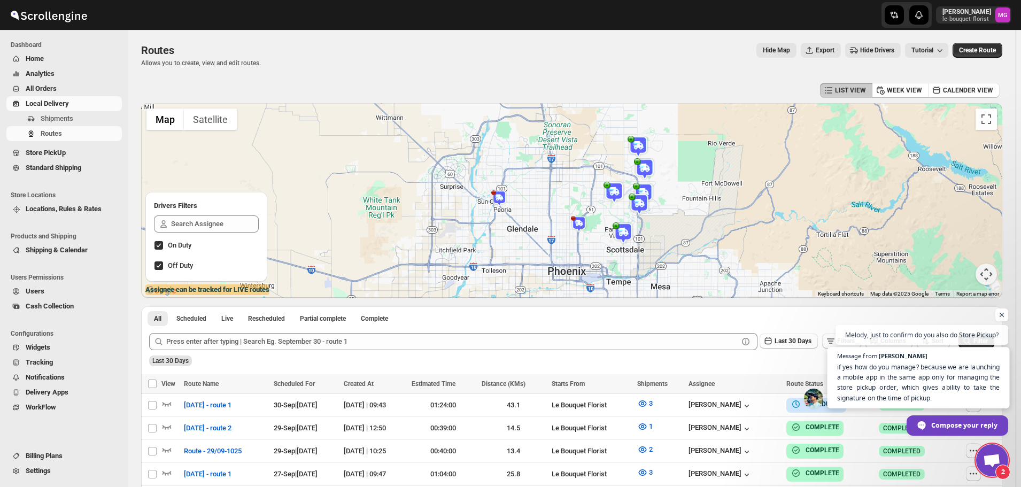
click at [981, 396] on span "if yes how do you manage? because we are launching a mobile app in the same app…" at bounding box center [918, 382] width 163 height 41
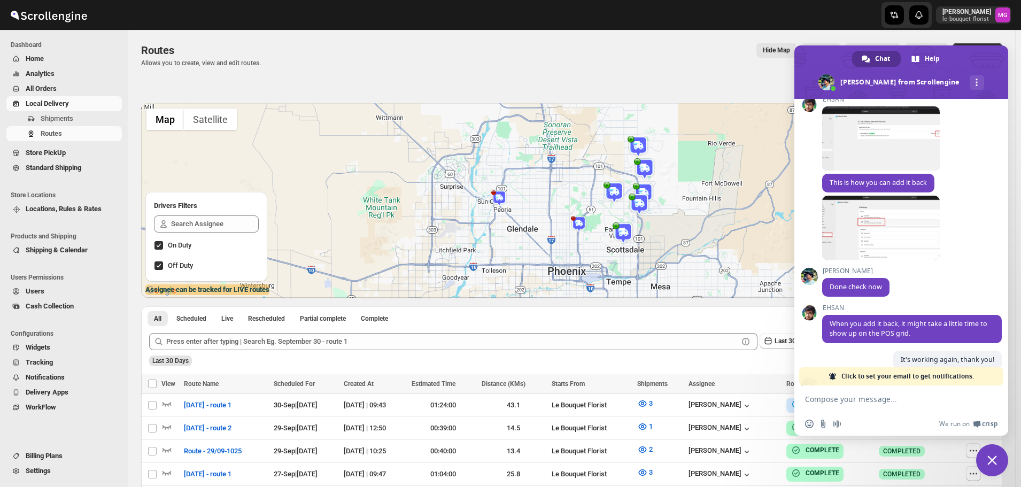
scroll to position [511, 0]
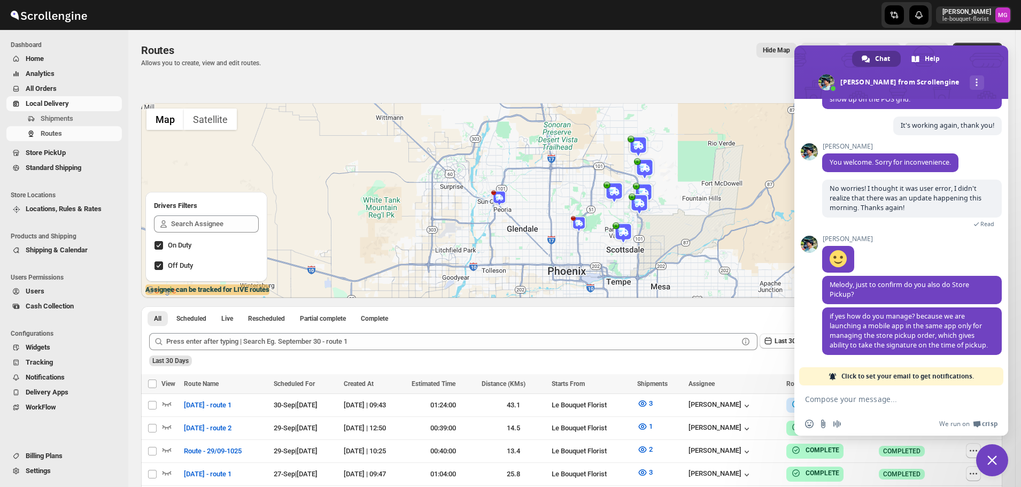
click at [847, 400] on textarea "Compose your message..." at bounding box center [889, 400] width 169 height 10
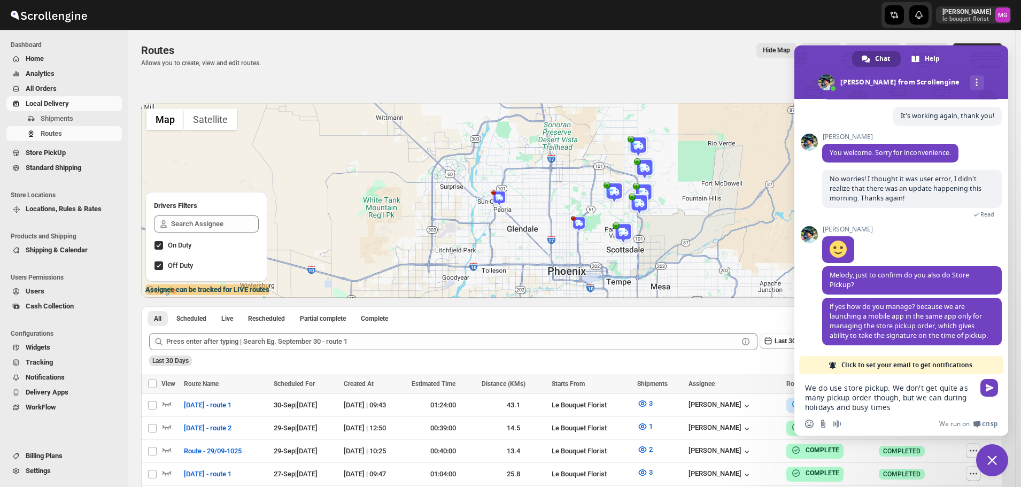
click at [871, 401] on textarea "We do use store pickup. We don't get quite as many pickup order though, but we …" at bounding box center [889, 397] width 169 height 29
drag, startPoint x: 872, startPoint y: 398, endPoint x: 899, endPoint y: 398, distance: 26.7
click at [899, 398] on textarea "We do use store pickup. We don't get quite as many pickup order though, but we …" at bounding box center [889, 397] width 169 height 29
click at [974, 400] on div "We do use store pickup. We don't get quite as many pickup order most of the tim…" at bounding box center [901, 394] width 214 height 40
click at [966, 397] on textarea "We do use store pickup. We don't get quite as many pickup order most of the tim…" at bounding box center [889, 397] width 169 height 29
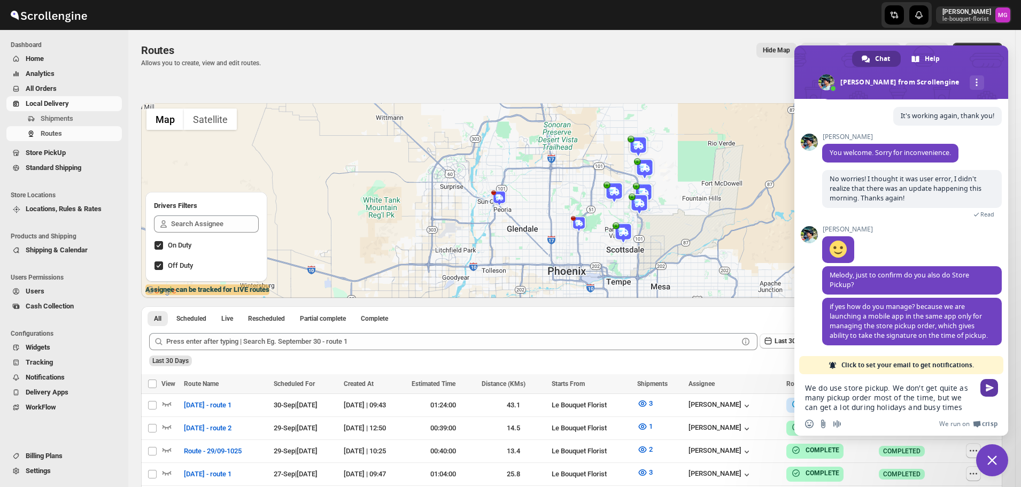
type textarea "We do use store pickup. We don't get quite as many pickup order most of the tim…"
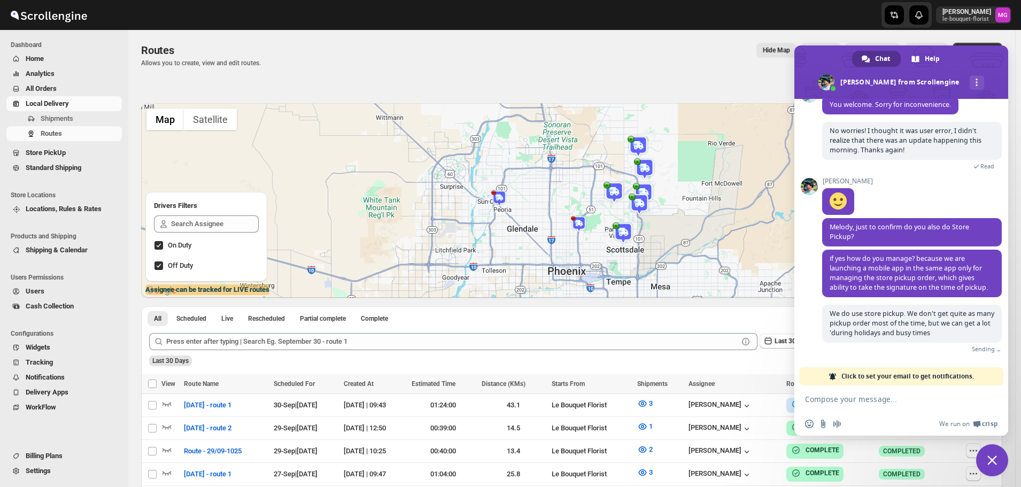
click at [576, 319] on div "All Scheduled Live Rescheduled Partial complete Complete More views All Schedul…" at bounding box center [571, 315] width 861 height 19
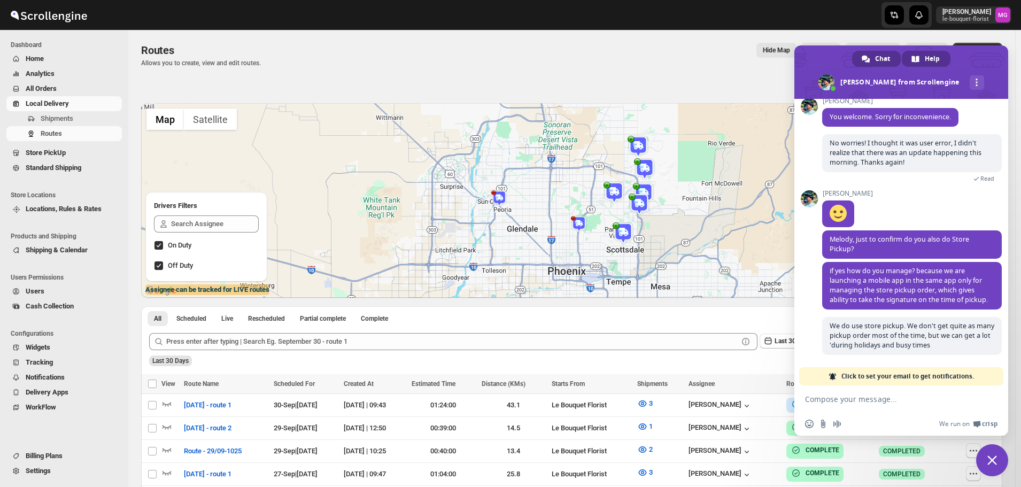
click at [946, 59] on div "Help" at bounding box center [926, 59] width 49 height 16
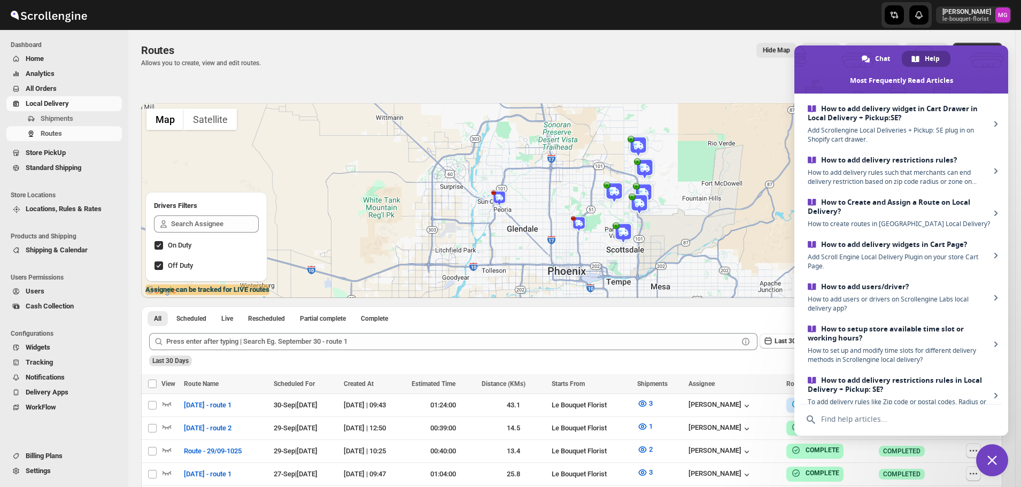
click at [962, 71] on span at bounding box center [901, 69] width 214 height 48
